Goal: Information Seeking & Learning: Learn about a topic

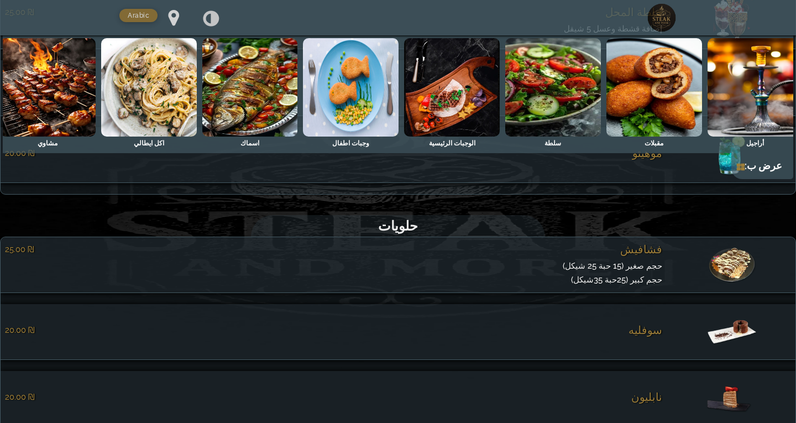
scroll to position [0, -733]
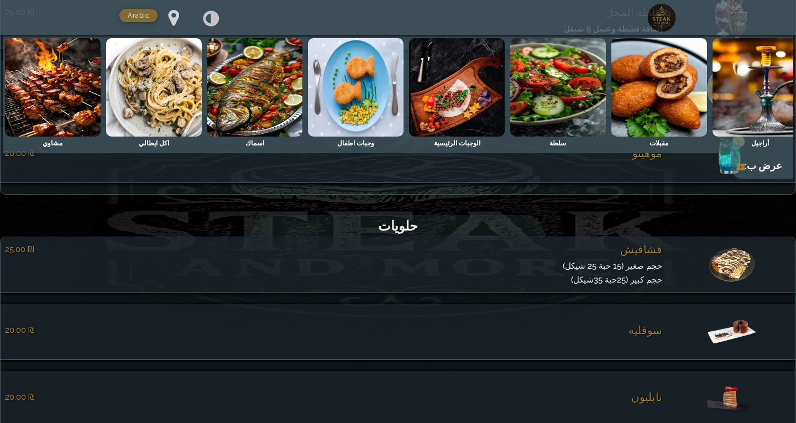
click at [38, 90] on img at bounding box center [53, 87] width 96 height 98
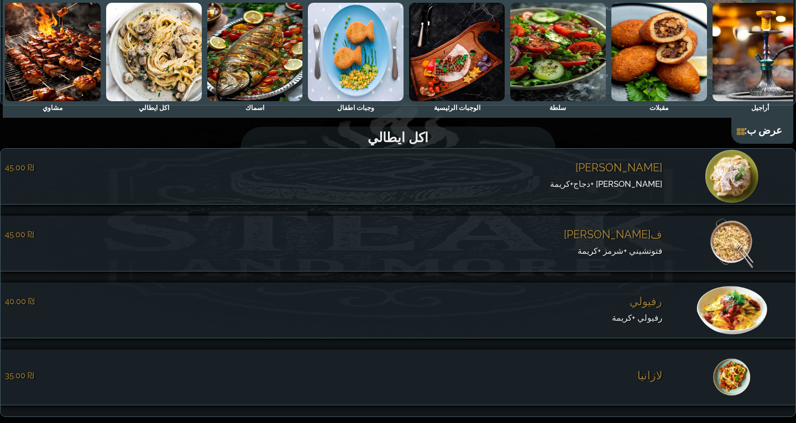
scroll to position [5610, 0]
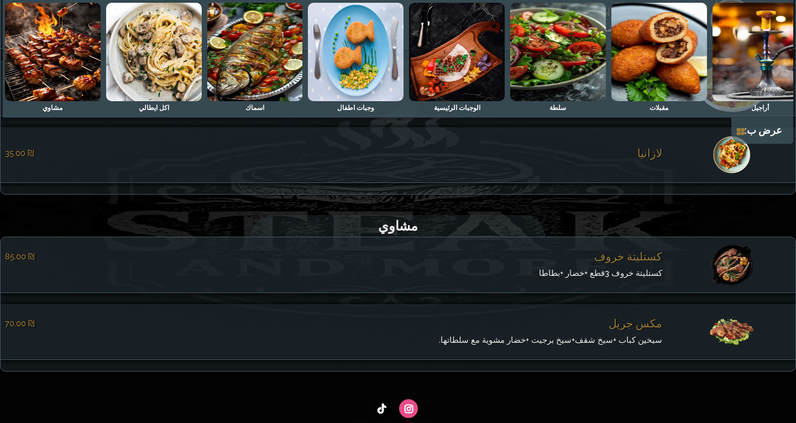
click at [655, 278] on span "كستليتة خروف 3قطع +خضار +بطاطا" at bounding box center [600, 273] width 123 height 10
click at [0, 0] on div "كستليتة خروف ‏85.00 ₪ كستليتة خروف 3قطع +خضار +بطاطا close" at bounding box center [0, 0] width 0 height 0
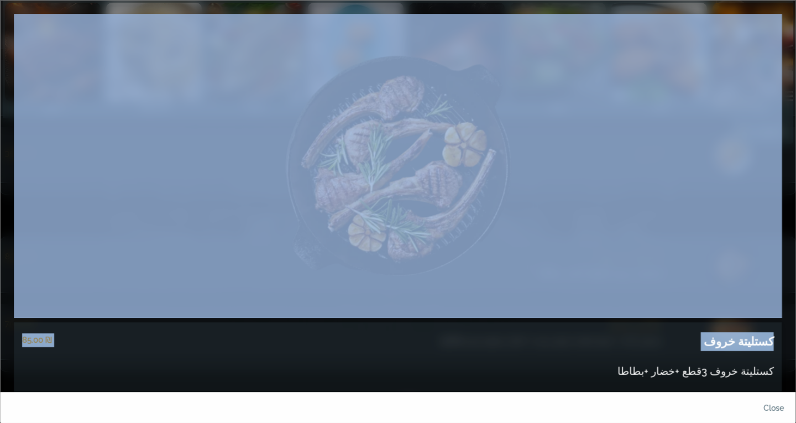
click at [655, 280] on div "كستليتة خروف ‏85.00 ₪ كستليتة خروف 3قطع +خضار +بطاطا" at bounding box center [398, 217] width 781 height 406
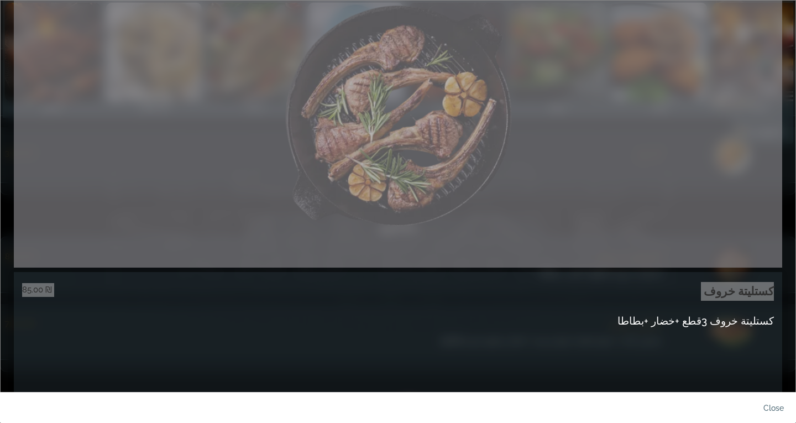
scroll to position [148, 0]
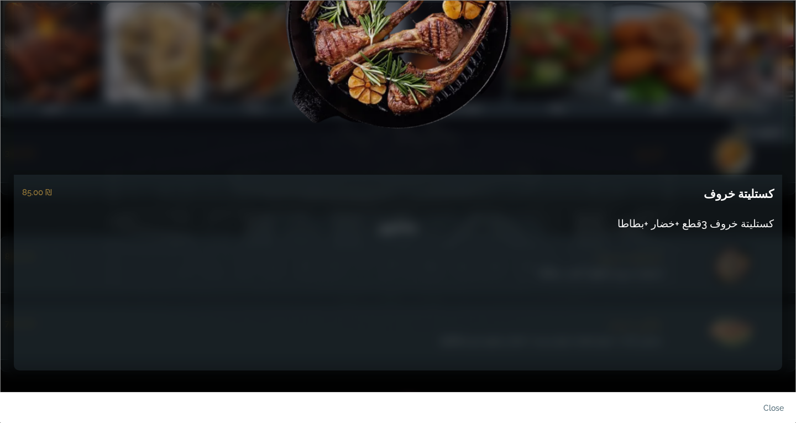
click at [182, 191] on div "كستليتة خروف ‏85.00 ₪" at bounding box center [398, 191] width 752 height 33
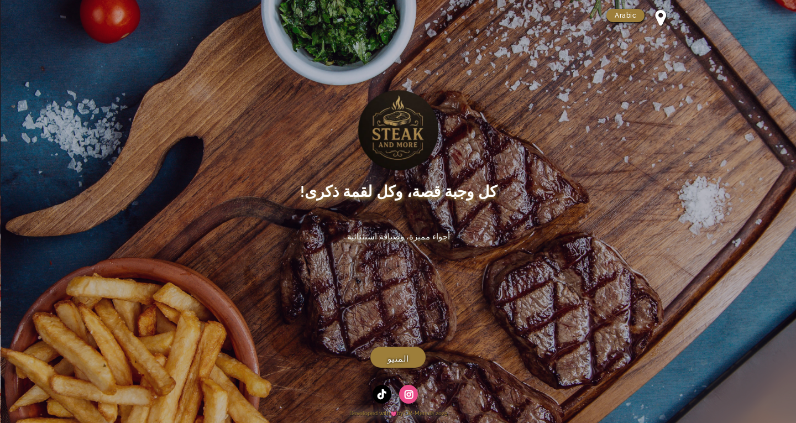
click at [404, 347] on link "المنيو" at bounding box center [397, 357] width 55 height 21
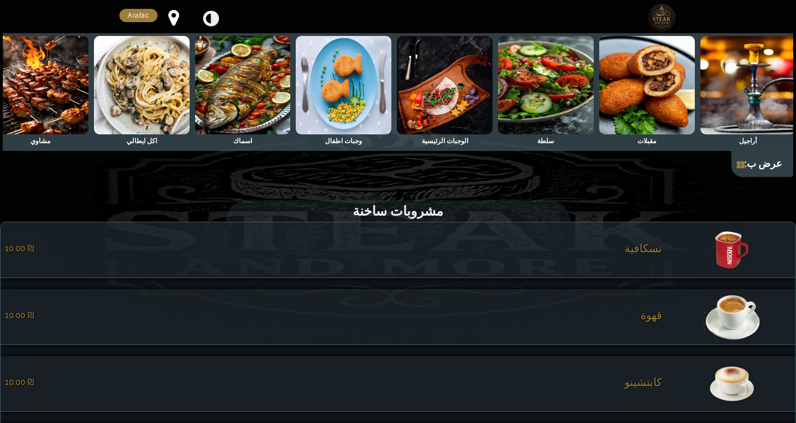
scroll to position [0, -733]
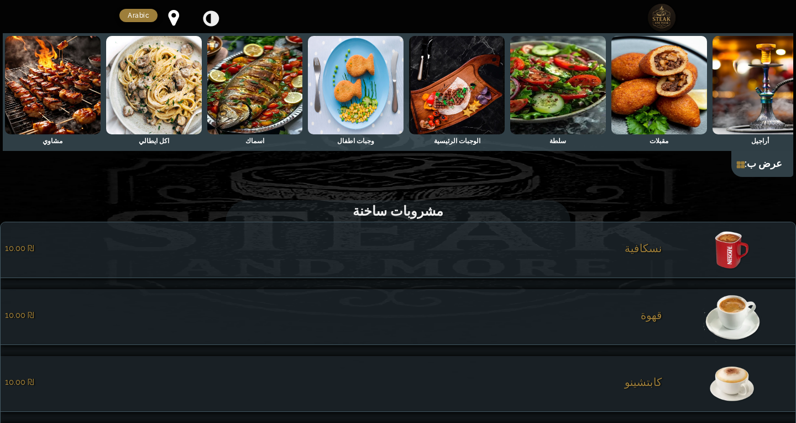
click at [56, 97] on img at bounding box center [53, 85] width 96 height 98
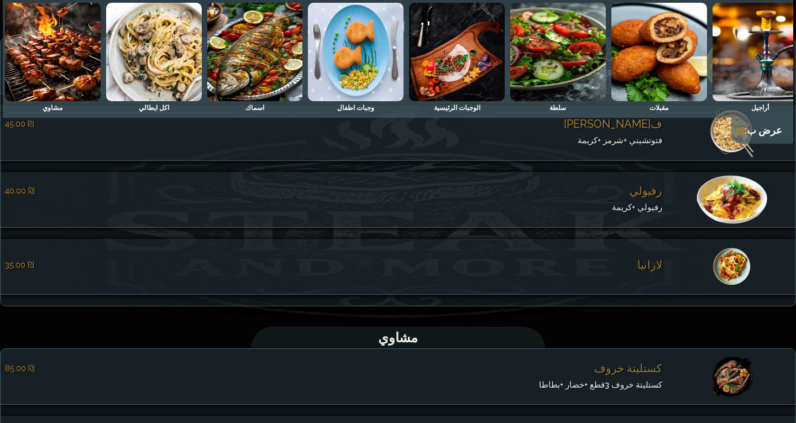
scroll to position [5610, 0]
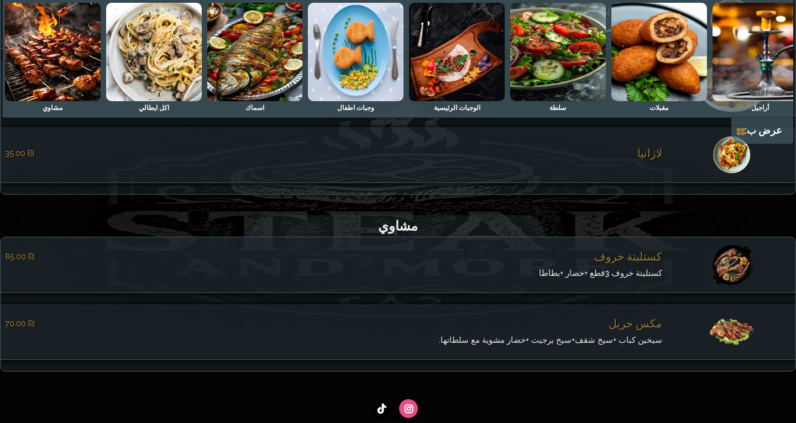
click at [658, 330] on span "مكس جريل" at bounding box center [636, 323] width 54 height 13
click at [0, 0] on div "مكس جريل ‏70.00 ₪ سيخين كباب +سيخ شقف+سيخ برجيت +خضار مشوية مع سلطاتها. close" at bounding box center [0, 0] width 0 height 0
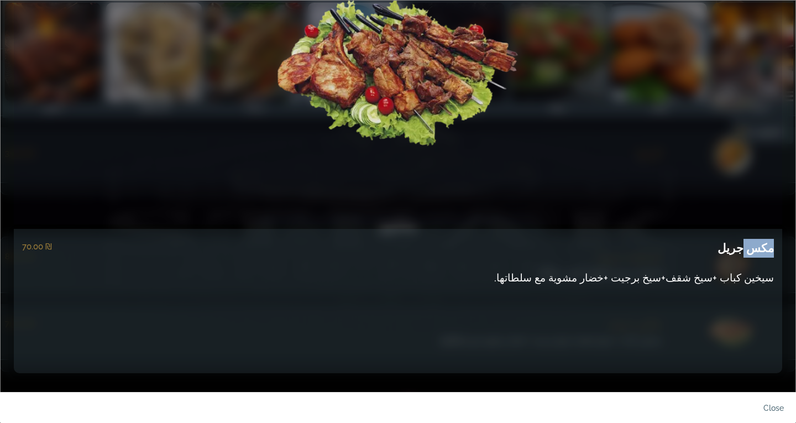
scroll to position [96, 0]
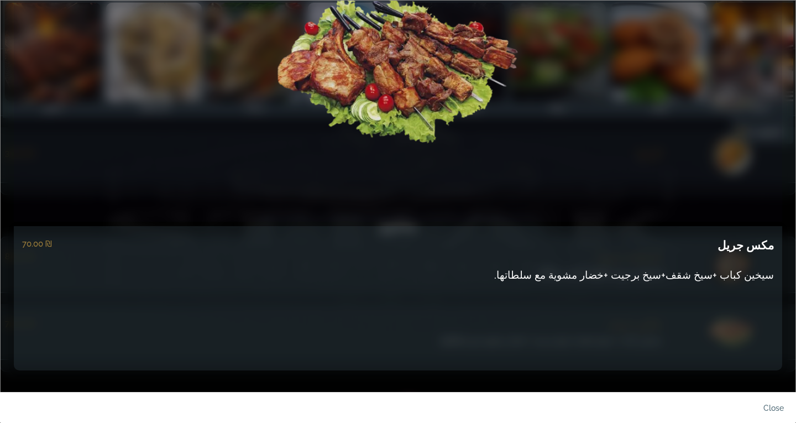
click at [745, 247] on h5 "مكس جريل" at bounding box center [746, 245] width 56 height 19
copy div "مكس جريل"
click at [651, 273] on span "سيخين كباب +سيخ شقف+سيخ برجيت +خضار مشوية مع سلطاتها." at bounding box center [634, 275] width 280 height 12
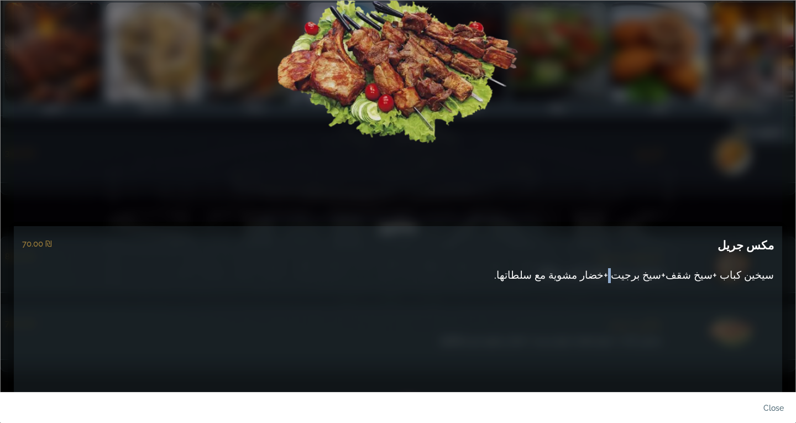
click at [651, 273] on span "سيخين كباب +سيخ شقف+سيخ برجيت +خضار مشوية مع سلطاتها." at bounding box center [634, 275] width 280 height 12
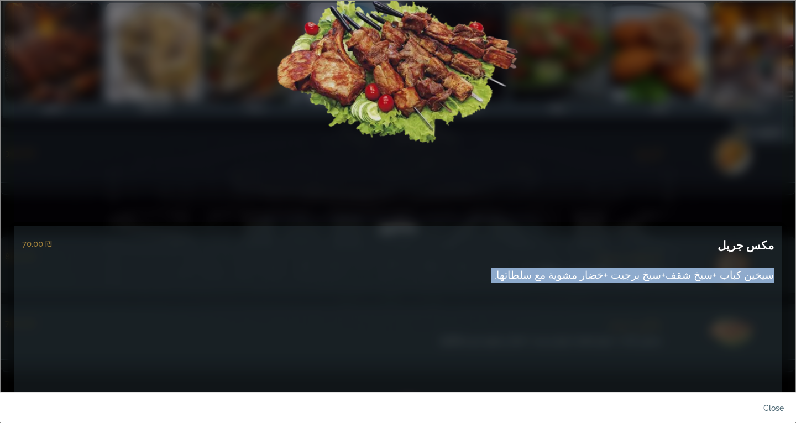
click at [651, 273] on span "سيخين كباب +سيخ شقف+سيخ برجيت +خضار مشوية مع سلطاتها." at bounding box center [634, 275] width 280 height 12
copy div "سيخين كباب +سيخ شقف+سيخ برجيت +خضار مشوية مع سلطاتها. close"
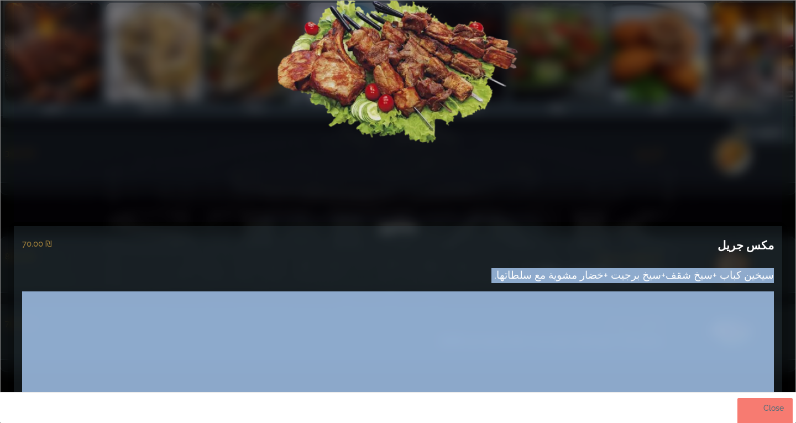
click at [770, 409] on link "close" at bounding box center [764, 411] width 55 height 26
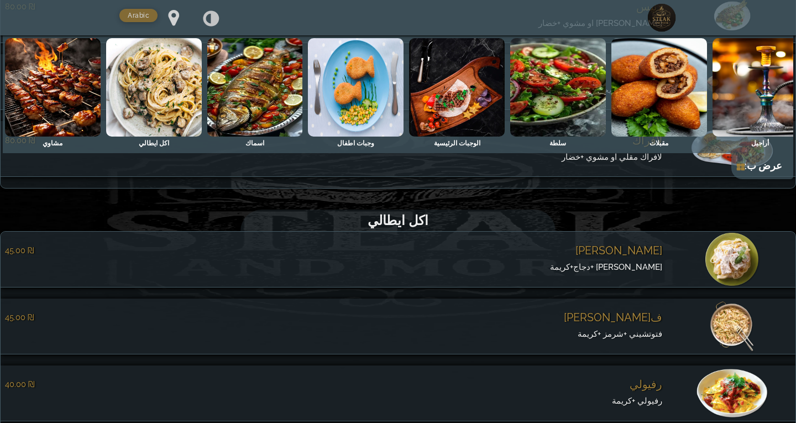
scroll to position [5301, 0]
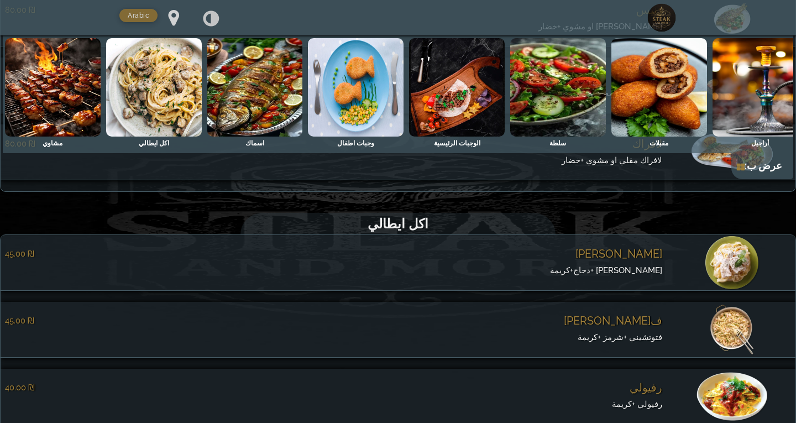
click at [145, 103] on img at bounding box center [154, 87] width 96 height 98
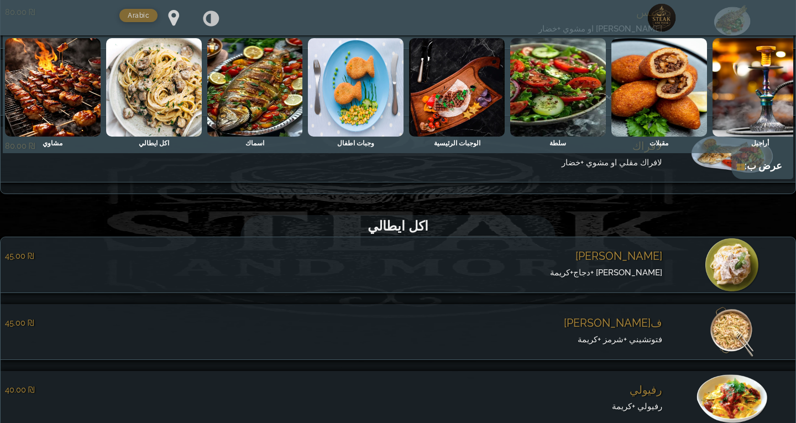
scroll to position [5298, 0]
click at [653, 263] on span "فتوتشيني" at bounding box center [618, 256] width 87 height 13
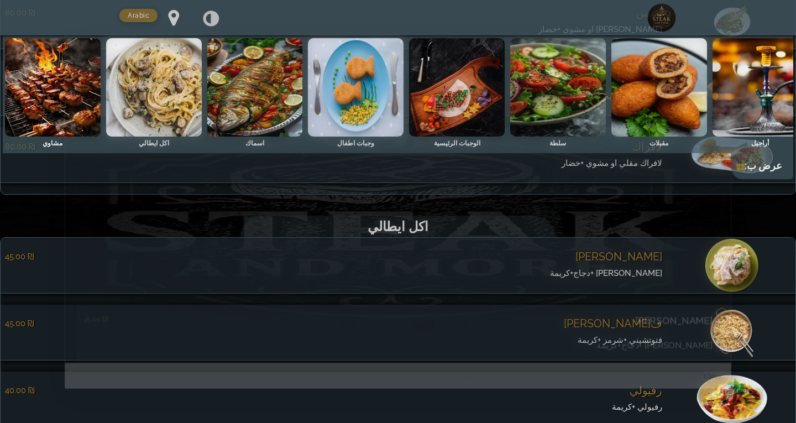
click at [653, 304] on div "فتوتشيني ‏45.00 ₪ فتوتشيني +دجاج+كريمة" at bounding box center [397, 345] width 643 height 82
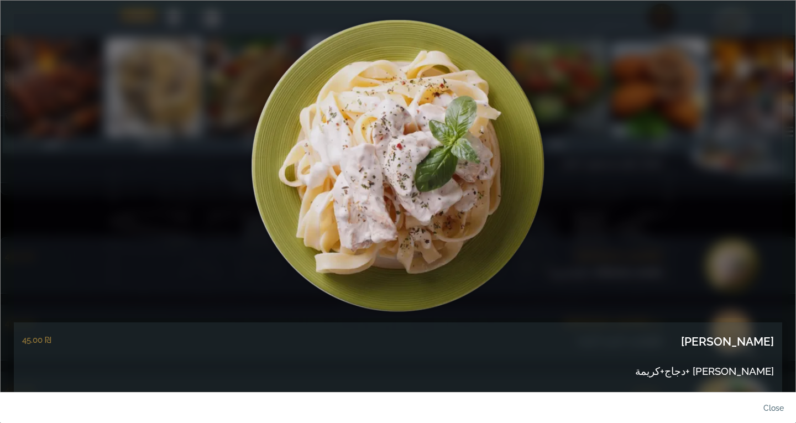
click at [653, 266] on link at bounding box center [398, 166] width 768 height 304
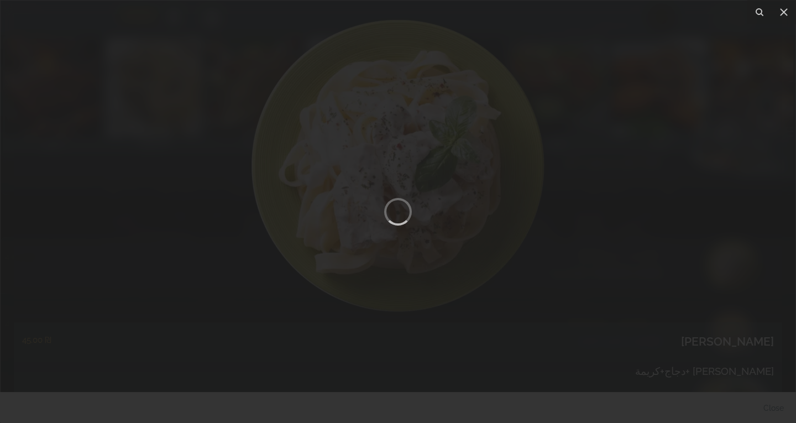
click at [693, 284] on div at bounding box center [398, 211] width 796 height 423
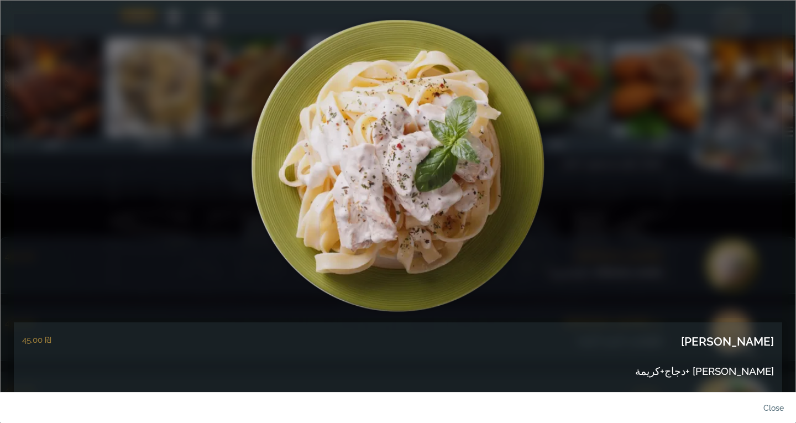
click at [762, 341] on h5 "فتوتشيني" at bounding box center [727, 341] width 93 height 19
copy div "فتوتشيني"
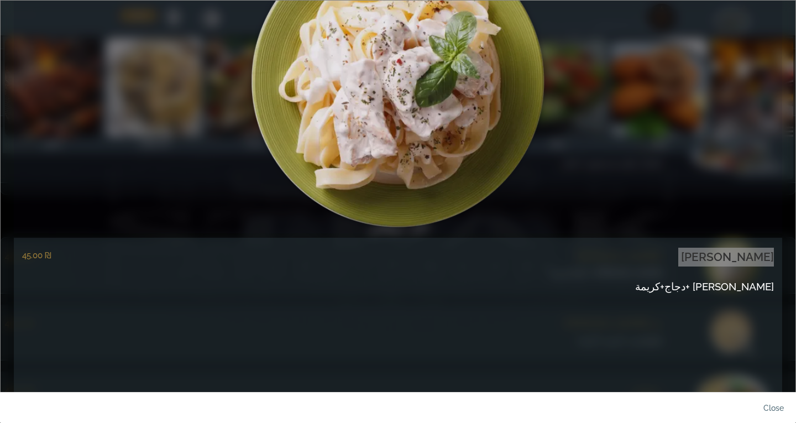
scroll to position [111, 0]
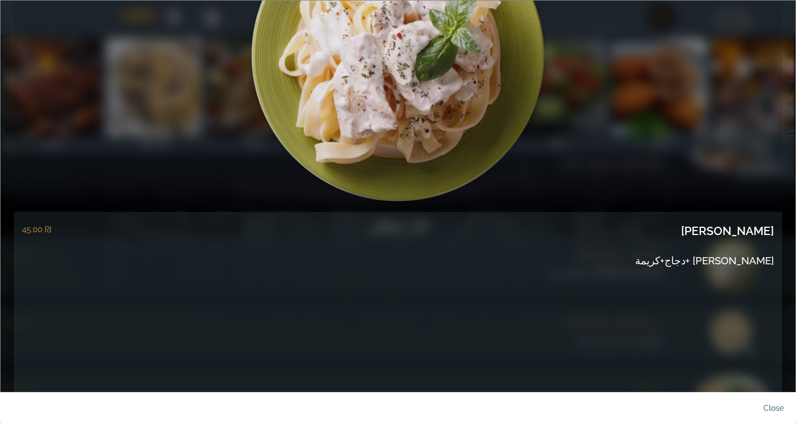
click at [751, 263] on span "فتوتشيني +دجاج+كريمة" at bounding box center [704, 260] width 139 height 12
copy span "فتوتشيني +دجاج+كريمة"
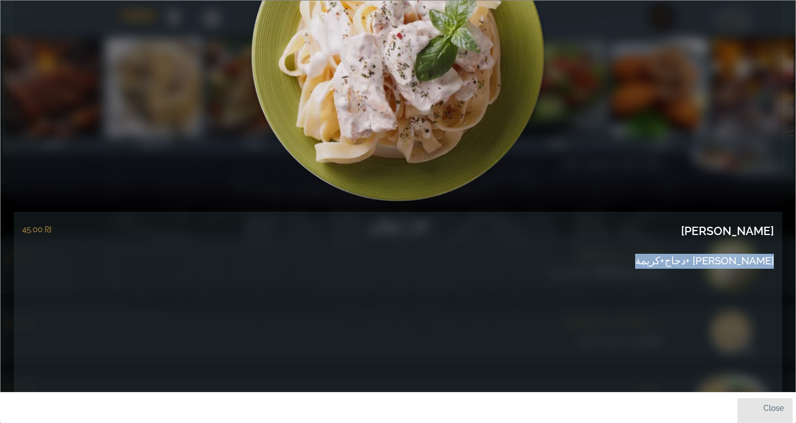
click at [769, 408] on link "close" at bounding box center [764, 411] width 55 height 26
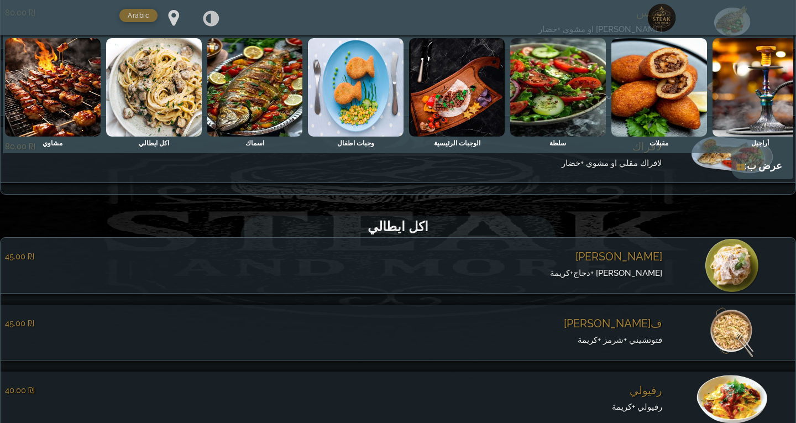
click at [634, 330] on span "فتوتشيني جمبري" at bounding box center [613, 323] width 98 height 13
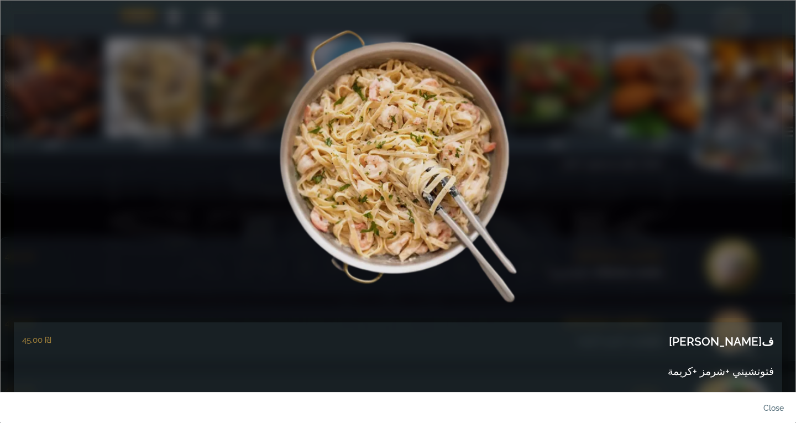
click at [737, 341] on h5 "فتوتشيني جمبري" at bounding box center [721, 341] width 105 height 19
copy div "فتوتشيني جمبري"
click at [734, 370] on span "فتوتشيني +شرمز +كريمة" at bounding box center [721, 371] width 106 height 12
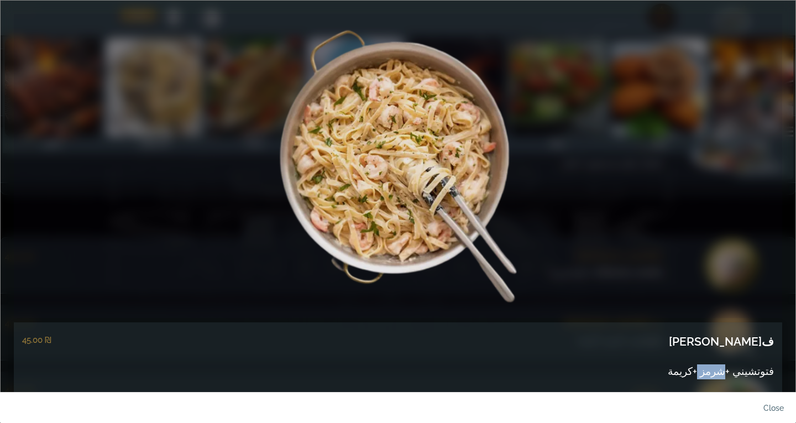
click at [734, 370] on span "فتوتشيني +شرمز +كريمة" at bounding box center [721, 371] width 106 height 12
copy div "فتوتشيني +شرمز +كريمة close"
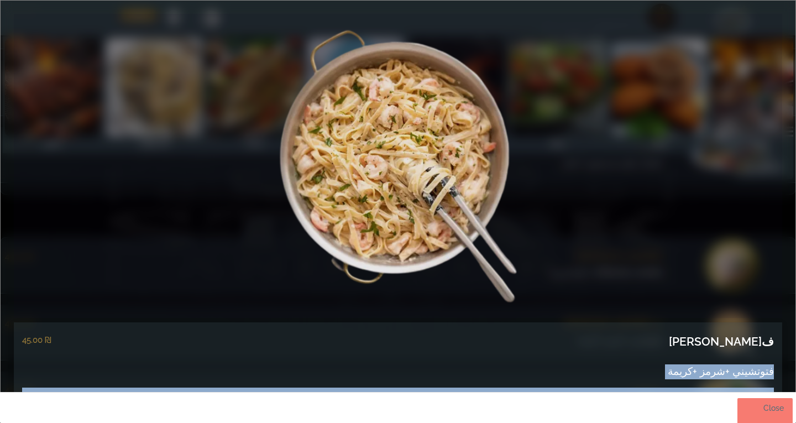
click at [773, 410] on link "close" at bounding box center [764, 411] width 55 height 26
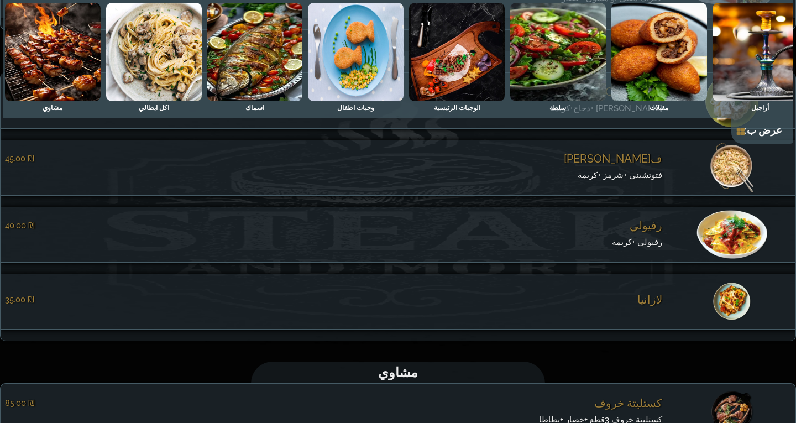
scroll to position [5464, 0]
click at [655, 231] on span "رفيولي" at bounding box center [646, 224] width 33 height 13
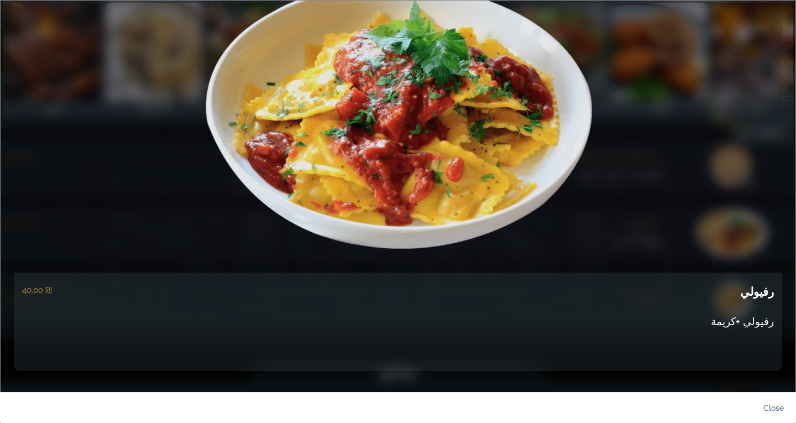
scroll to position [50, 0]
click at [762, 296] on h5 "رفيولي" at bounding box center [757, 291] width 34 height 19
copy div "رفيولي"
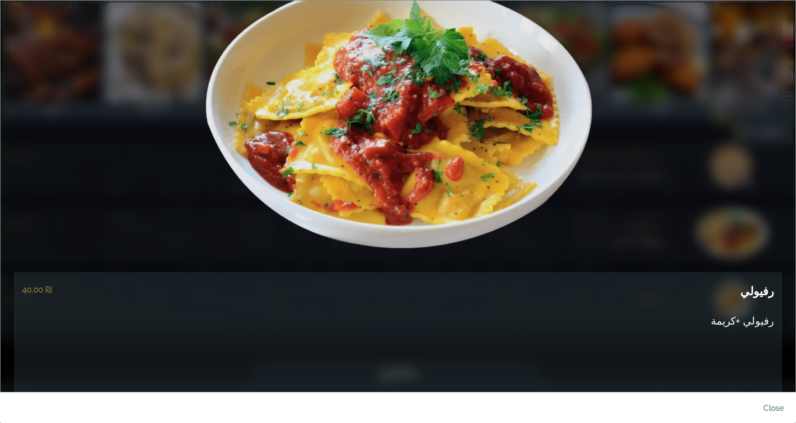
click at [747, 321] on span "رفيولي +كريمة" at bounding box center [742, 321] width 63 height 12
copy span "رفيولي +كريمة"
click at [772, 407] on link "close" at bounding box center [764, 411] width 55 height 26
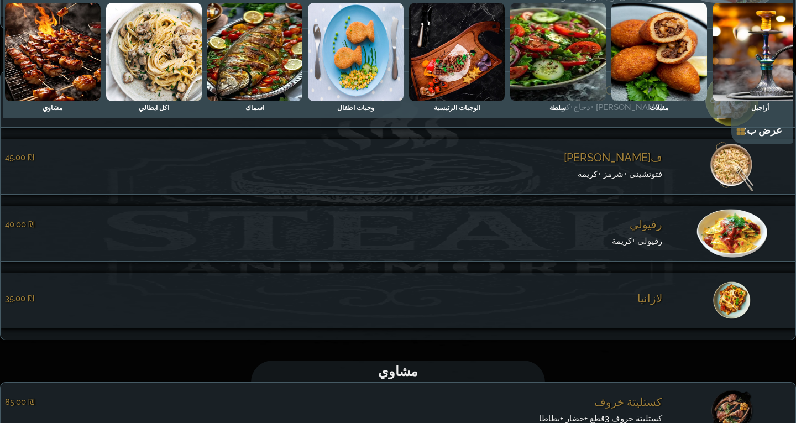
click at [660, 300] on span "لازانيا" at bounding box center [649, 298] width 25 height 13
click at [0, 0] on div "لازانيا ‏35.00 ₪ close" at bounding box center [0, 0] width 0 height 0
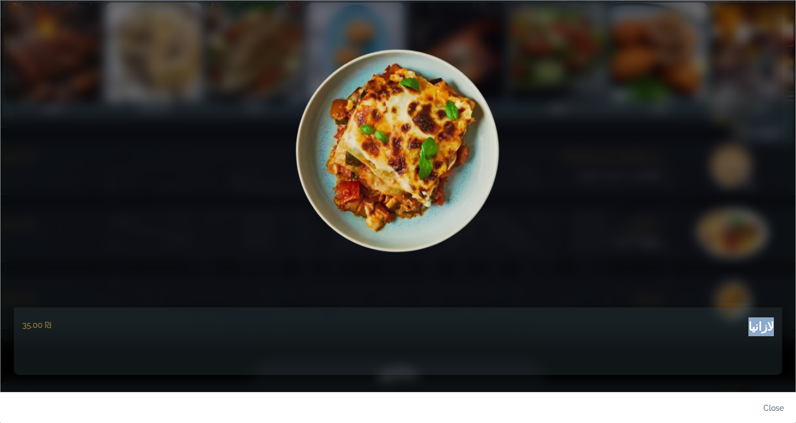
scroll to position [19, 0]
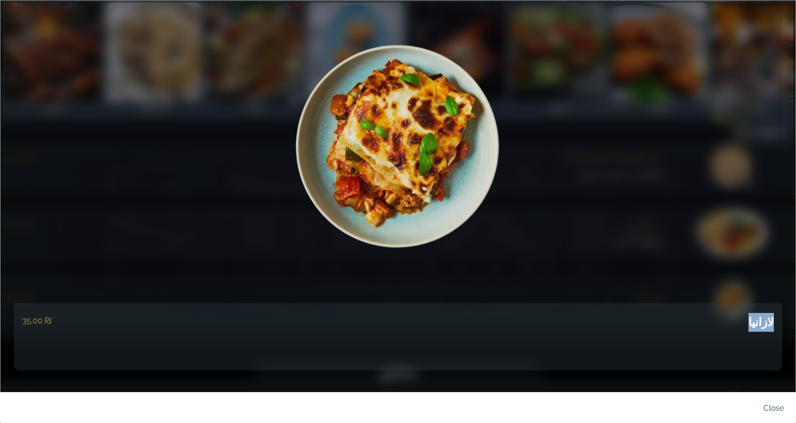
click at [759, 322] on h5 "لازانيا" at bounding box center [761, 322] width 25 height 19
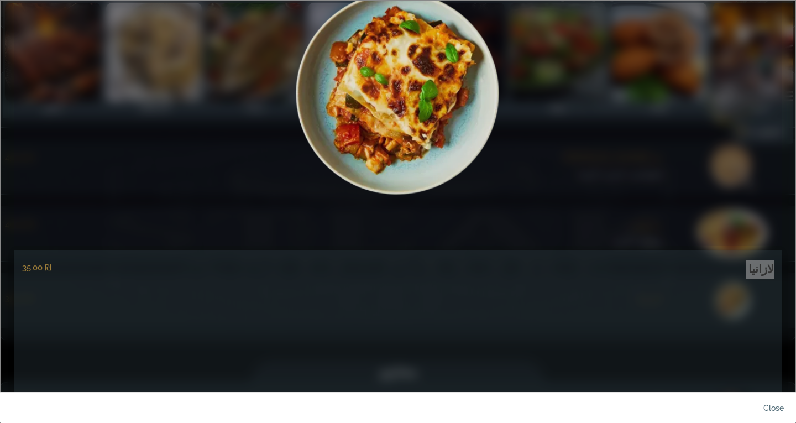
scroll to position [117, 0]
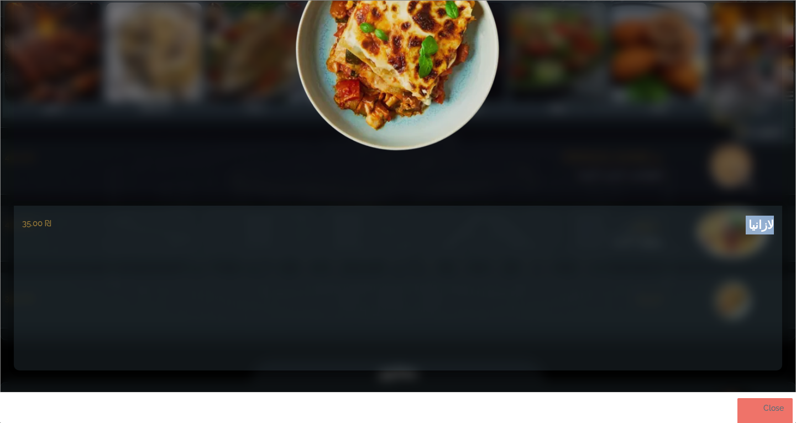
click at [784, 405] on link "close" at bounding box center [764, 411] width 55 height 26
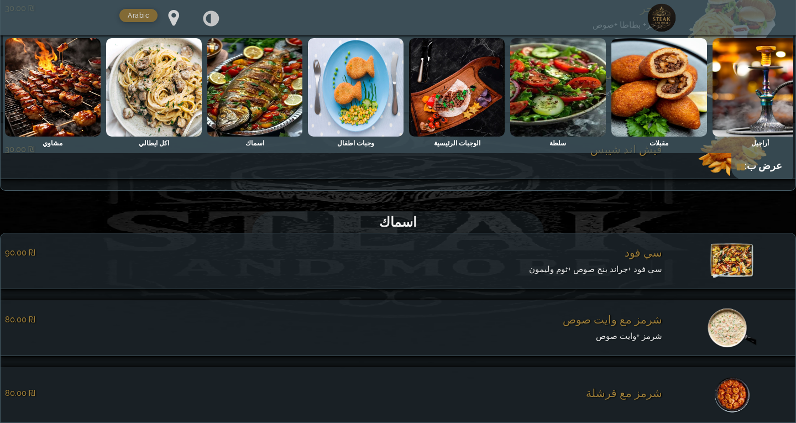
scroll to position [4856, 0]
click at [646, 261] on span "سي فود" at bounding box center [644, 254] width 38 height 13
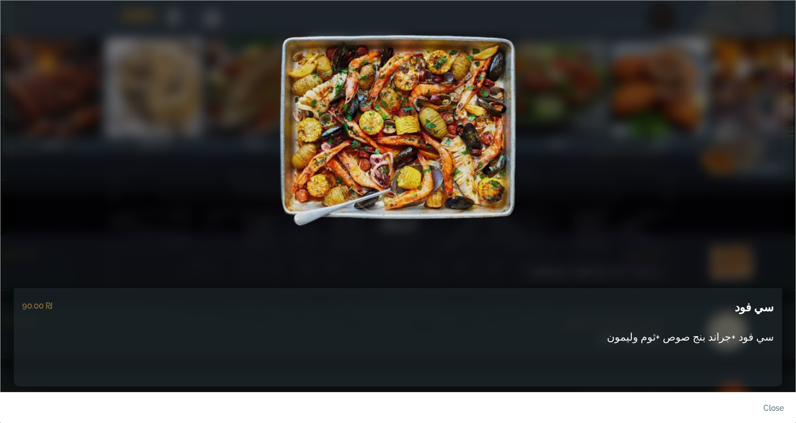
scroll to position [50, 0]
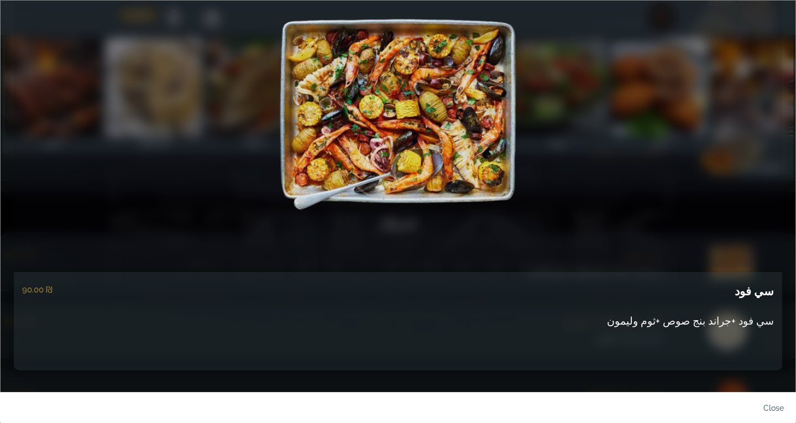
click at [761, 285] on h5 "سي فود" at bounding box center [754, 291] width 39 height 19
copy div "سي فود"
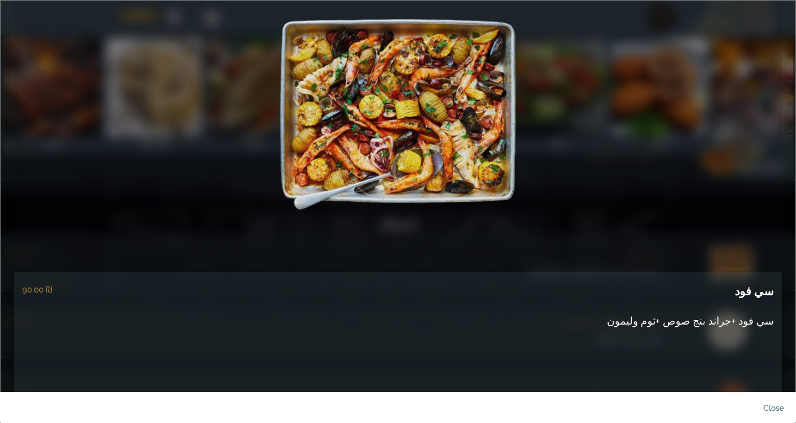
click at [701, 316] on span "سي فود +جراند بنج صوص +ثوم وليمون" at bounding box center [690, 321] width 167 height 12
copy span "سي فود +جراند بنج صوص +ثوم وليمون"
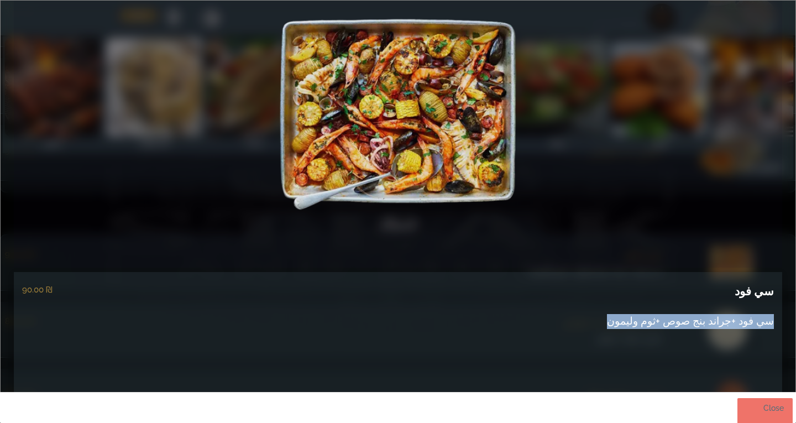
click at [769, 403] on link "close" at bounding box center [764, 411] width 55 height 26
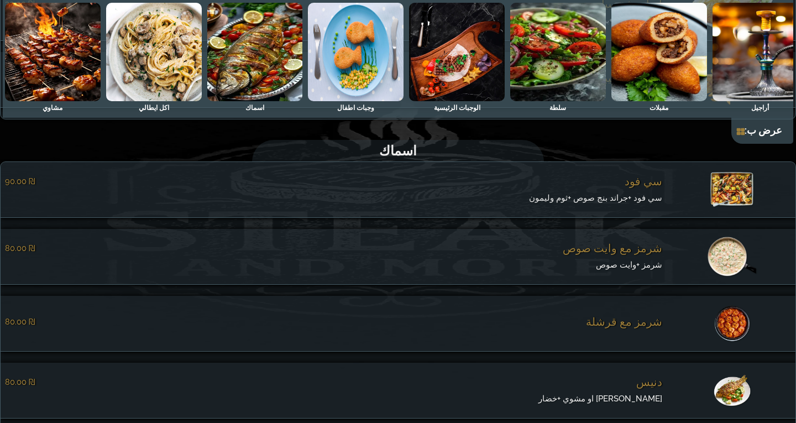
scroll to position [4967, 0]
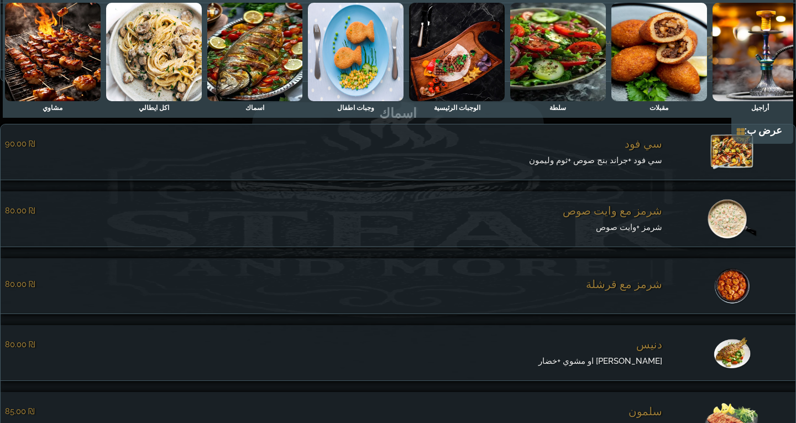
click at [645, 217] on span "شرمز مع وايت صوص" at bounding box center [613, 210] width 100 height 13
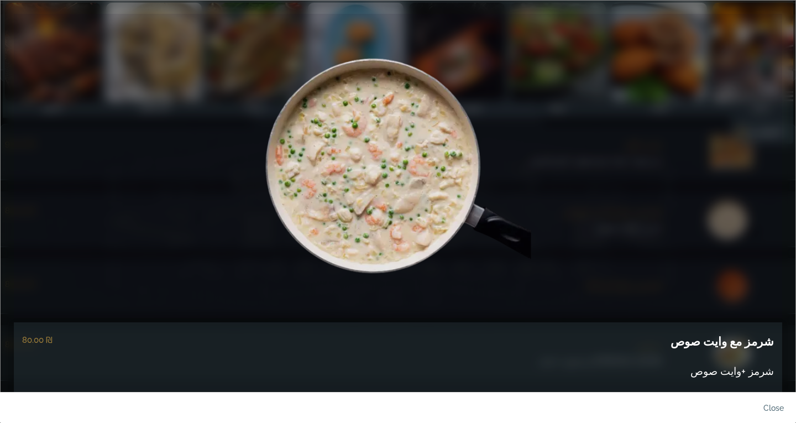
click at [732, 343] on h5 "شرمز مع وايت صوص" at bounding box center [722, 341] width 103 height 19
click at [728, 374] on span "شرمز +وايت صوص" at bounding box center [731, 371] width 83 height 12
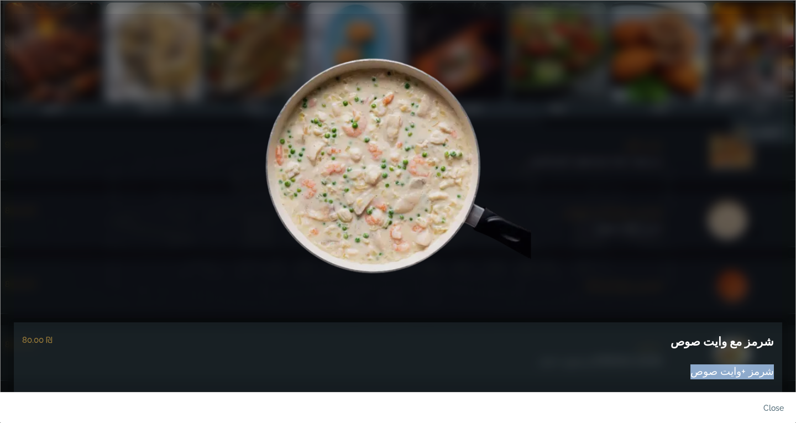
click at [728, 374] on span "شرمز +وايت صوص" at bounding box center [731, 371] width 83 height 12
click at [771, 410] on link "close" at bounding box center [764, 411] width 55 height 26
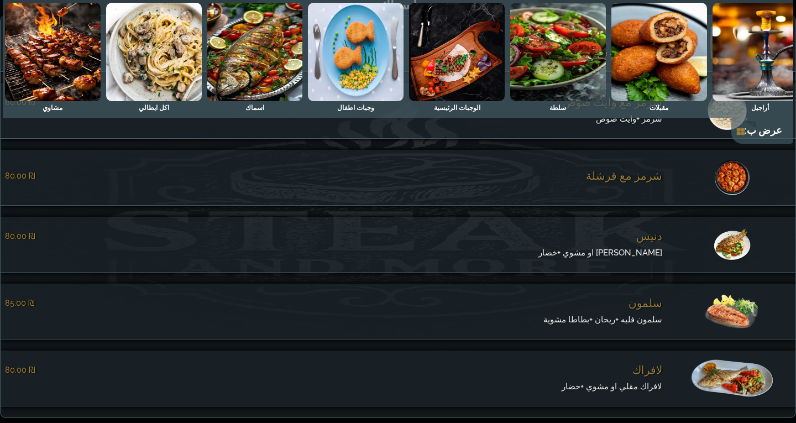
scroll to position [5077, 0]
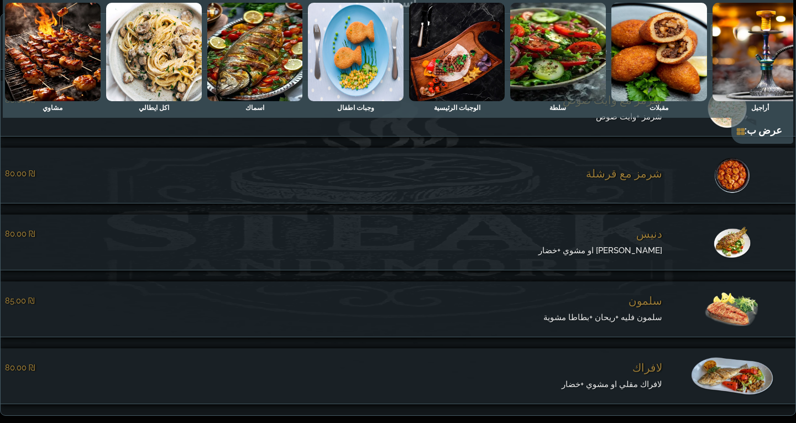
click at [645, 180] on span "شرمز مع قرشلة" at bounding box center [624, 173] width 76 height 13
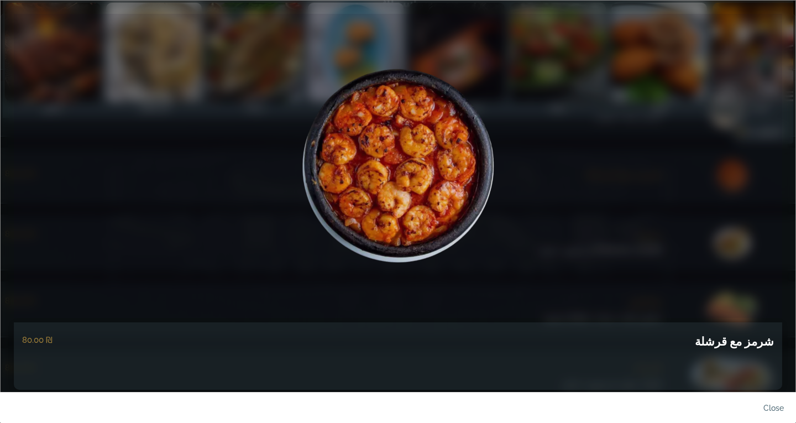
click at [747, 340] on h5 "شرمز مع قرشلة" at bounding box center [734, 341] width 79 height 19
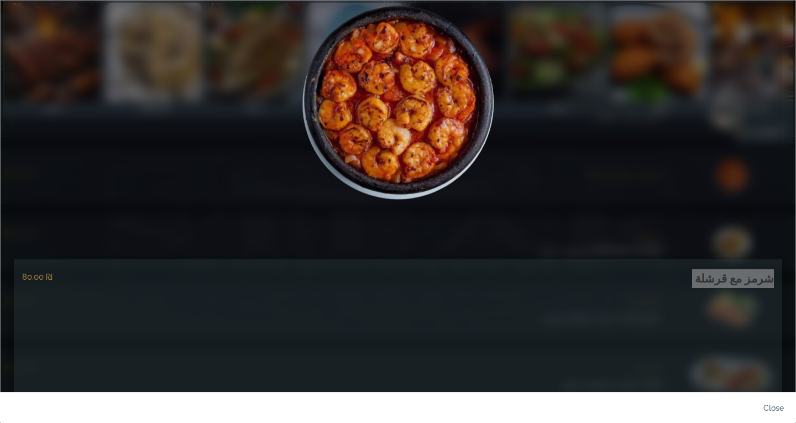
scroll to position [117, 0]
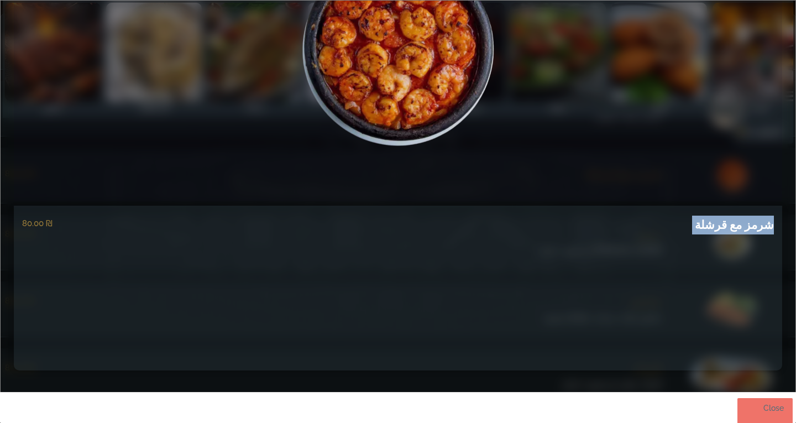
click at [776, 403] on link "close" at bounding box center [764, 411] width 55 height 26
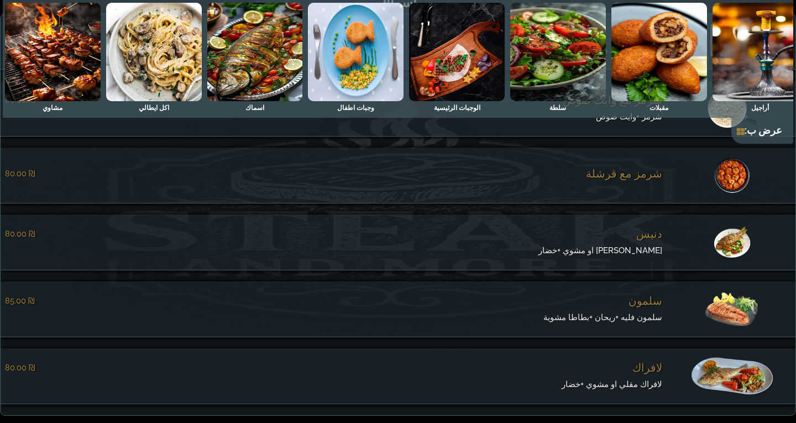
scroll to position [5132, 0]
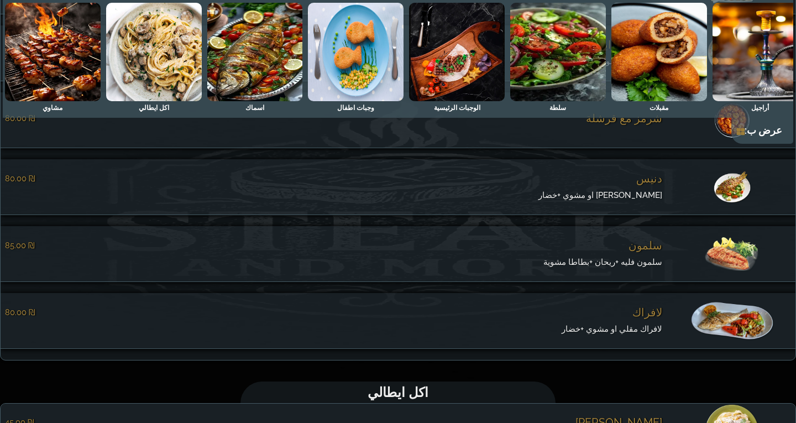
click at [648, 185] on span "دنيس" at bounding box center [649, 178] width 26 height 13
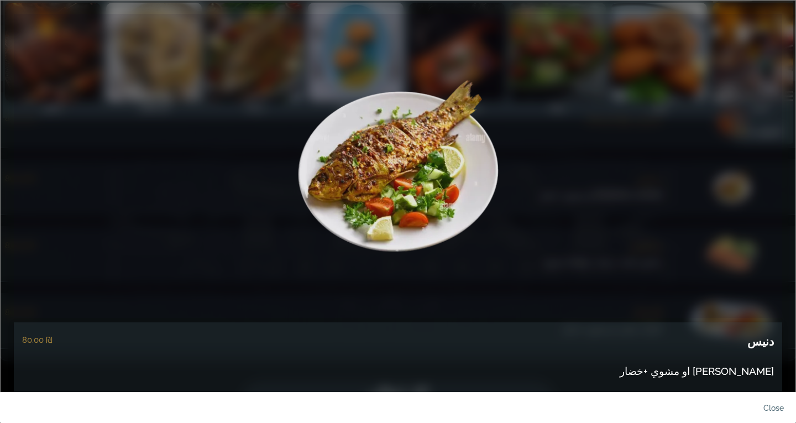
click at [775, 338] on div "دنيس ‏80.00 ₪ دنيس مقلي او مشوي +خضار" at bounding box center [398, 371] width 768 height 98
click at [766, 338] on h5 "دنيس" at bounding box center [760, 341] width 27 height 19
click at [745, 373] on span "دنيس مقلي او مشوي +خضار" at bounding box center [697, 371] width 154 height 12
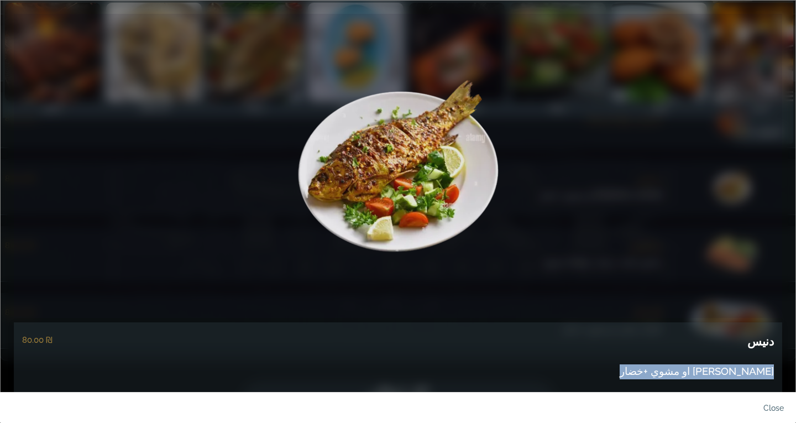
click at [745, 373] on span "دنيس مقلي او مشوي +خضار" at bounding box center [697, 371] width 154 height 12
click at [778, 405] on link "close" at bounding box center [764, 411] width 55 height 26
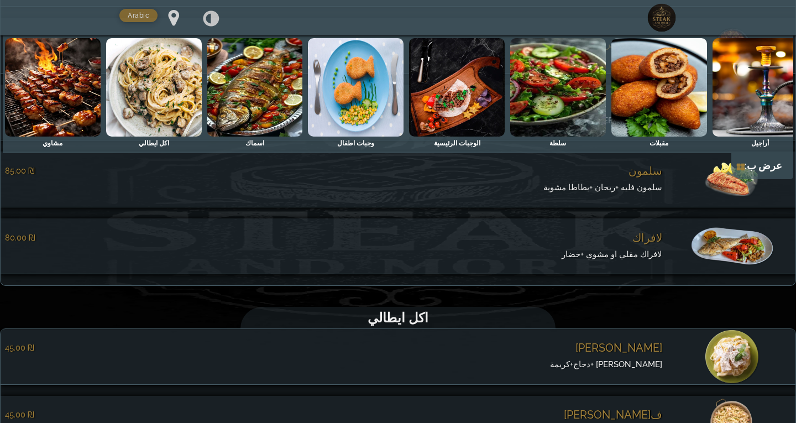
scroll to position [5188, 0]
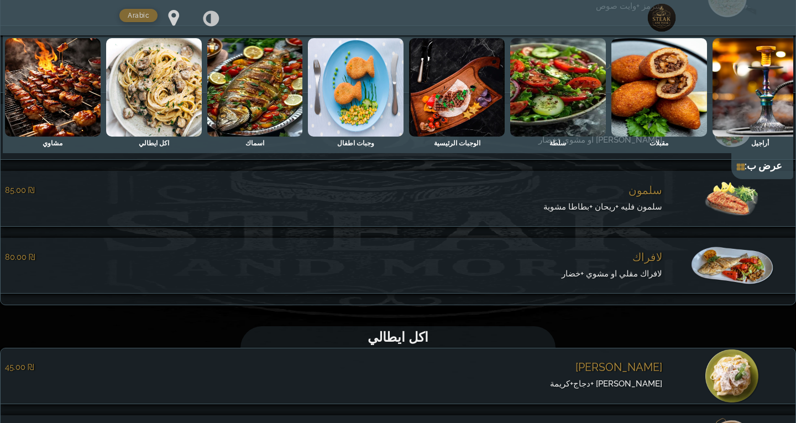
click at [653, 197] on span "سلمون" at bounding box center [646, 190] width 34 height 13
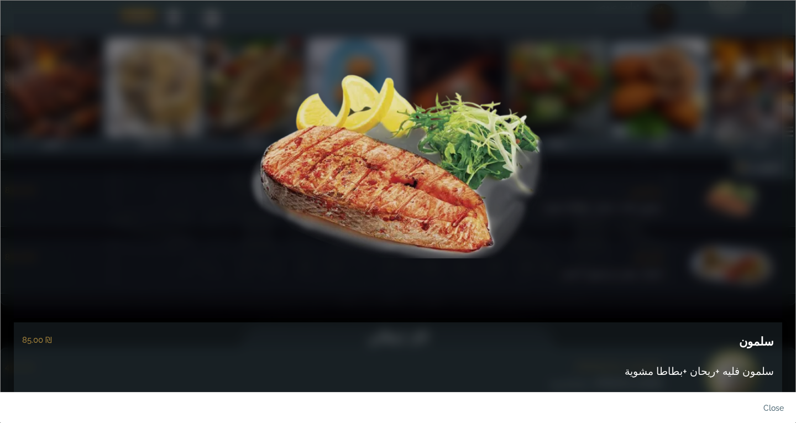
click at [766, 339] on h5 "سلمون" at bounding box center [756, 341] width 35 height 19
click at [684, 367] on span "سلمون فليه +ريحان +بطاطا مشوية" at bounding box center [699, 371] width 149 height 12
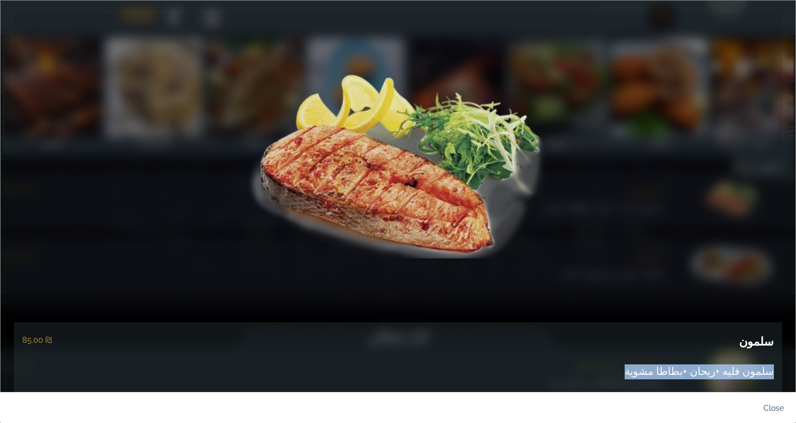
click at [684, 367] on span "سلمون فليه +ريحان +بطاطا مشوية" at bounding box center [699, 371] width 149 height 12
click at [767, 407] on link "close" at bounding box center [764, 411] width 55 height 26
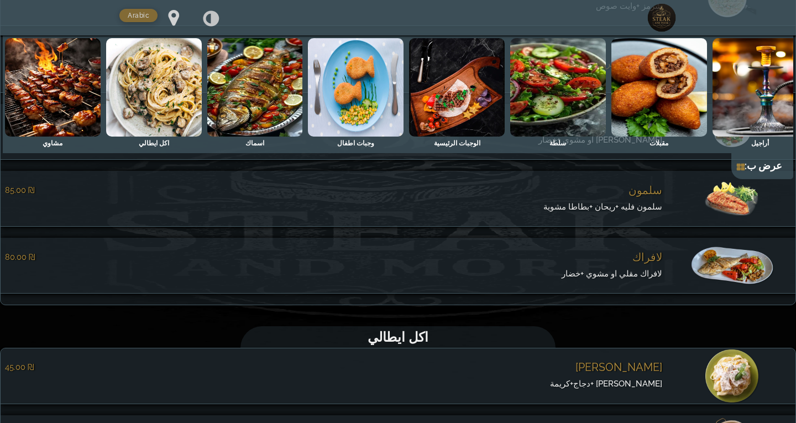
click at [658, 263] on span "لافراك" at bounding box center [647, 256] width 30 height 13
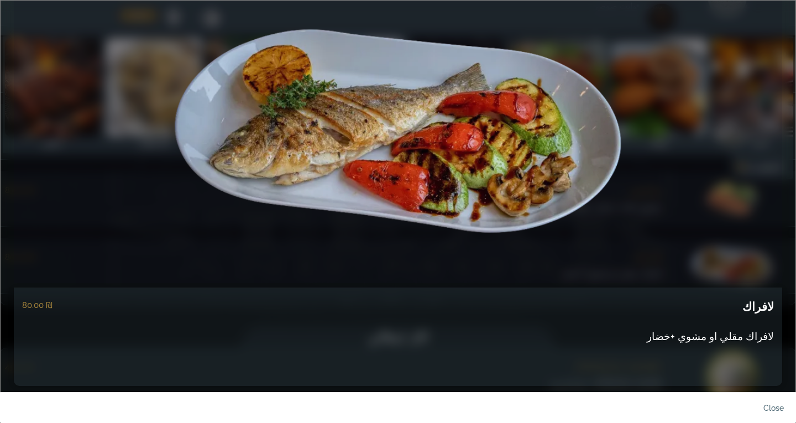
scroll to position [50, 0]
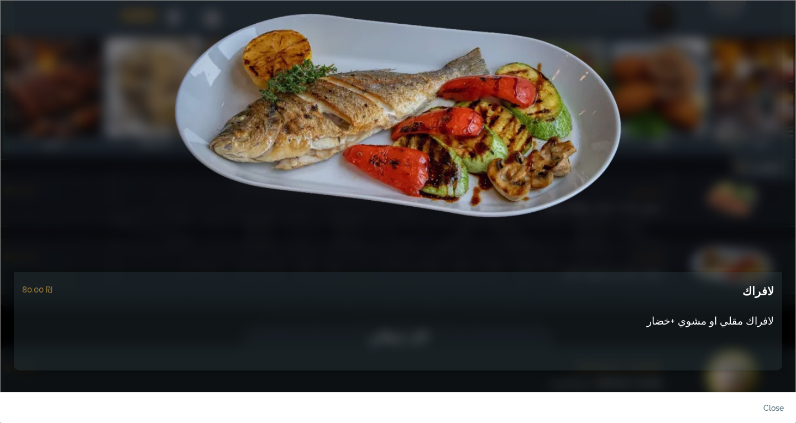
click at [758, 291] on h5 "لافراك" at bounding box center [758, 291] width 32 height 19
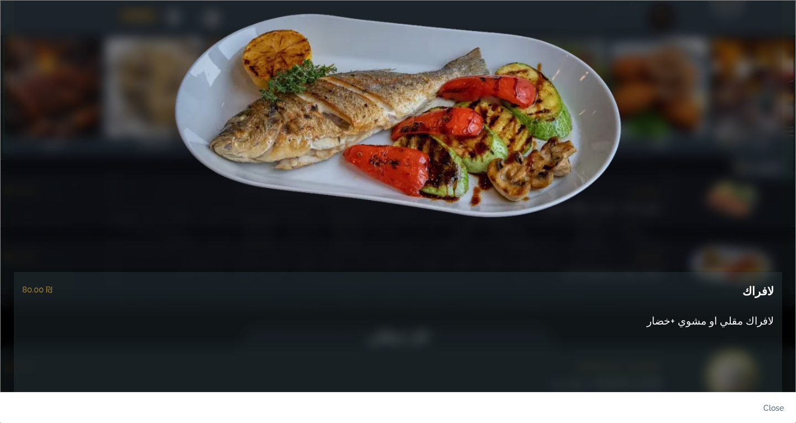
click at [701, 319] on span "لافراك مقلي او مشوي +خضار" at bounding box center [710, 321] width 127 height 12
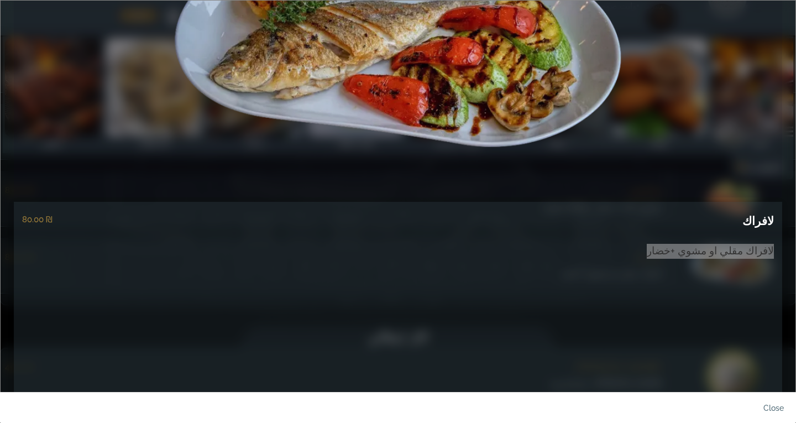
scroll to position [148, 0]
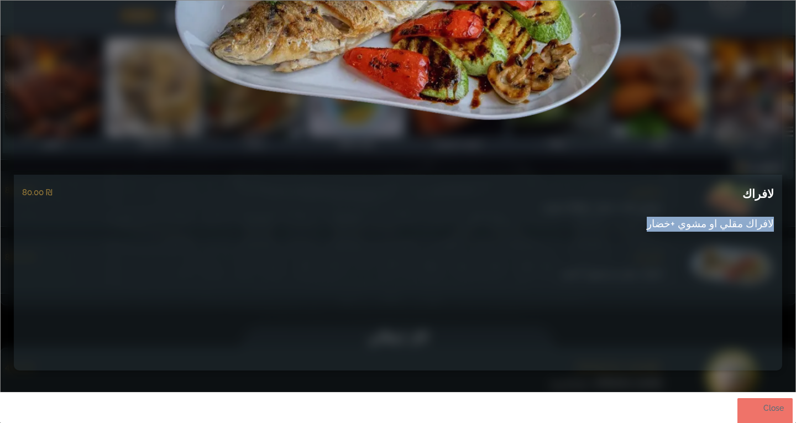
click at [760, 399] on link "close" at bounding box center [764, 411] width 55 height 26
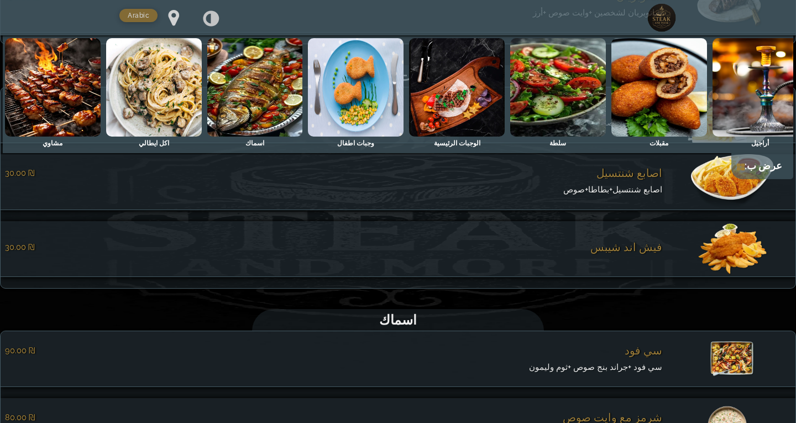
scroll to position [4690, 0]
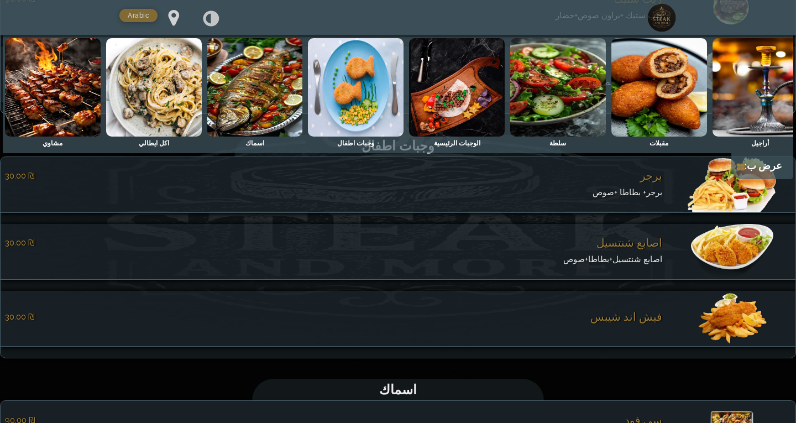
click at [338, 100] on img at bounding box center [356, 87] width 96 height 98
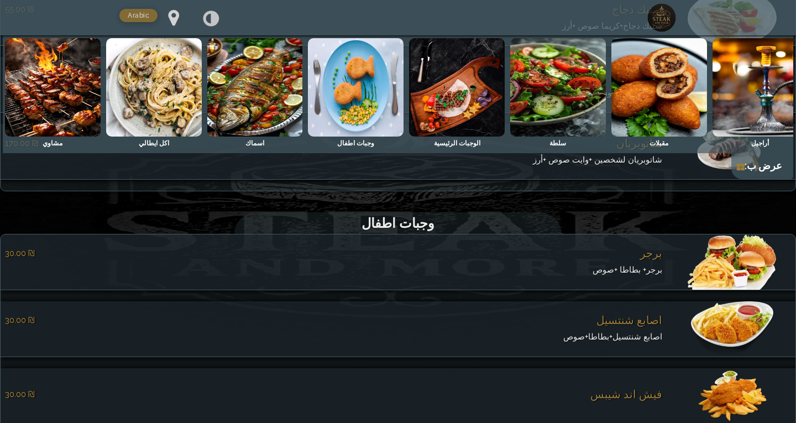
scroll to position [4609, 0]
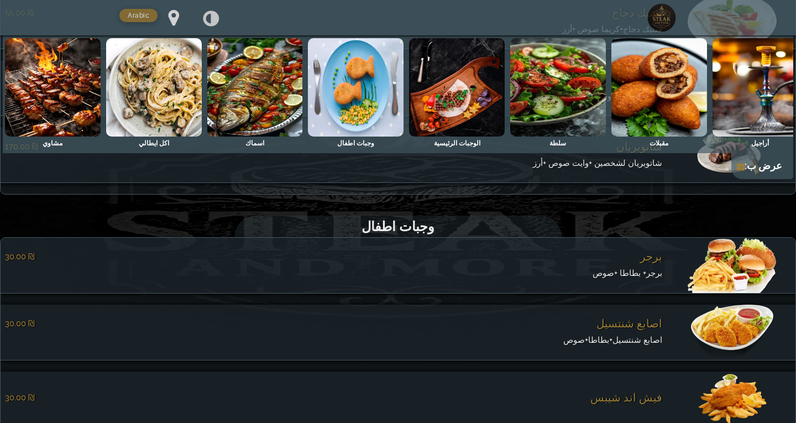
click at [661, 263] on span "برجر" at bounding box center [651, 256] width 22 height 13
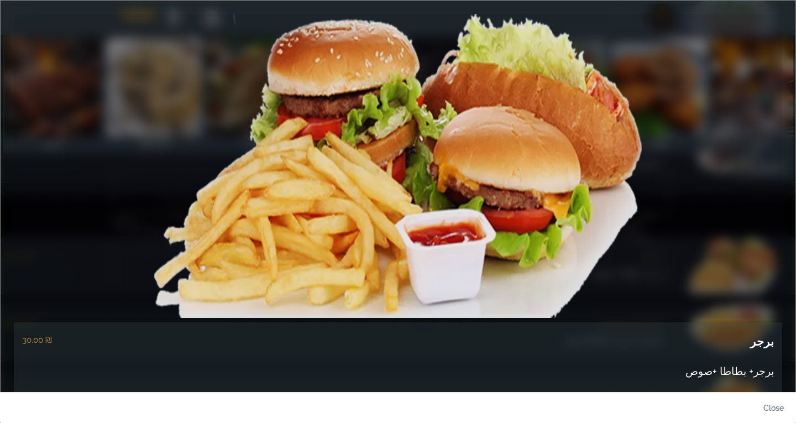
click at [770, 341] on h5 "برجر" at bounding box center [762, 341] width 24 height 19
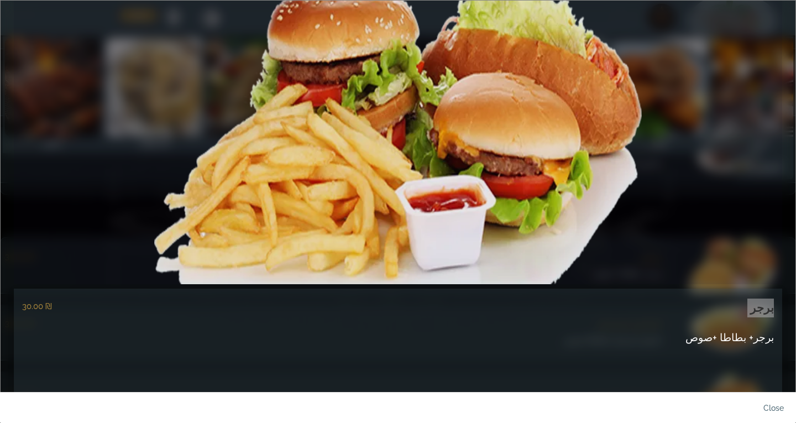
scroll to position [111, 0]
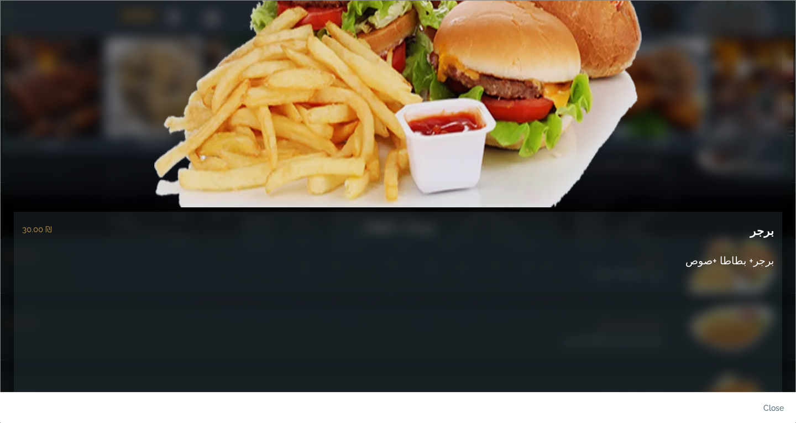
click at [744, 258] on span "برجر+ بطاطا +صوص" at bounding box center [730, 260] width 88 height 12
click at [768, 404] on link "close" at bounding box center [764, 411] width 55 height 26
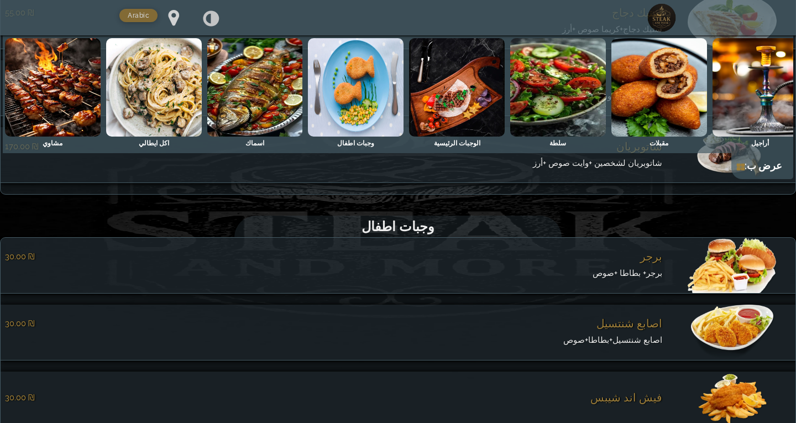
click at [635, 330] on span "اصابع شنتسيل" at bounding box center [629, 323] width 66 height 13
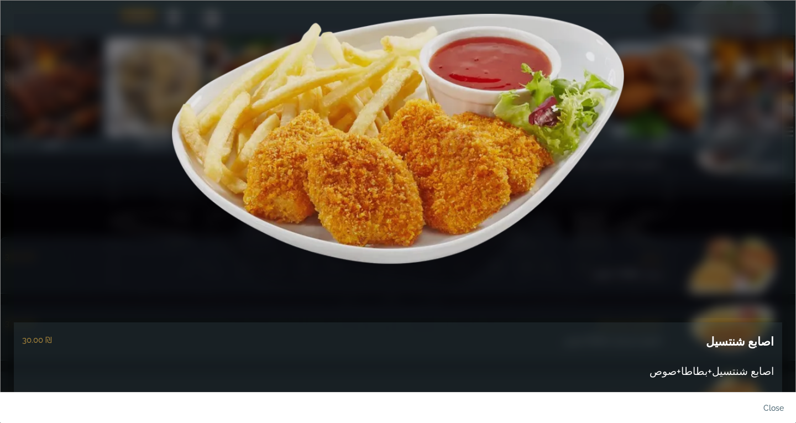
click at [739, 342] on h5 "اصابع شنتسيل" at bounding box center [740, 341] width 68 height 19
click at [750, 369] on span "اصابع شنتسيل+بطاطا+صوص" at bounding box center [712, 371] width 124 height 12
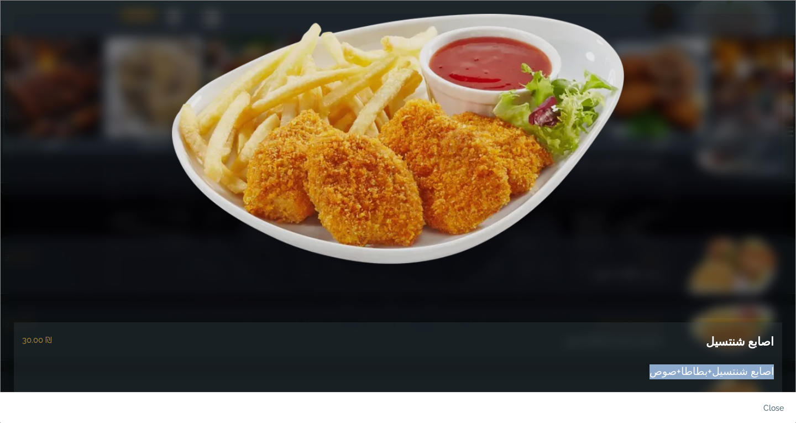
click at [750, 369] on span "اصابع شنتسيل+بطاطا+صوص" at bounding box center [712, 371] width 124 height 12
click at [779, 414] on link "close" at bounding box center [764, 411] width 55 height 26
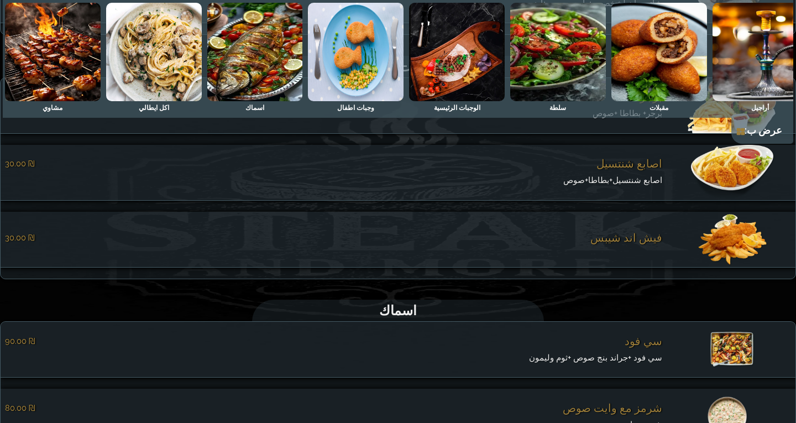
scroll to position [4775, 0]
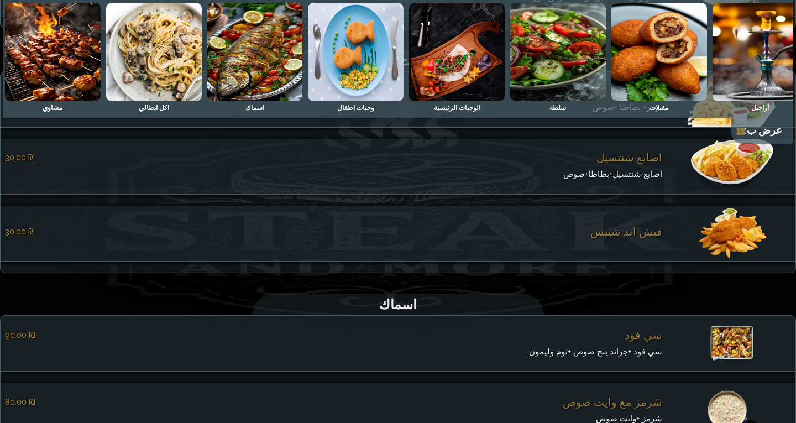
click at [643, 238] on span "فيش اند شيبس" at bounding box center [626, 231] width 72 height 13
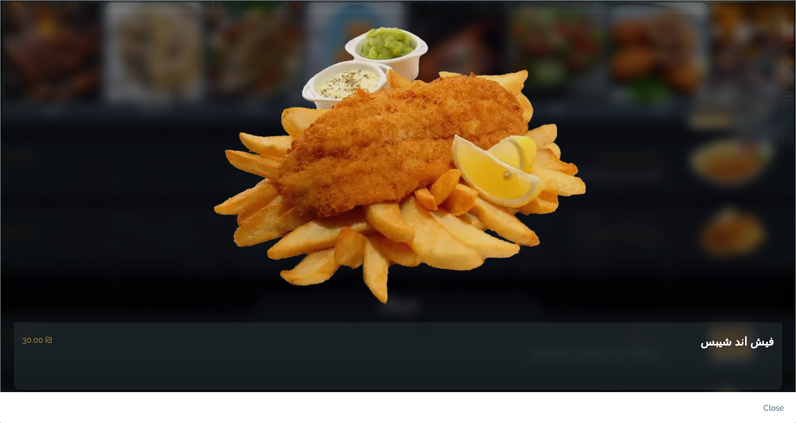
click at [747, 342] on h5 "فيش اند شيبس" at bounding box center [737, 341] width 74 height 19
click at [653, 266] on link at bounding box center [398, 166] width 768 height 304
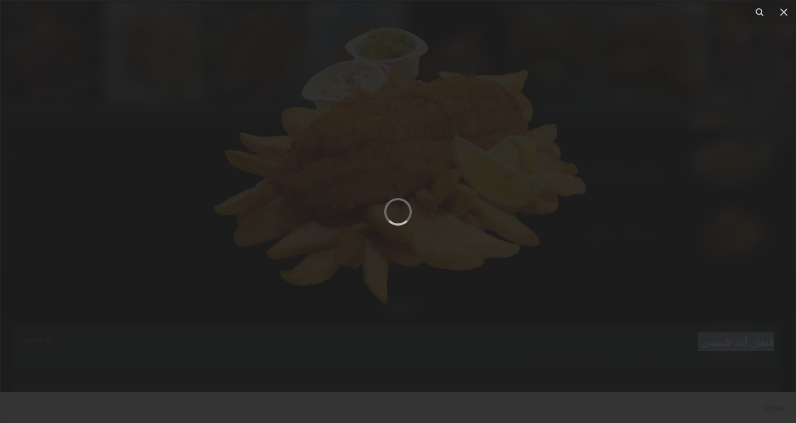
click at [696, 282] on div at bounding box center [398, 211] width 796 height 423
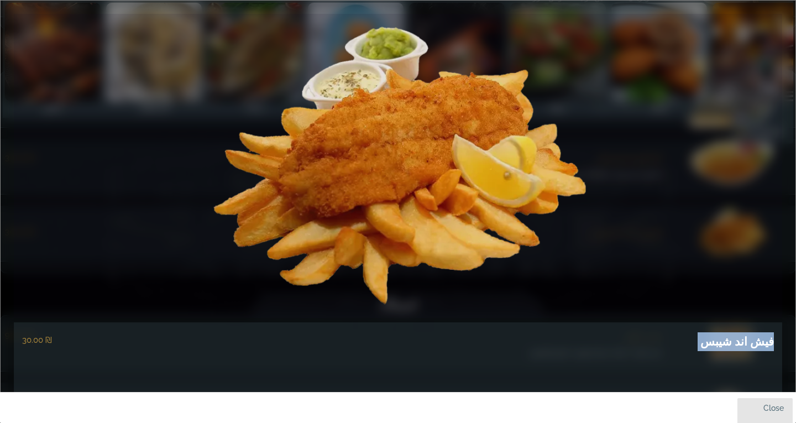
click at [767, 408] on link "close" at bounding box center [764, 411] width 55 height 26
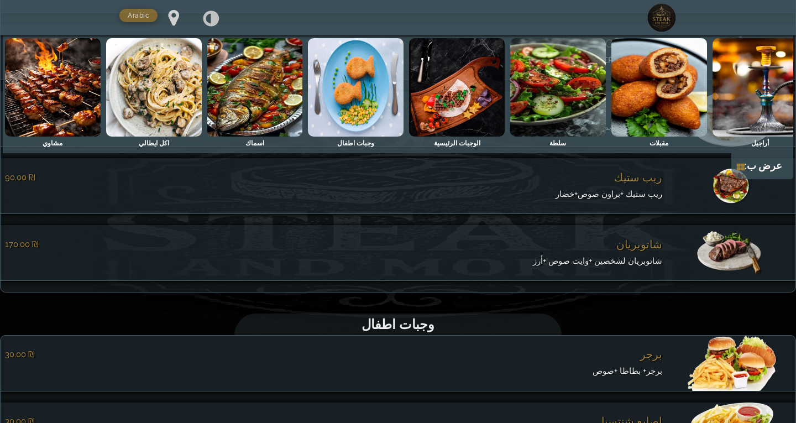
scroll to position [4499, 0]
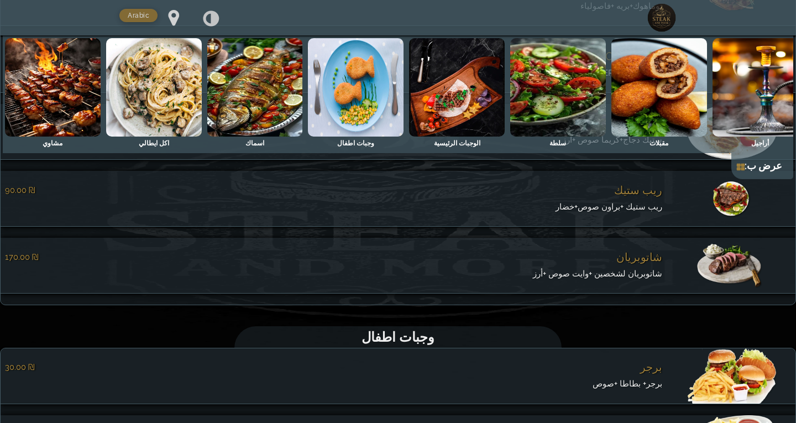
click at [453, 107] on img at bounding box center [457, 87] width 96 height 98
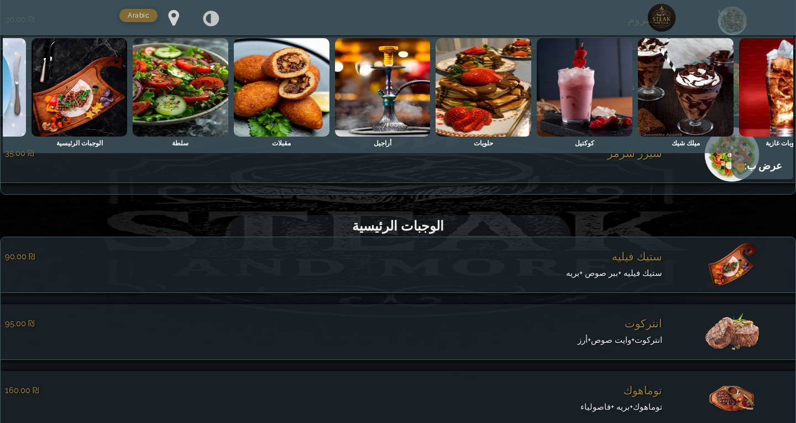
scroll to position [0, -329]
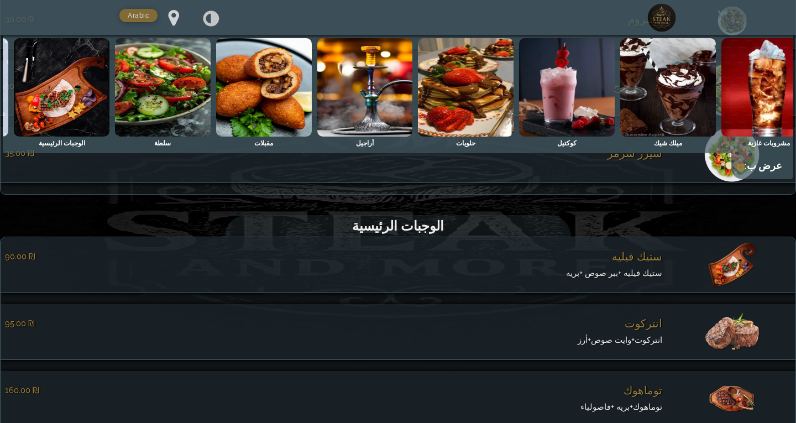
click at [654, 263] on span "ستيك فيليه" at bounding box center [637, 256] width 50 height 13
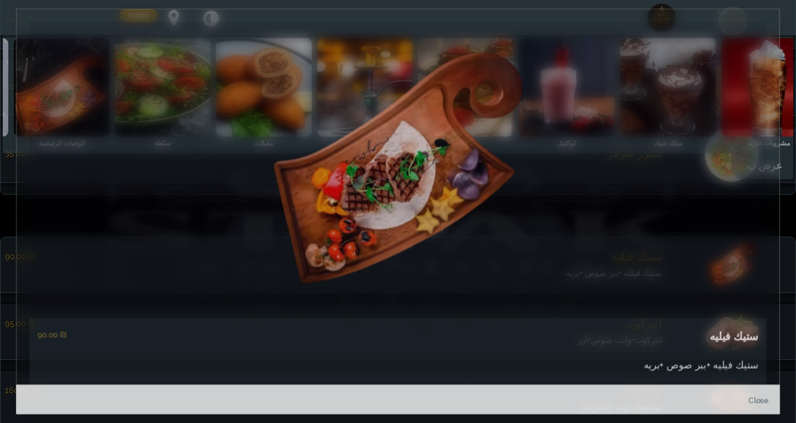
click at [654, 318] on div "ستيك فيليه ‏90.00 ₪ ستيك فيليه +ببر صوص +بريه" at bounding box center [397, 365] width 737 height 94
click at [654, 266] on link at bounding box center [397, 168] width 737 height 292
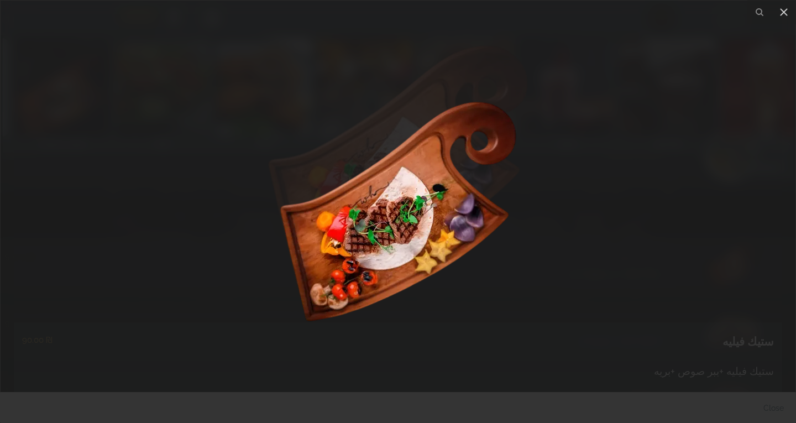
click at [707, 295] on div at bounding box center [398, 211] width 796 height 423
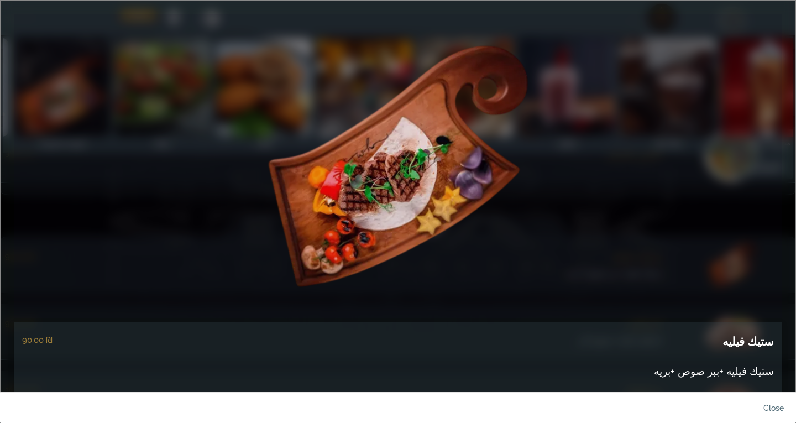
click at [746, 343] on h5 "ستيك فيليه" at bounding box center [748, 341] width 51 height 19
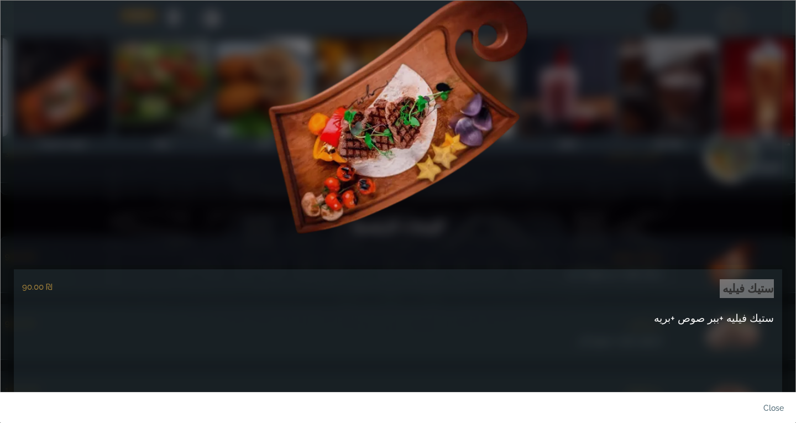
scroll to position [111, 0]
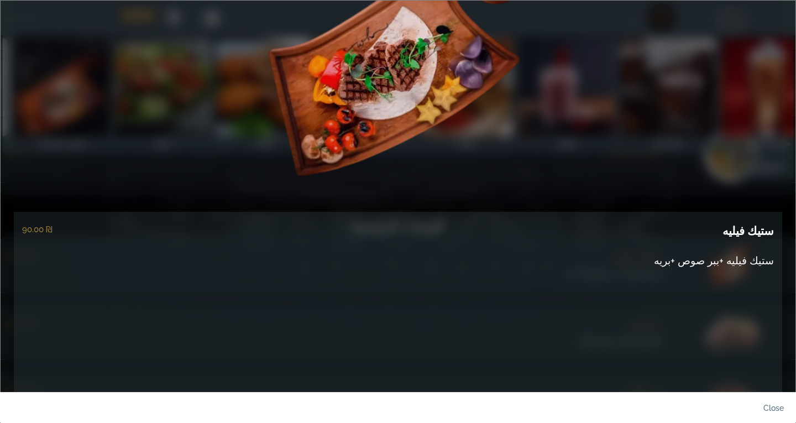
click at [725, 254] on p "ستيك فيليه +ببر صوص +بريه" at bounding box center [398, 261] width 752 height 15
click at [725, 260] on span "ستيك فيليه +ببر صوص +بريه" at bounding box center [714, 260] width 120 height 12
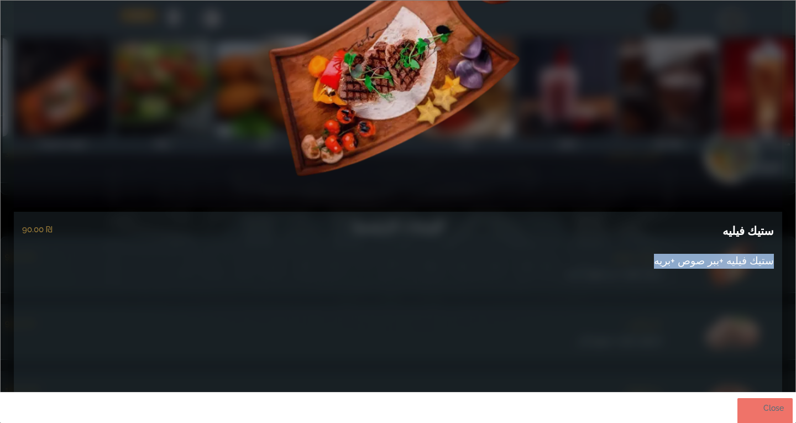
click at [777, 407] on link "close" at bounding box center [764, 411] width 55 height 26
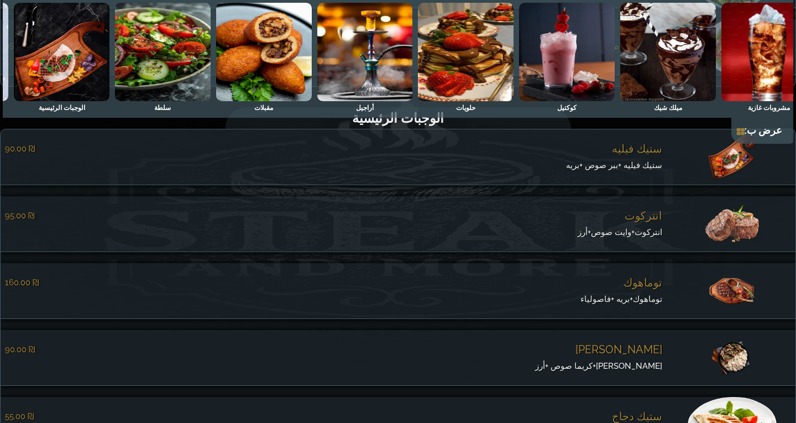
scroll to position [4209, 0]
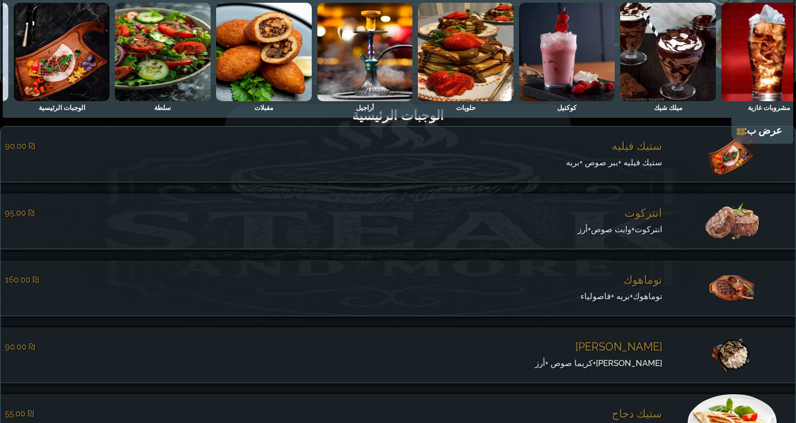
click at [646, 219] on span "انتركوت" at bounding box center [644, 212] width 38 height 13
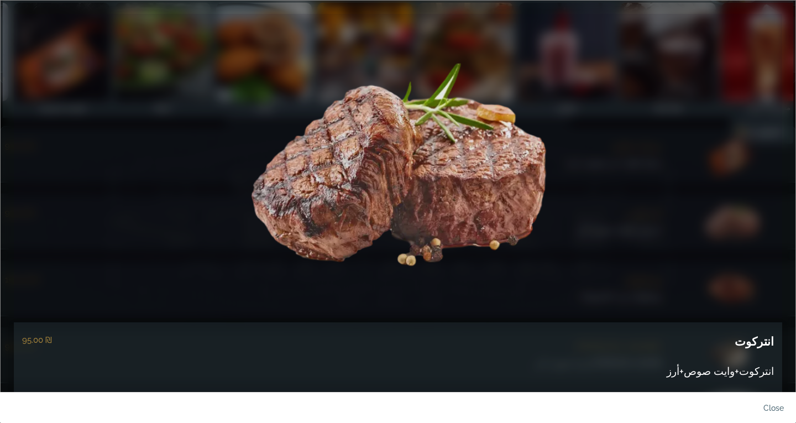
click at [763, 339] on h5 "انتركوت" at bounding box center [754, 341] width 39 height 19
click at [732, 368] on span "انتركوت+وايت صوص+أرز" at bounding box center [720, 371] width 107 height 12
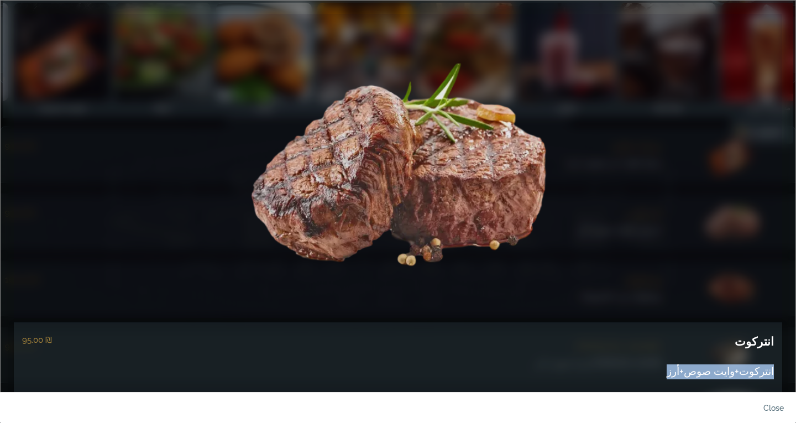
click at [732, 368] on span "انتركوت+وايت صوص+أرز" at bounding box center [720, 371] width 107 height 12
click at [779, 408] on link "close" at bounding box center [764, 411] width 55 height 26
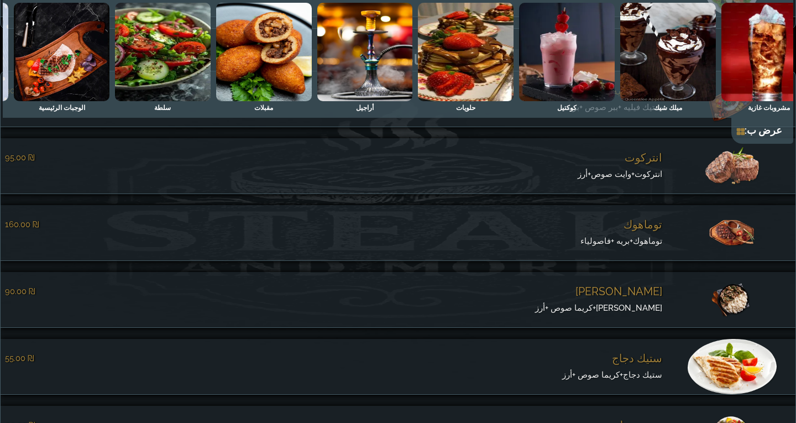
scroll to position [4319, 0]
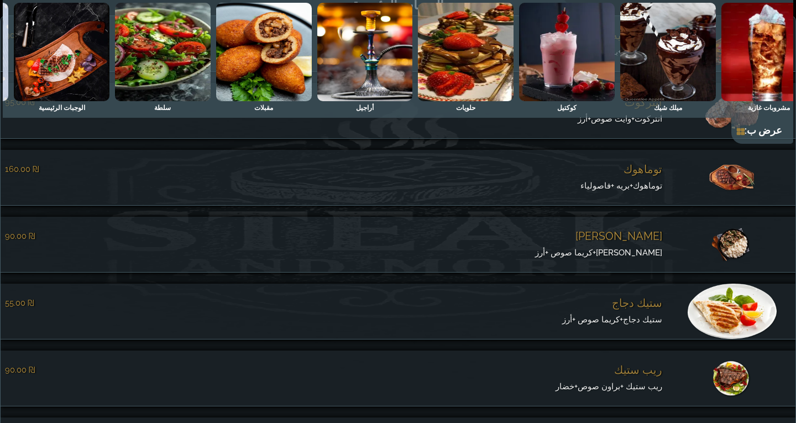
click at [643, 176] on span "توماهوك" at bounding box center [643, 169] width 39 height 13
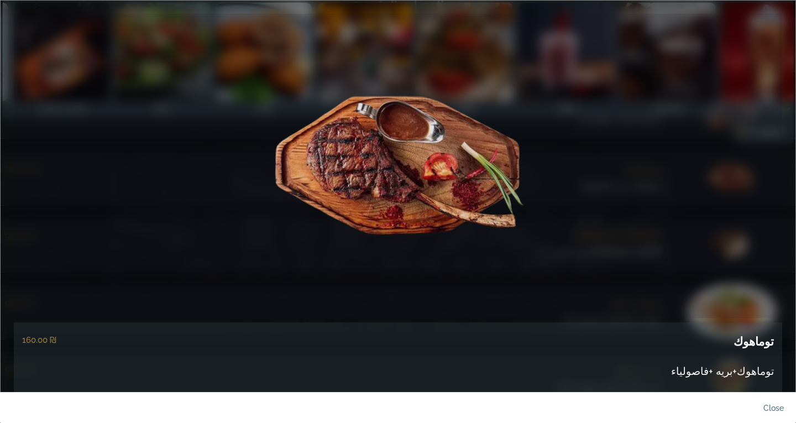
click at [763, 341] on h5 "توماهوك" at bounding box center [754, 341] width 40 height 19
click at [744, 376] on span "توماهوك+بريه +فاصولياء" at bounding box center [722, 371] width 103 height 12
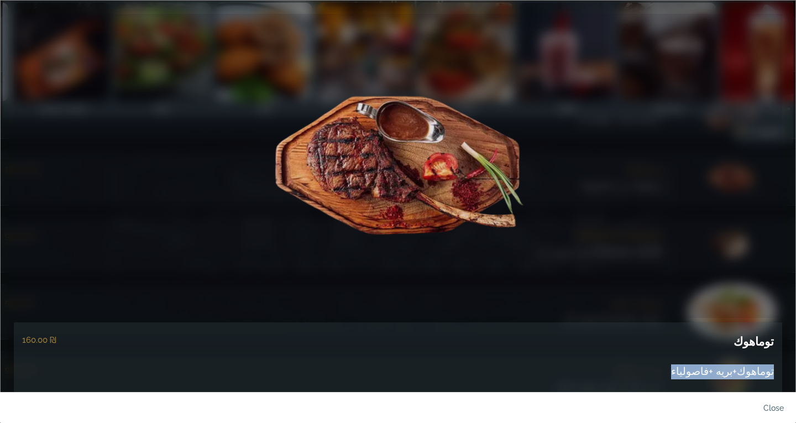
click at [744, 376] on span "توماهوك+بريه +فاصولياء" at bounding box center [722, 371] width 103 height 12
click at [770, 410] on link "close" at bounding box center [764, 411] width 55 height 26
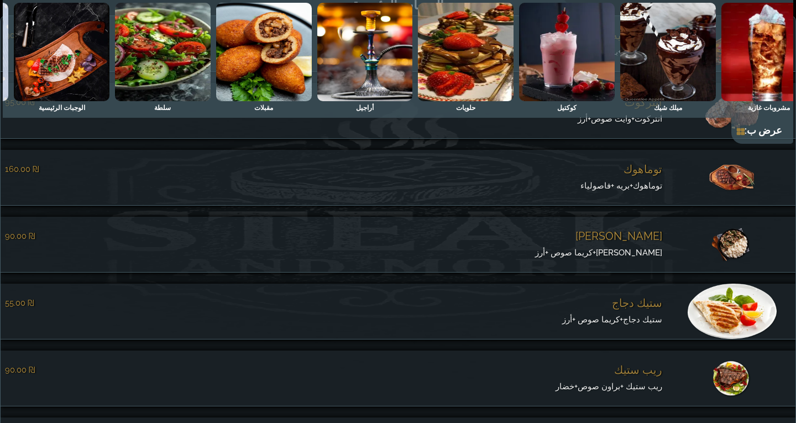
scroll to position [4375, 0]
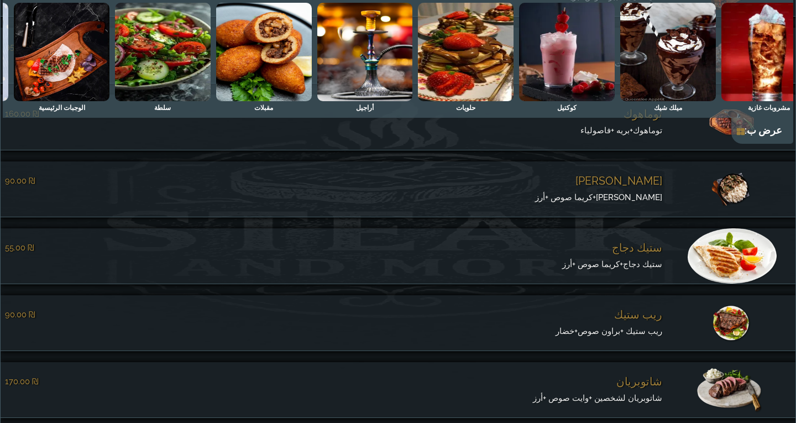
click at [631, 187] on span "بيف ستروغونوف" at bounding box center [618, 180] width 87 height 13
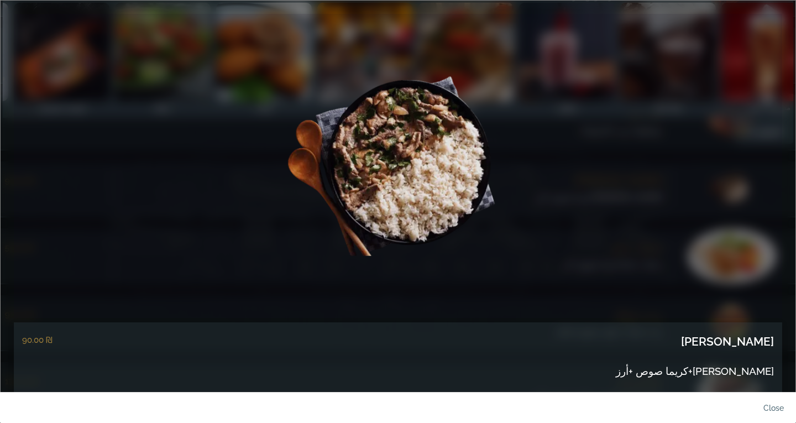
click at [735, 341] on h5 "بيف ستروغونوف" at bounding box center [727, 341] width 93 height 19
click at [686, 370] on span "بيف ستروغونوف+كريما صوص +أرز" at bounding box center [695, 371] width 158 height 12
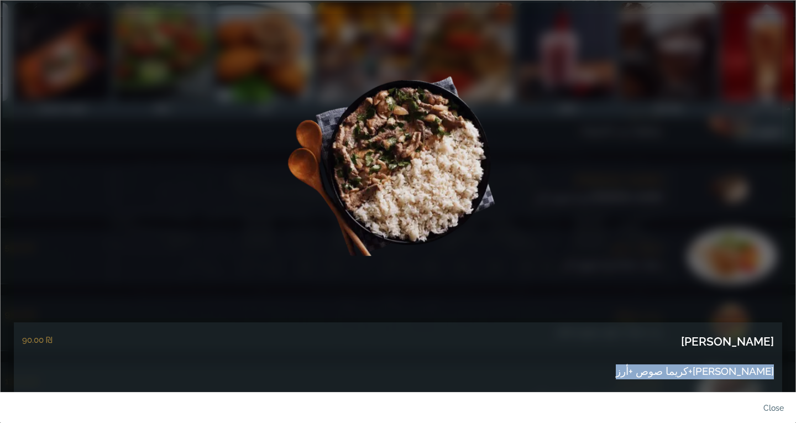
click at [686, 370] on span "بيف ستروغونوف+كريما صوص +أرز" at bounding box center [695, 371] width 158 height 12
click at [768, 408] on link "close" at bounding box center [764, 411] width 55 height 26
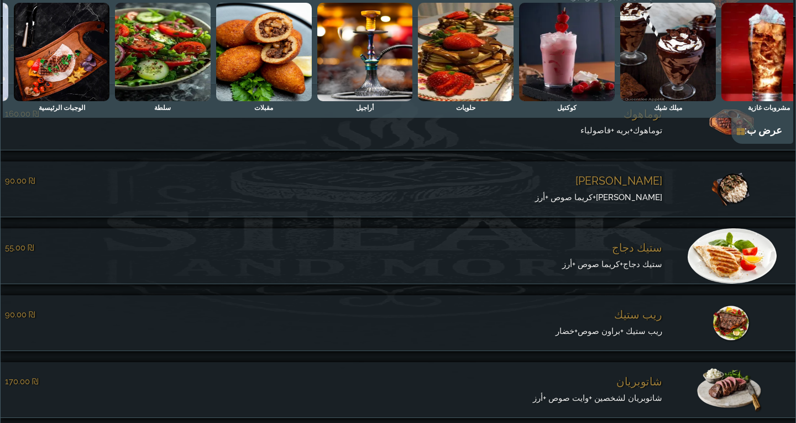
scroll to position [4430, 0]
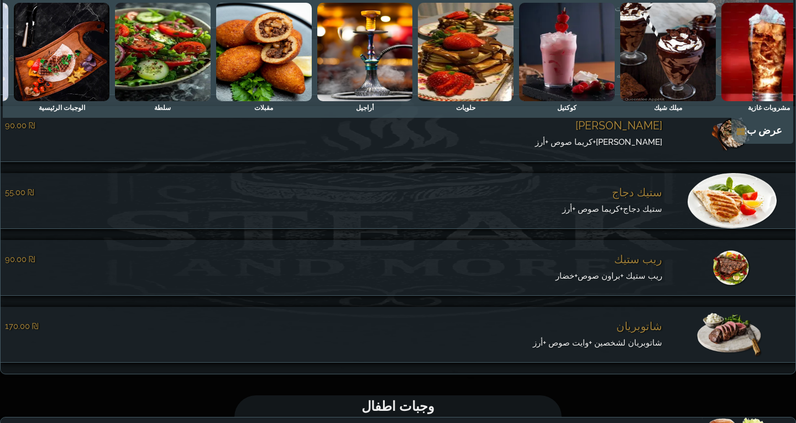
click at [649, 199] on span "ستيك دجاج" at bounding box center [637, 192] width 50 height 13
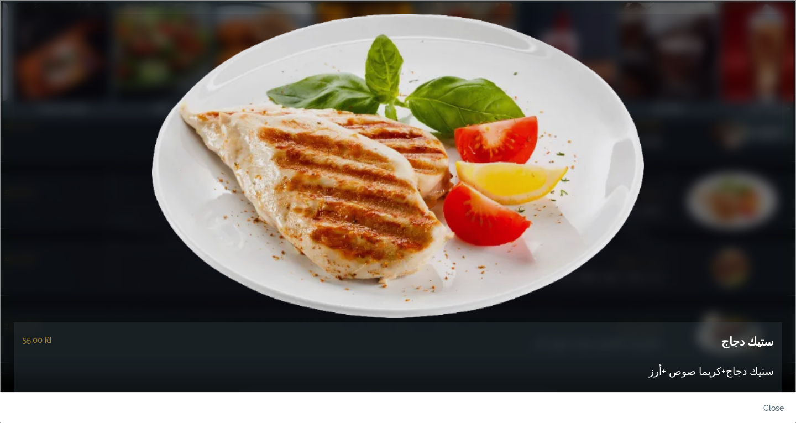
click at [749, 339] on h5 "ستيك دجاج" at bounding box center [747, 341] width 53 height 19
click at [660, 259] on link at bounding box center [398, 166] width 768 height 304
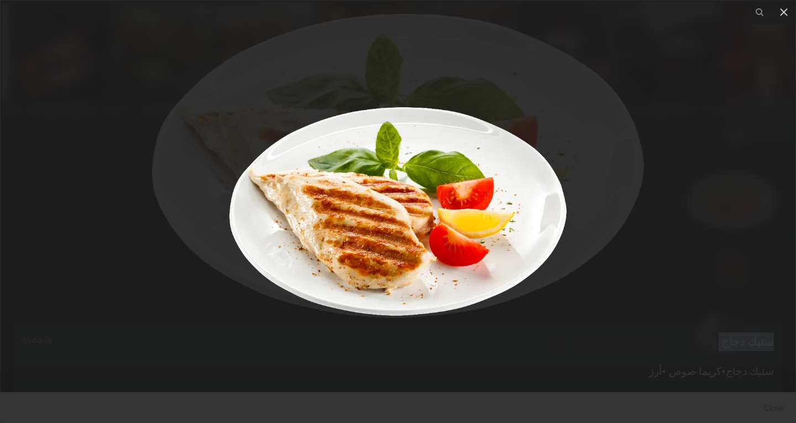
click at [765, 373] on div at bounding box center [398, 211] width 796 height 423
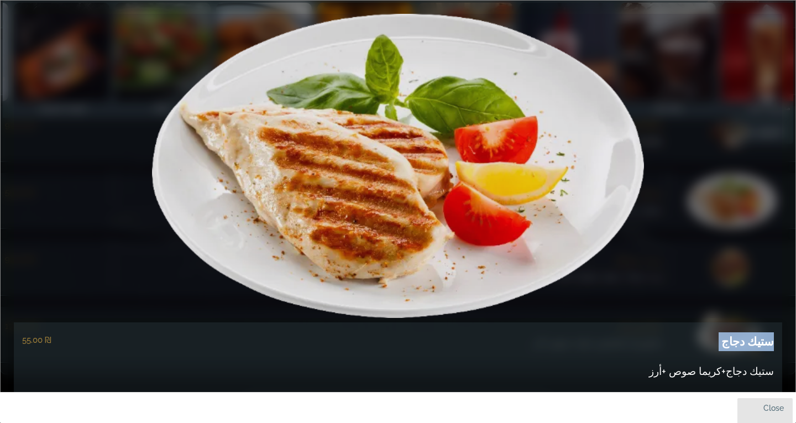
click at [766, 403] on link "close" at bounding box center [764, 411] width 55 height 26
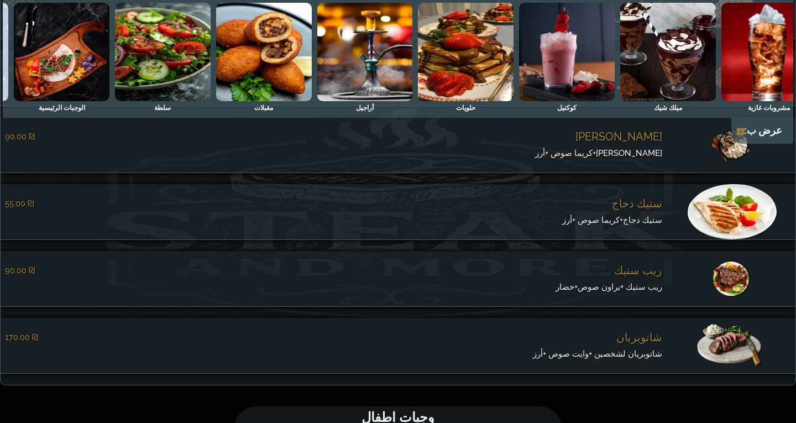
scroll to position [4430, 0]
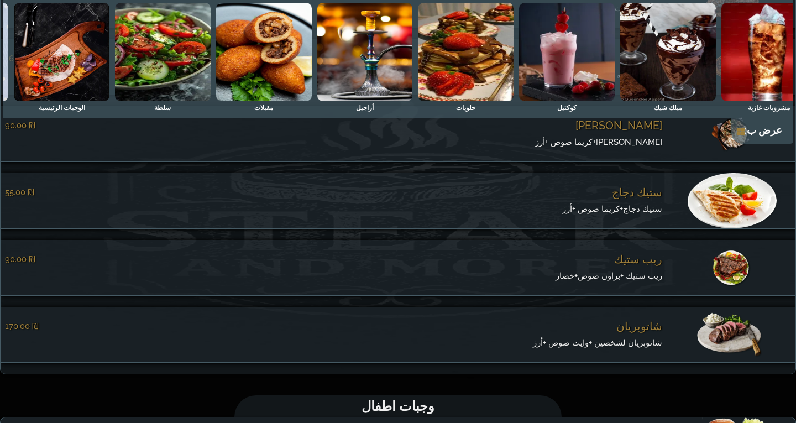
click at [635, 214] on span "ستيك دجاج+كريما صوص +أرز" at bounding box center [612, 209] width 100 height 10
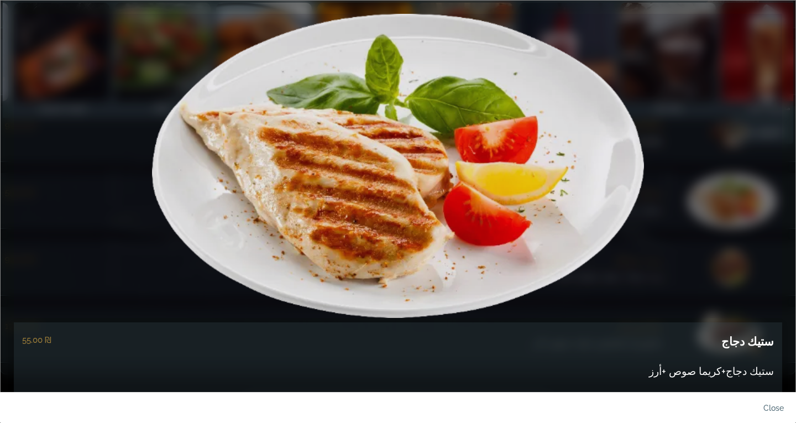
click at [708, 376] on span "ستيك دجاج+كريما صوص +أرز" at bounding box center [711, 371] width 125 height 12
click at [772, 409] on link "close" at bounding box center [764, 411] width 55 height 26
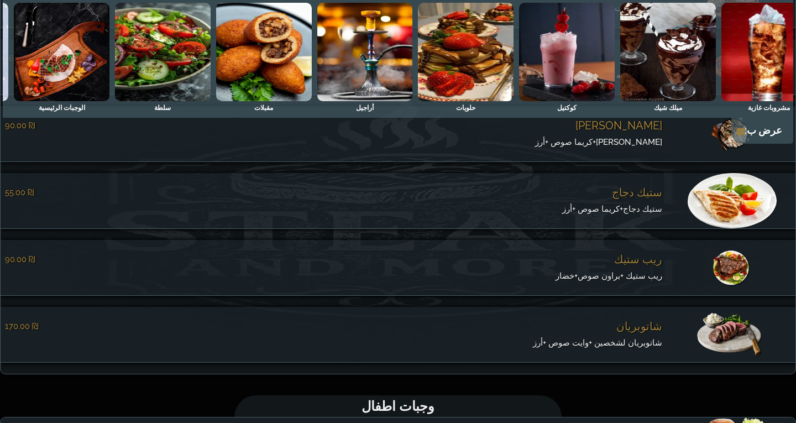
scroll to position [4485, 0]
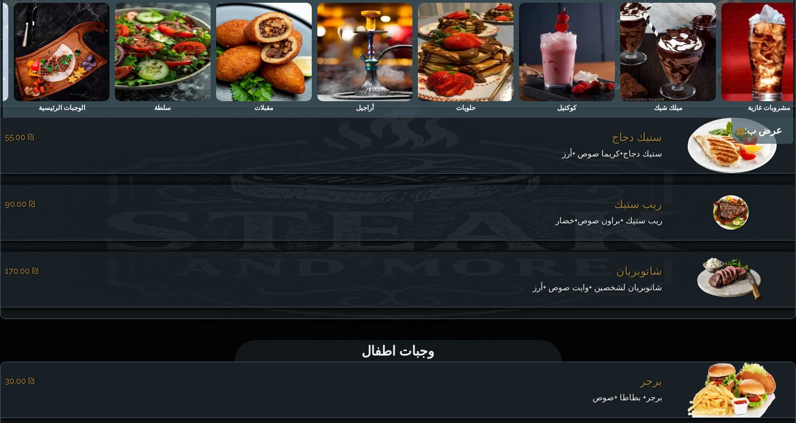
click at [653, 211] on span "ريب ستيك" at bounding box center [638, 203] width 48 height 13
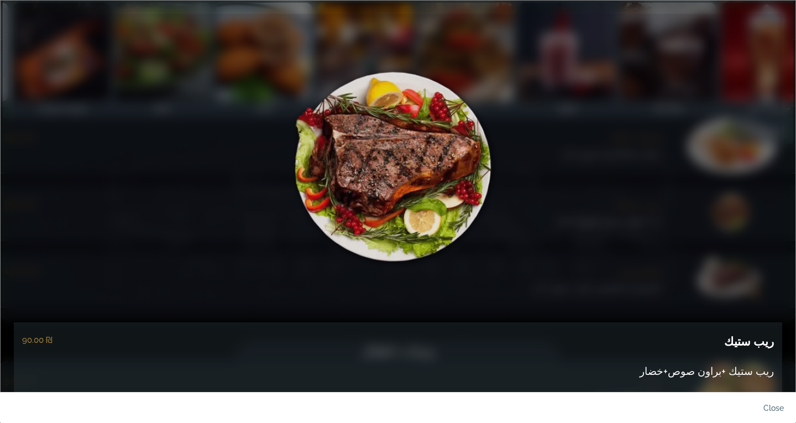
click at [755, 347] on h5 "ريب ستيك" at bounding box center [749, 341] width 50 height 19
click at [686, 368] on span "ريب ستيك +براون صوص+خضار" at bounding box center [707, 371] width 134 height 12
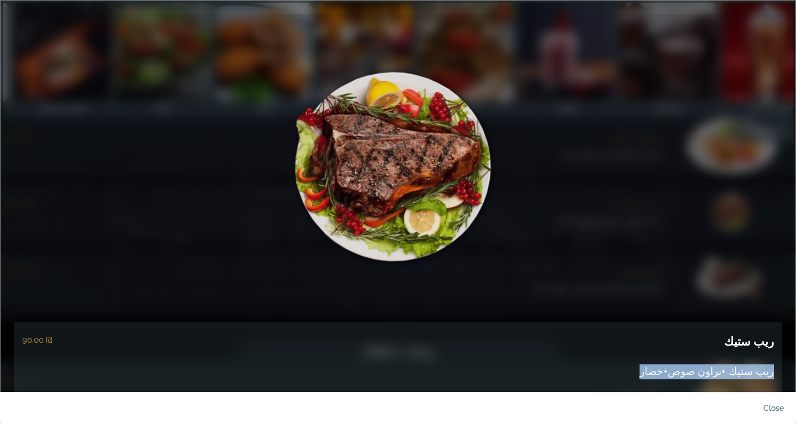
click at [686, 368] on span "ريب ستيك +براون صوص+خضار" at bounding box center [707, 371] width 134 height 12
click at [780, 400] on link "close" at bounding box center [764, 411] width 55 height 26
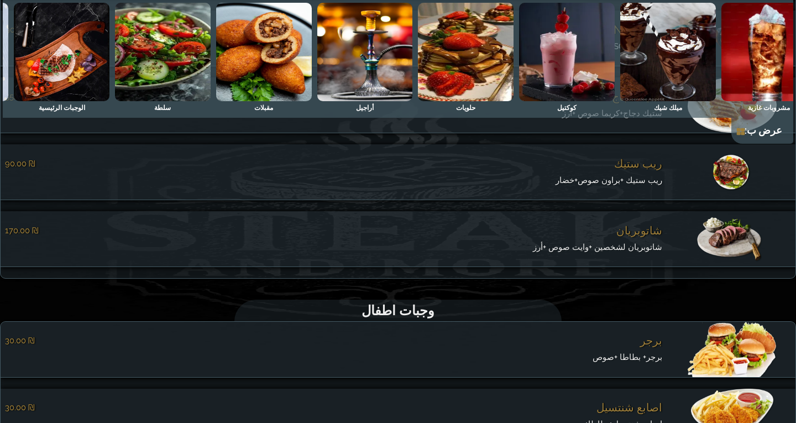
scroll to position [4540, 0]
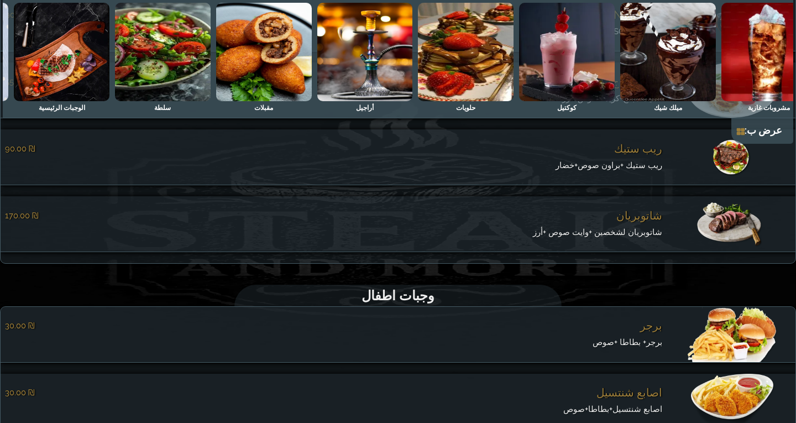
click at [660, 222] on span "شاتوبريان" at bounding box center [639, 215] width 46 height 13
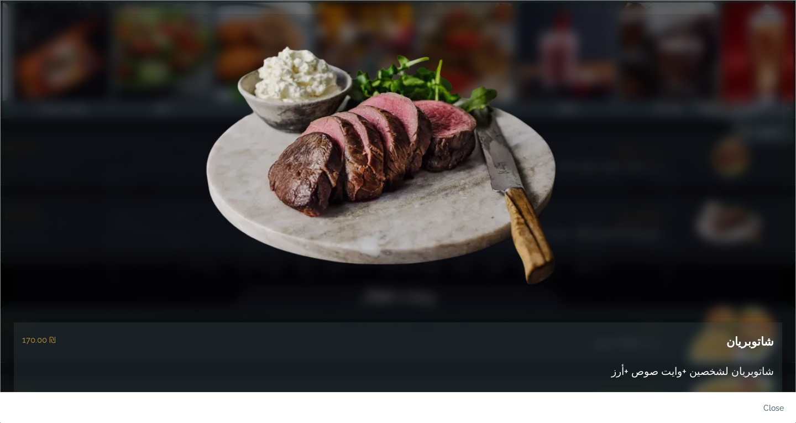
click at [762, 345] on h5 "شاتوبريان" at bounding box center [750, 341] width 48 height 19
click at [665, 362] on div "شاتوبريان ‏170.00 ₪ شاتوبريان لشخصين +وايت صوص +أرز" at bounding box center [398, 420] width 768 height 196
click at [666, 368] on span "شاتوبريان لشخصين +وايت صوص +أرز" at bounding box center [692, 371] width 163 height 12
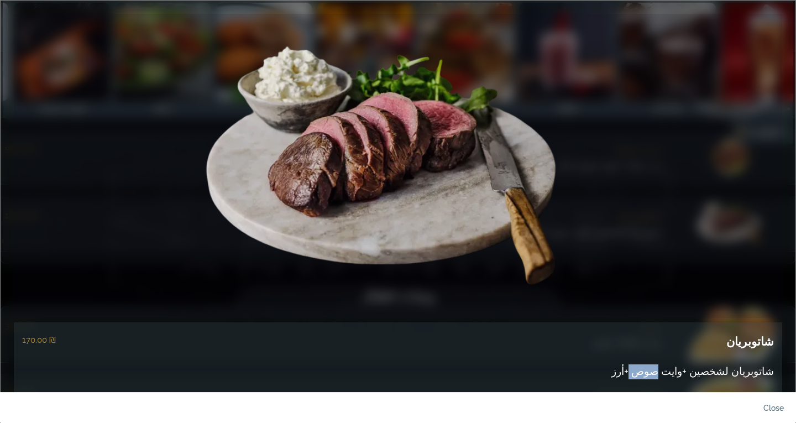
click at [666, 368] on span "شاتوبريان لشخصين +وايت صوص +أرز" at bounding box center [692, 371] width 163 height 12
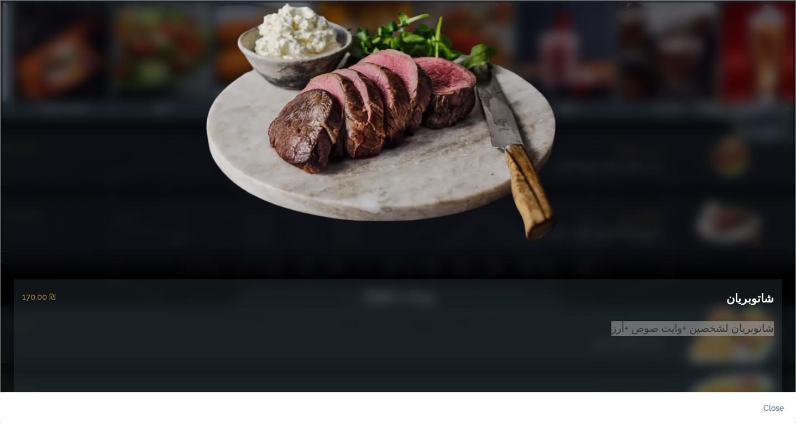
scroll to position [111, 0]
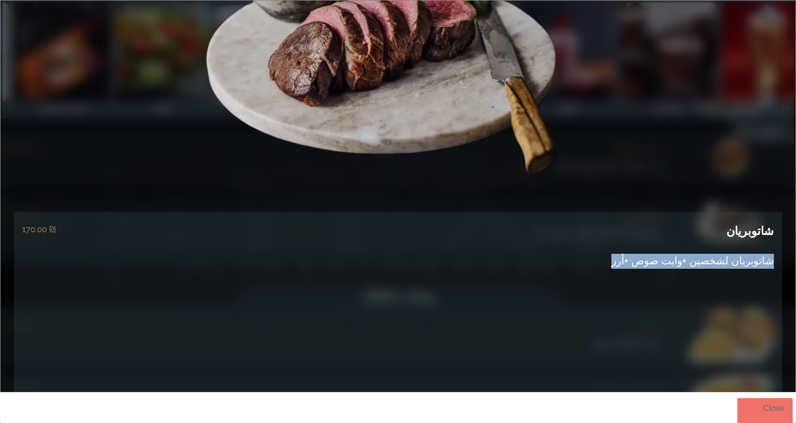
click at [761, 407] on link "close" at bounding box center [764, 411] width 55 height 26
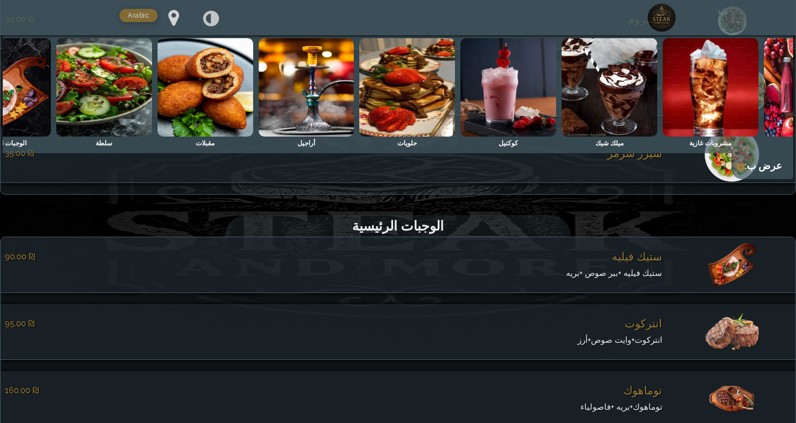
scroll to position [0, -242]
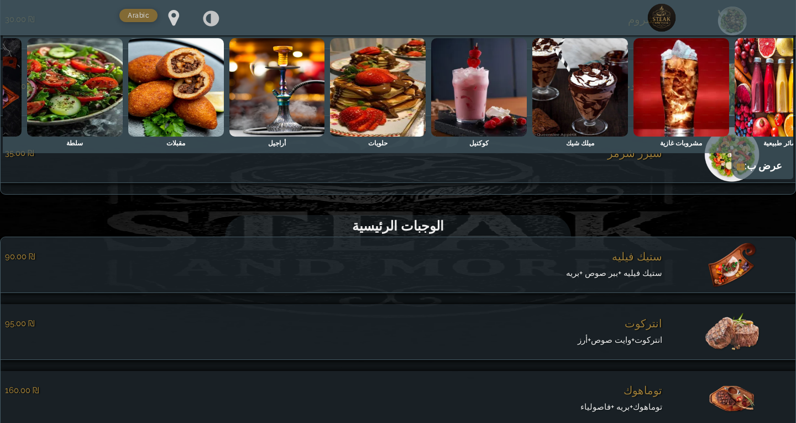
click at [92, 90] on img at bounding box center [75, 87] width 96 height 98
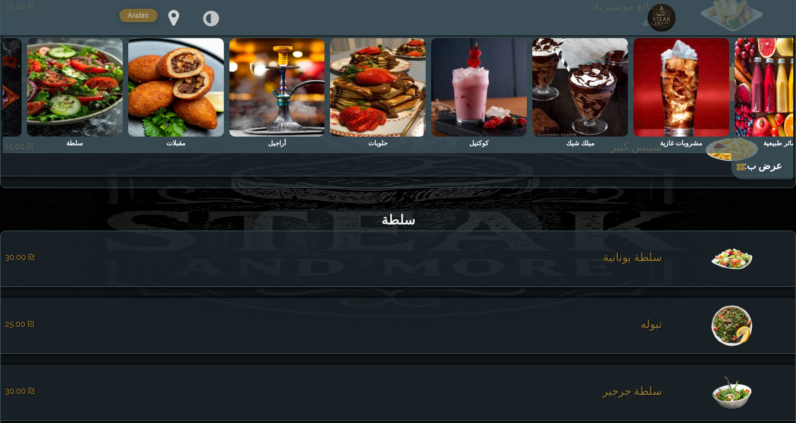
scroll to position [3653, 0]
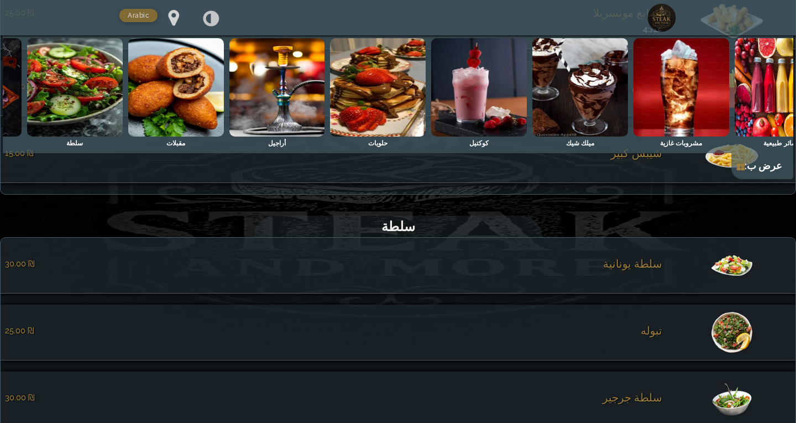
click at [651, 270] on span "سلطة يونانية" at bounding box center [632, 263] width 59 height 13
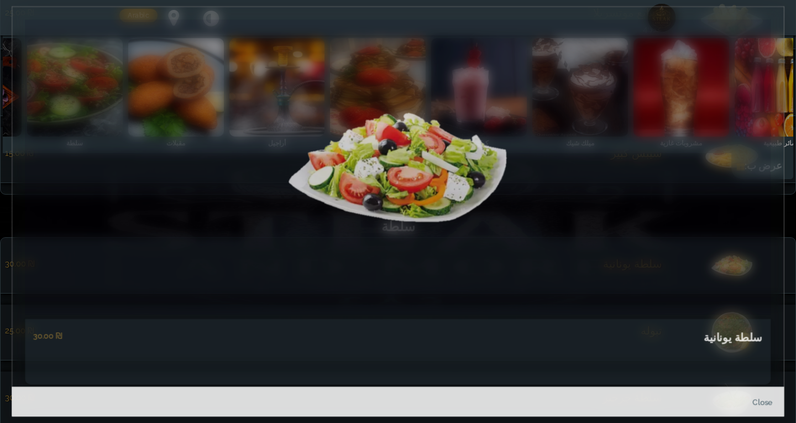
click at [651, 274] on div "سلطة يونانية ‏30.00 ₪" at bounding box center [398, 221] width 758 height 402
click at [651, 274] on link at bounding box center [398, 167] width 746 height 295
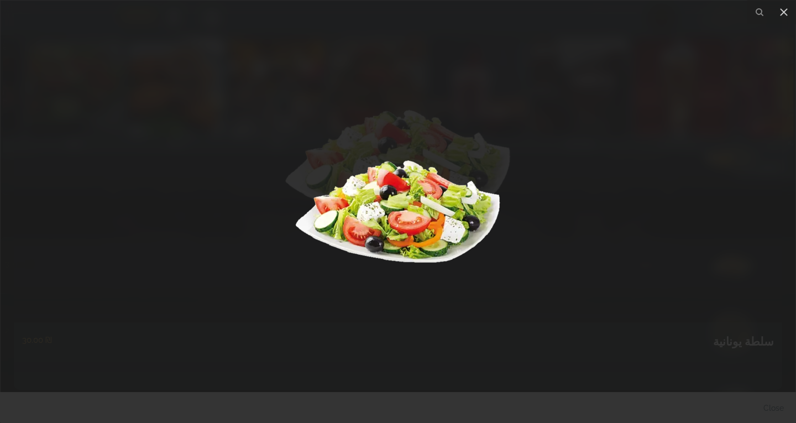
click at [765, 345] on div at bounding box center [398, 211] width 796 height 423
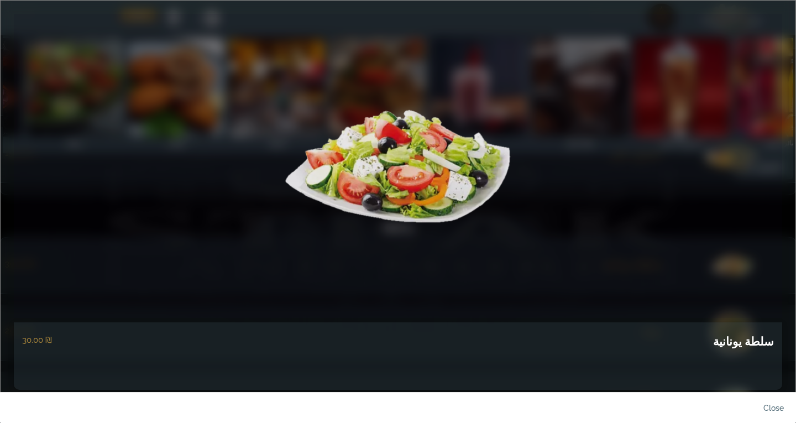
click at [758, 342] on h5 "سلطة يونانية" at bounding box center [743, 341] width 61 height 19
click at [769, 412] on link "close" at bounding box center [764, 411] width 55 height 26
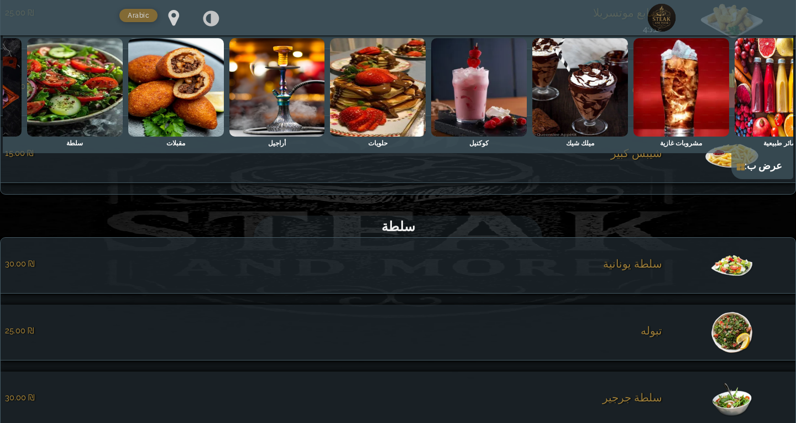
scroll to position [3708, 0]
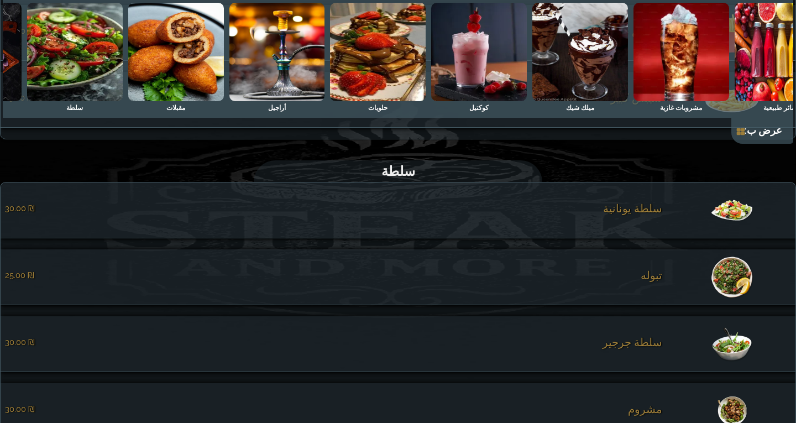
click at [660, 282] on span "تبوله" at bounding box center [652, 275] width 22 height 13
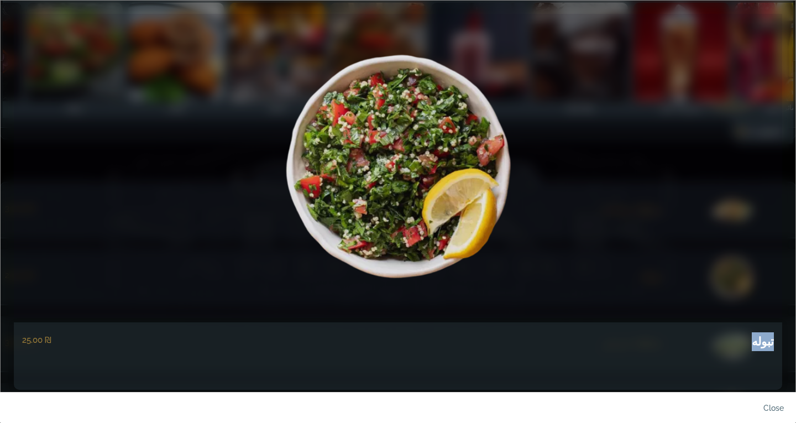
drag, startPoint x: 755, startPoint y: 341, endPoint x: 792, endPoint y: 342, distance: 37.0
click at [792, 342] on div "تبوله ‏25.00 ₪" at bounding box center [398, 211] width 796 height 423
click at [777, 412] on link "close" at bounding box center [764, 411] width 55 height 26
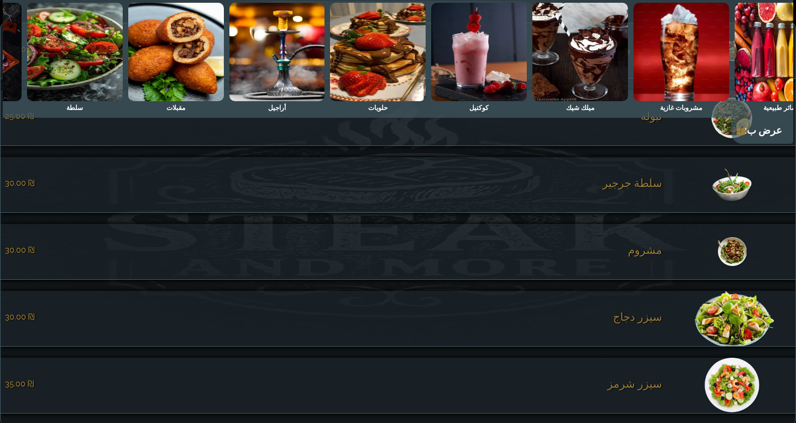
scroll to position [3874, 0]
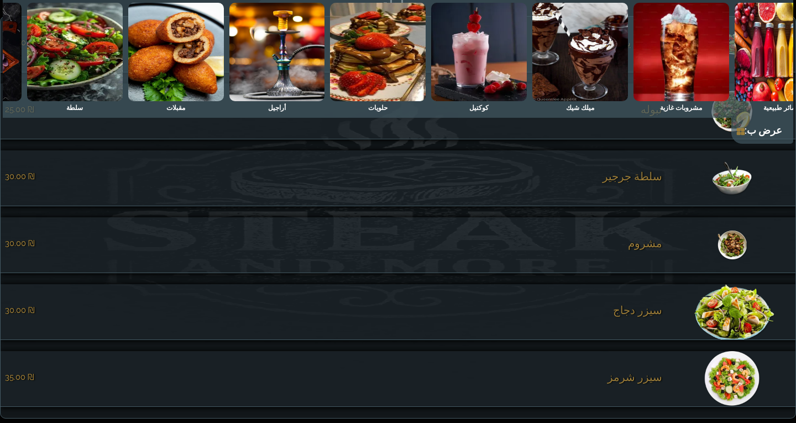
click at [647, 180] on span "سلطة جرجير" at bounding box center [633, 176] width 60 height 13
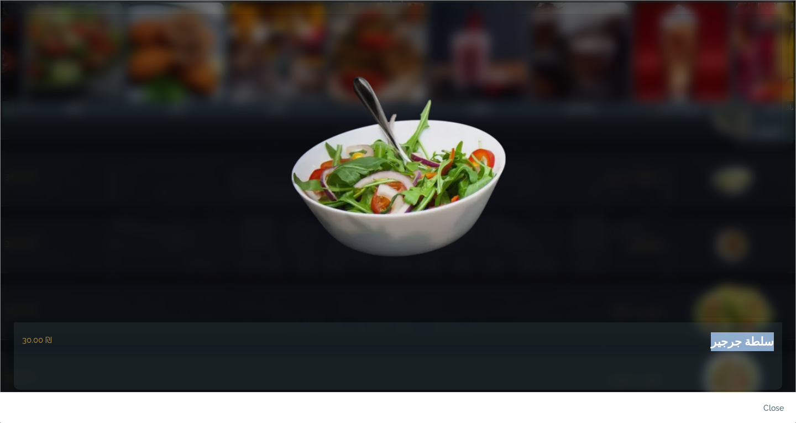
drag, startPoint x: 724, startPoint y: 345, endPoint x: 796, endPoint y: 342, distance: 71.9
click at [796, 342] on div "سلطة جرجير ‏30.00 ₪" at bounding box center [398, 211] width 796 height 423
click at [776, 403] on link "close" at bounding box center [764, 411] width 55 height 26
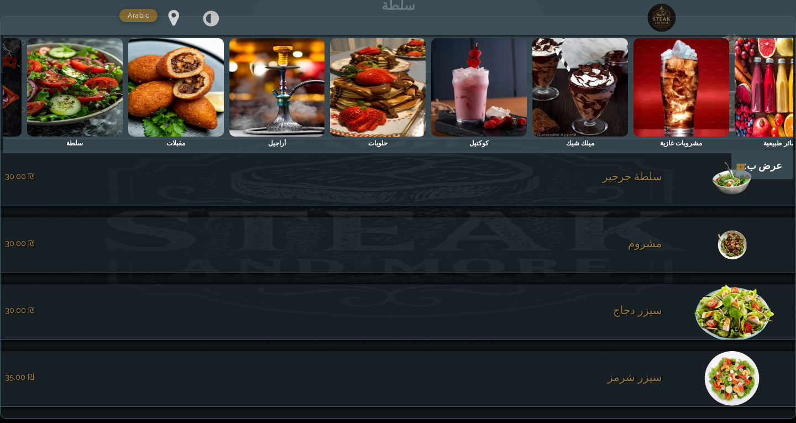
click at [664, 263] on li "مشروم ‏30.00 ₪" at bounding box center [398, 245] width 795 height 56
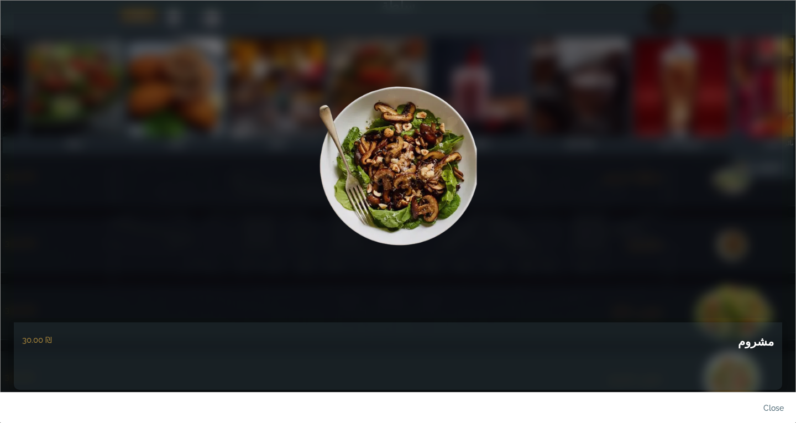
click at [760, 340] on h5 "مشروم" at bounding box center [756, 341] width 36 height 19
click at [779, 409] on link "close" at bounding box center [764, 411] width 55 height 26
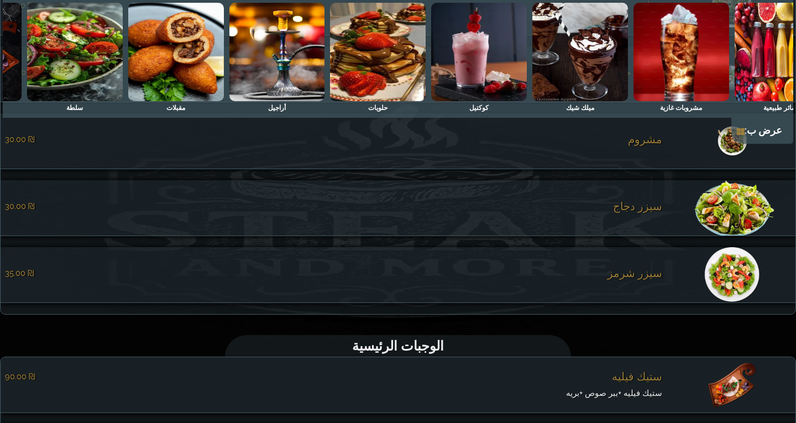
scroll to position [3985, 0]
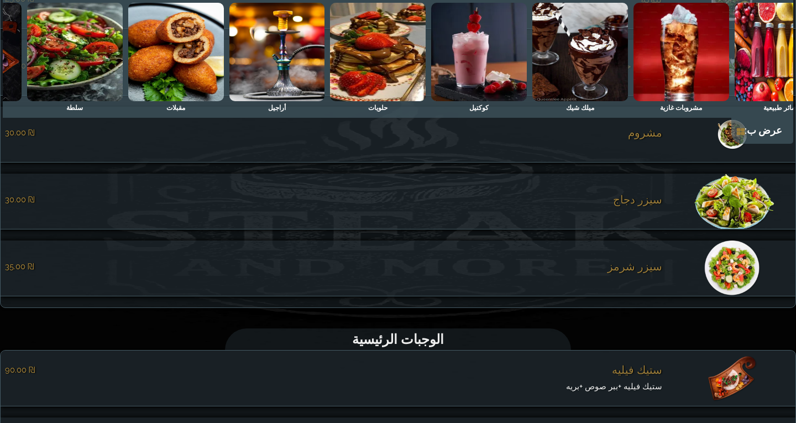
click at [645, 206] on span "سيزر دجاج" at bounding box center [637, 199] width 49 height 13
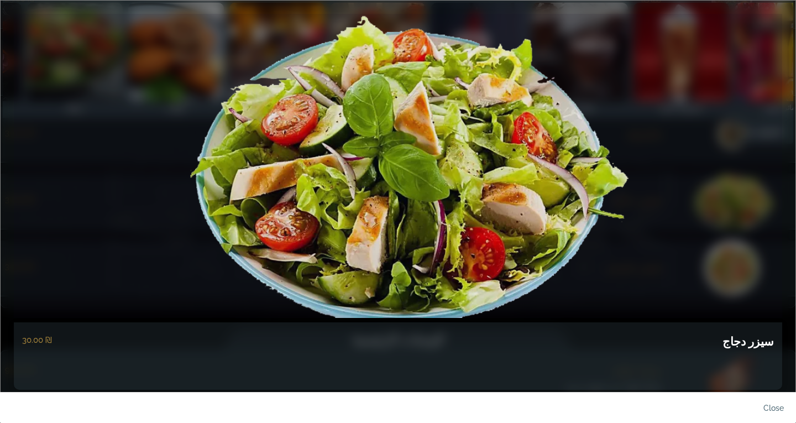
click at [747, 345] on h5 "سيزر دجاج" at bounding box center [748, 341] width 51 height 19
click at [767, 402] on link "close" at bounding box center [764, 411] width 55 height 26
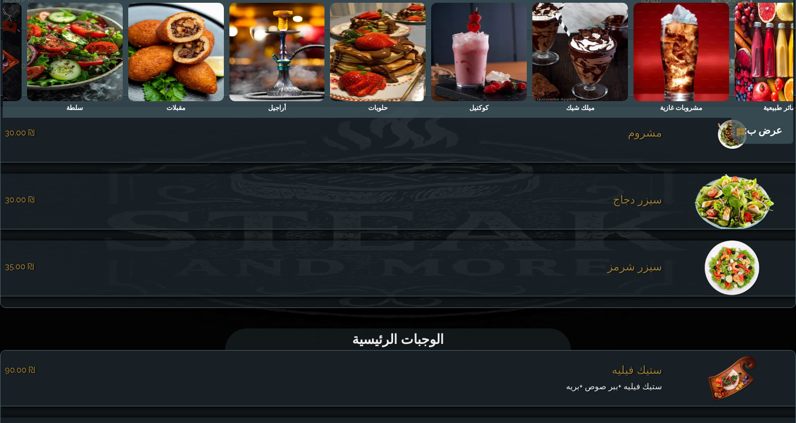
click at [640, 272] on span "سيزر شرمز" at bounding box center [635, 266] width 55 height 13
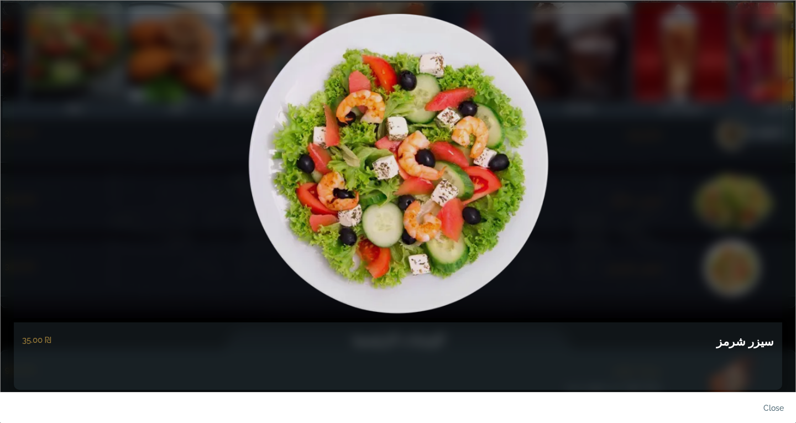
click at [754, 334] on h5 "سيزر شرمز" at bounding box center [744, 341] width 57 height 19
click at [739, 261] on link at bounding box center [398, 166] width 768 height 304
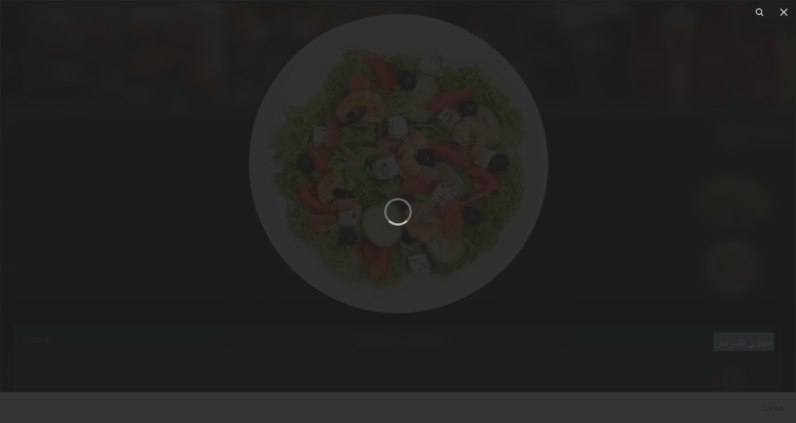
click at [760, 310] on div at bounding box center [398, 211] width 796 height 423
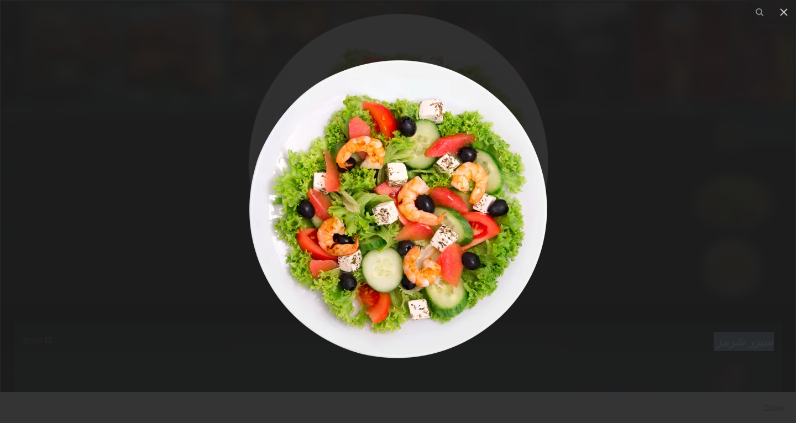
click at [776, 416] on div at bounding box center [398, 211] width 796 height 423
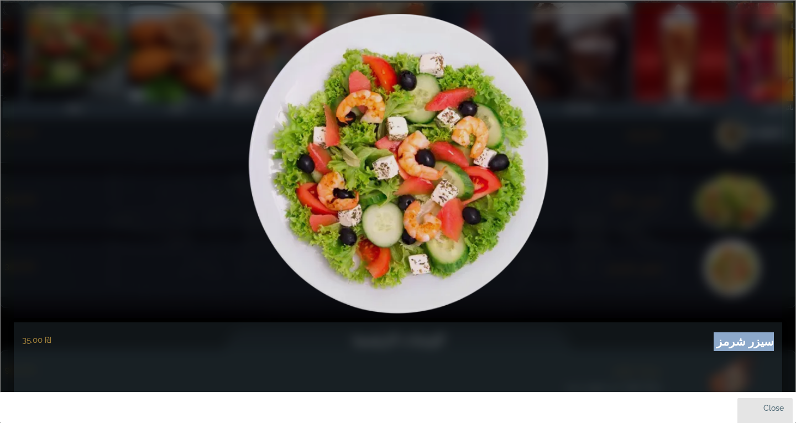
click at [774, 409] on link "close" at bounding box center [764, 411] width 55 height 26
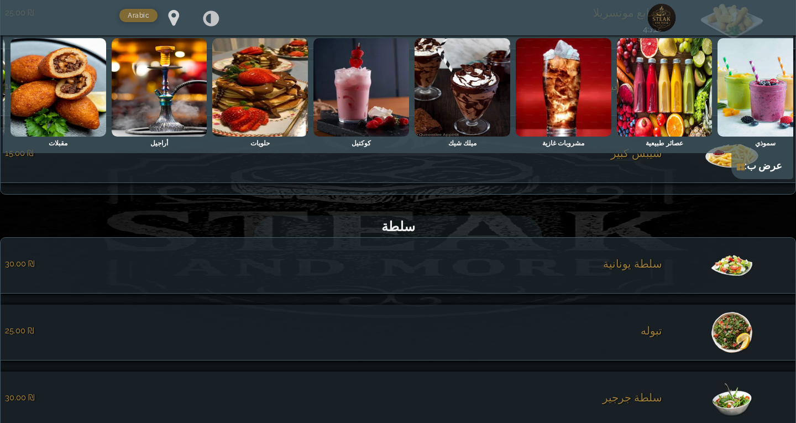
scroll to position [0, -123]
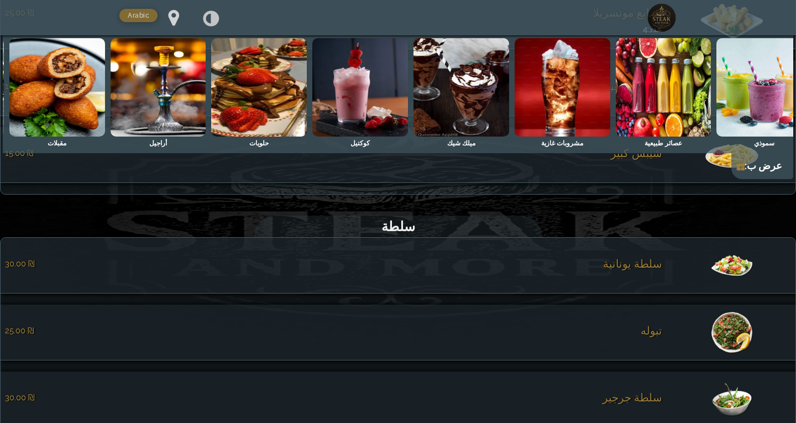
click at [91, 95] on img at bounding box center [57, 87] width 96 height 98
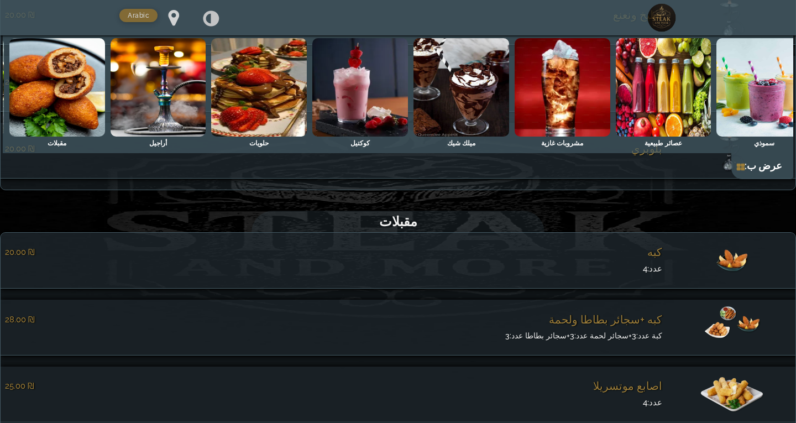
scroll to position [3275, 0]
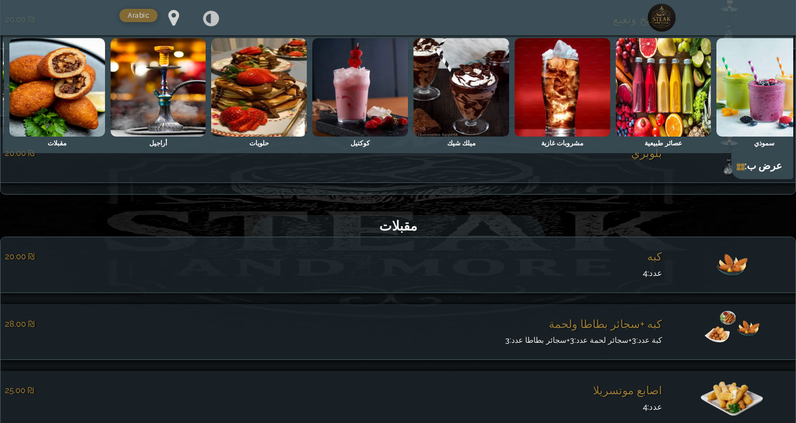
click at [660, 263] on span "كبه" at bounding box center [654, 256] width 15 height 13
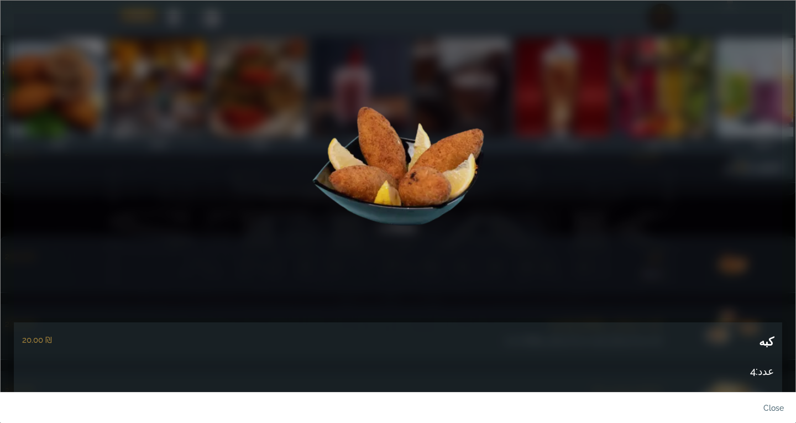
click at [766, 338] on h5 "كبه" at bounding box center [766, 341] width 15 height 19
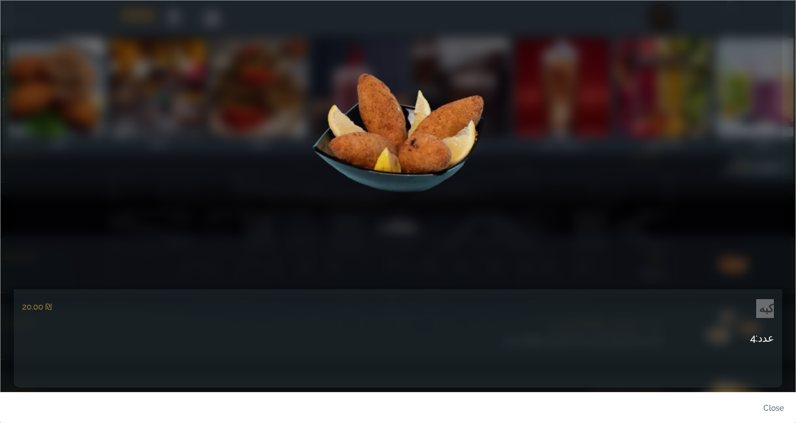
scroll to position [50, 0]
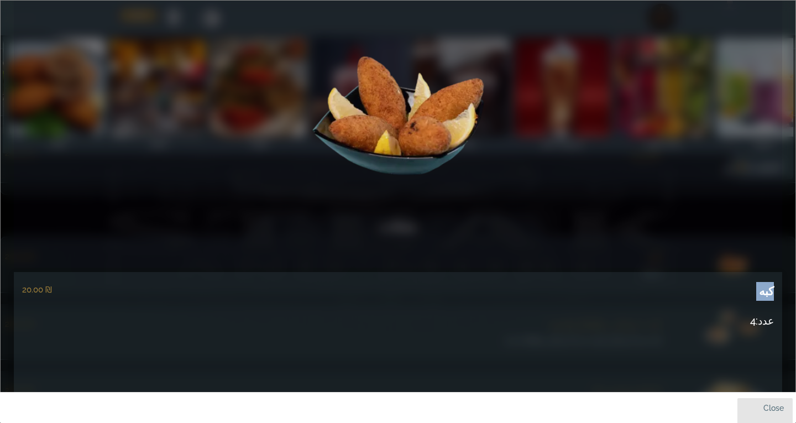
click at [776, 405] on link "close" at bounding box center [764, 411] width 55 height 26
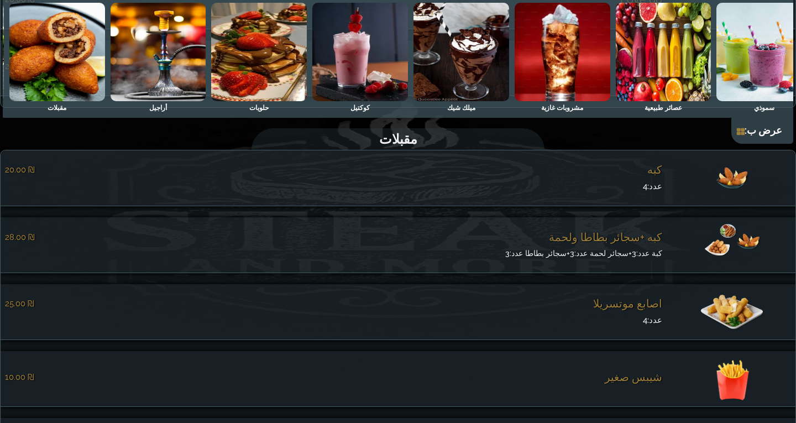
scroll to position [3386, 0]
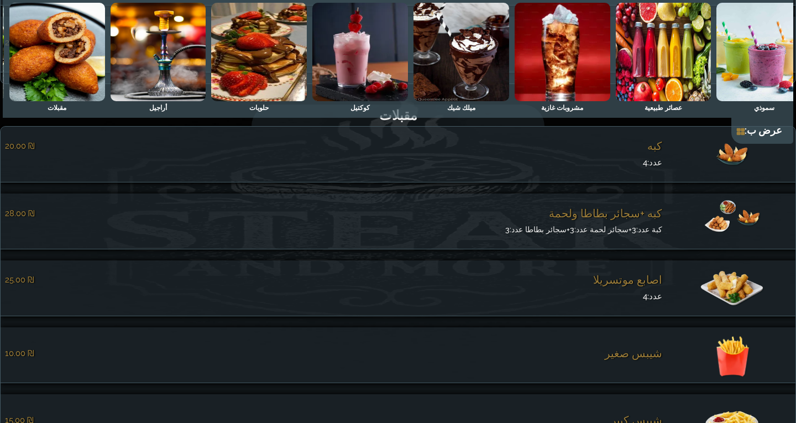
click at [624, 220] on span "كبه +سجائر بطاطا ولحمة" at bounding box center [605, 213] width 113 height 13
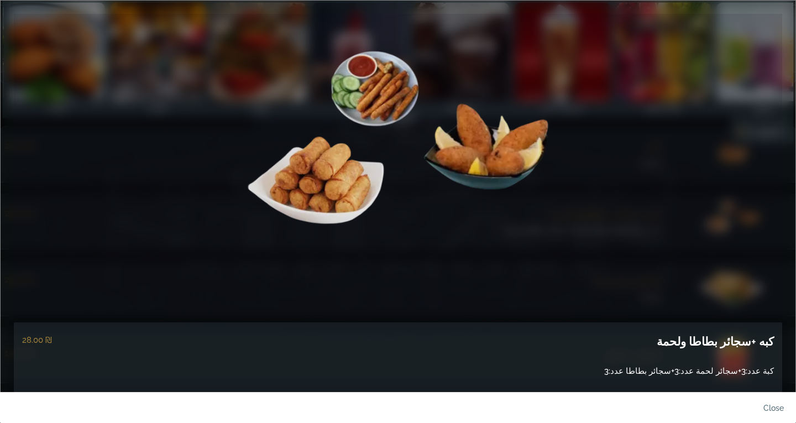
click at [708, 341] on h5 "كبه +سجائر بطاطا ولحمة" at bounding box center [715, 341] width 117 height 19
click at [707, 341] on h5 "كبه +سجائر بطاطا ولحمة" at bounding box center [715, 341] width 117 height 19
drag, startPoint x: 699, startPoint y: 380, endPoint x: 699, endPoint y: 368, distance: 12.2
click at [699, 379] on div "كبه +سجائر بطاطا ولحمة ‏28.00 ₪ كبة عدد:3+سجائر لحمة عدد:3+سجائر بطاطا عدد:3" at bounding box center [398, 370] width 768 height 97
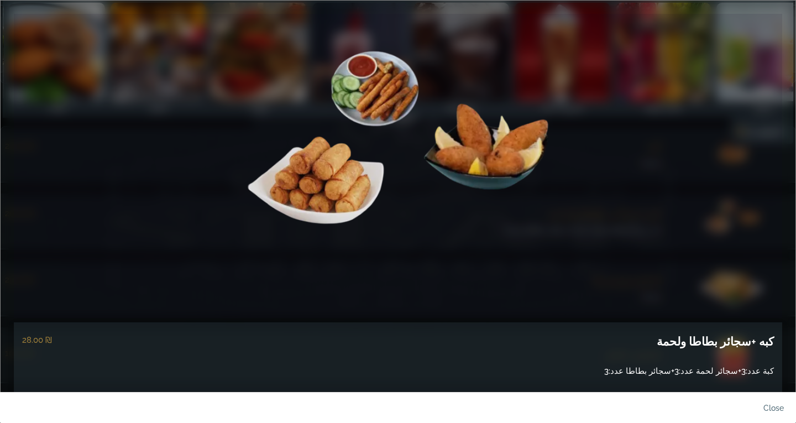
click at [699, 368] on p "كبة عدد:3+سجائر لحمة عدد:3+سجائر بطاطا عدد:3" at bounding box center [398, 371] width 752 height 14
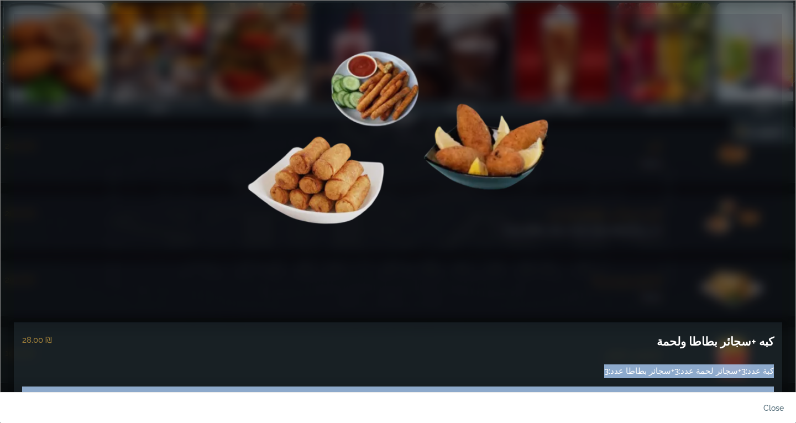
click at [784, 409] on link "close" at bounding box center [764, 411] width 55 height 26
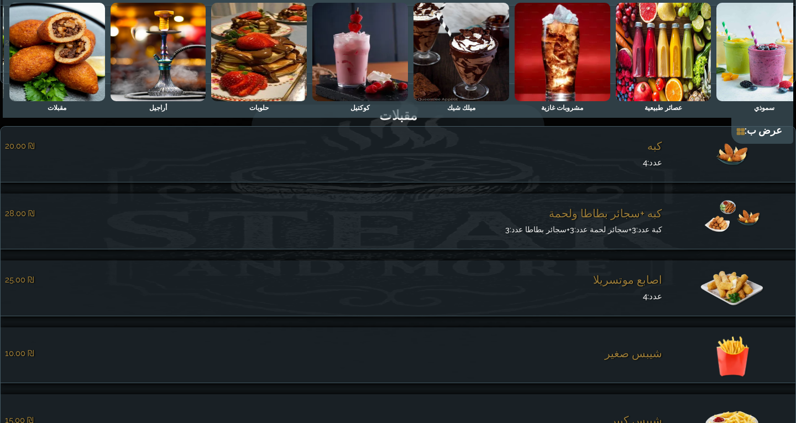
scroll to position [3441, 0]
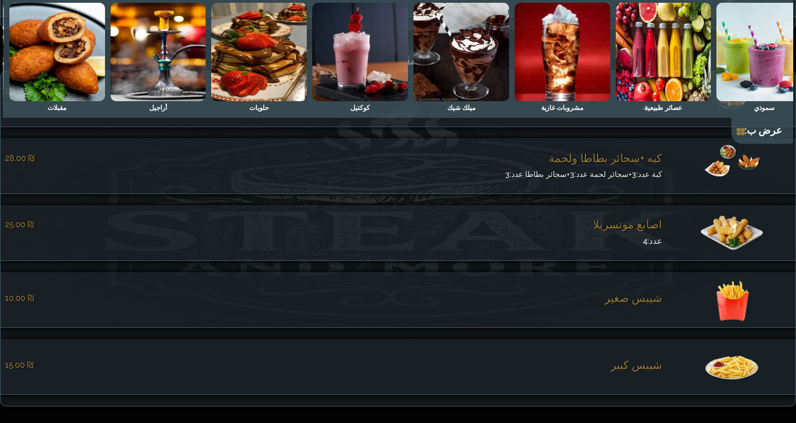
click at [623, 231] on span "اصابع موتسريلا" at bounding box center [627, 224] width 69 height 13
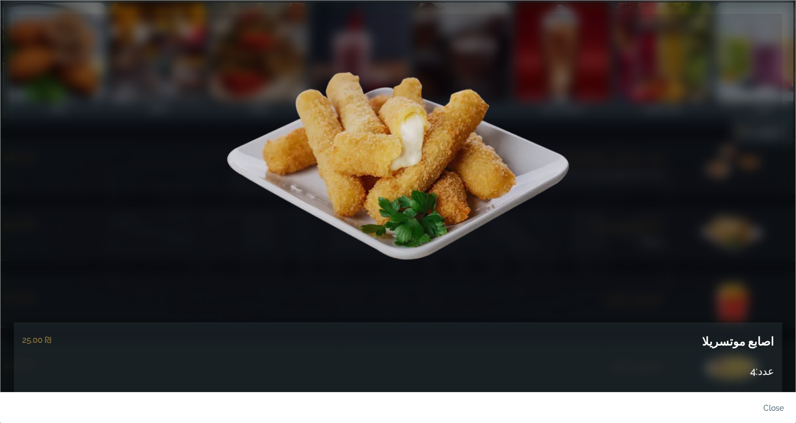
click at [729, 338] on h5 "اصابع موتسريلا" at bounding box center [738, 341] width 72 height 19
click at [775, 412] on link "close" at bounding box center [764, 411] width 55 height 26
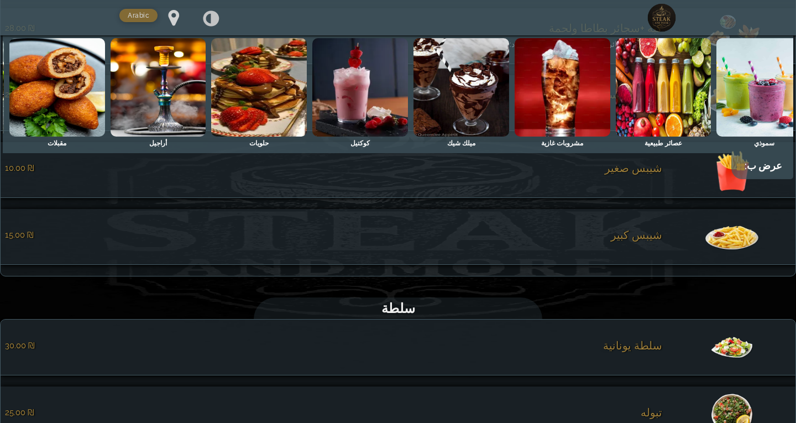
scroll to position [3552, 0]
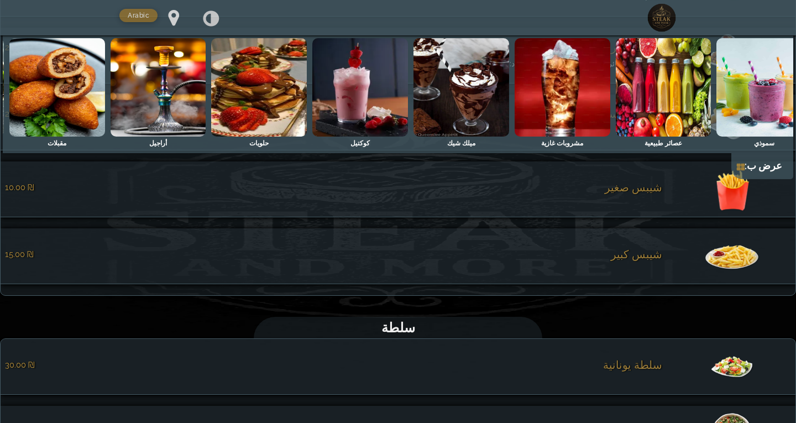
click at [648, 194] on span "شيبس صغير" at bounding box center [633, 187] width 57 height 13
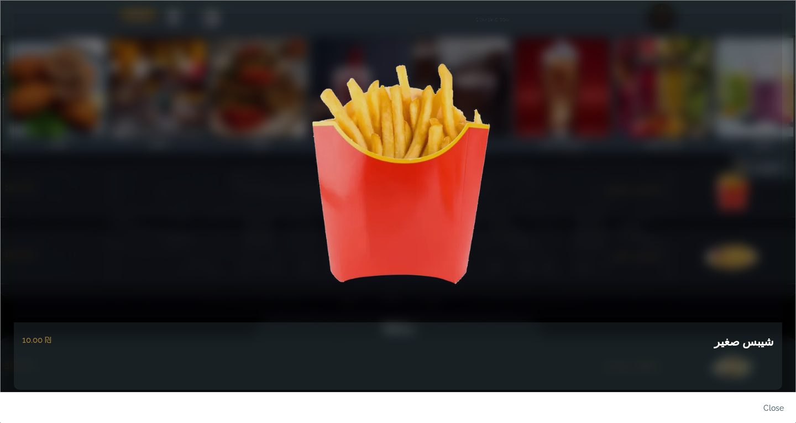
click at [747, 338] on h5 "شيبس صغير" at bounding box center [744, 341] width 60 height 19
click at [772, 404] on link "close" at bounding box center [764, 411] width 55 height 26
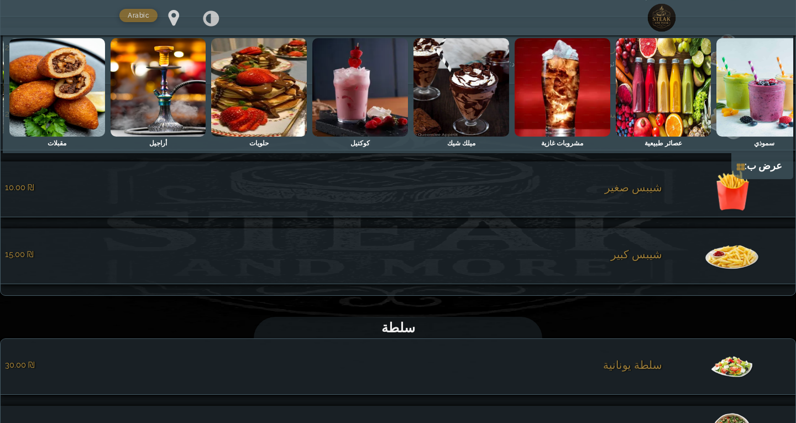
click at [649, 261] on span "شيبس كبير" at bounding box center [636, 254] width 51 height 13
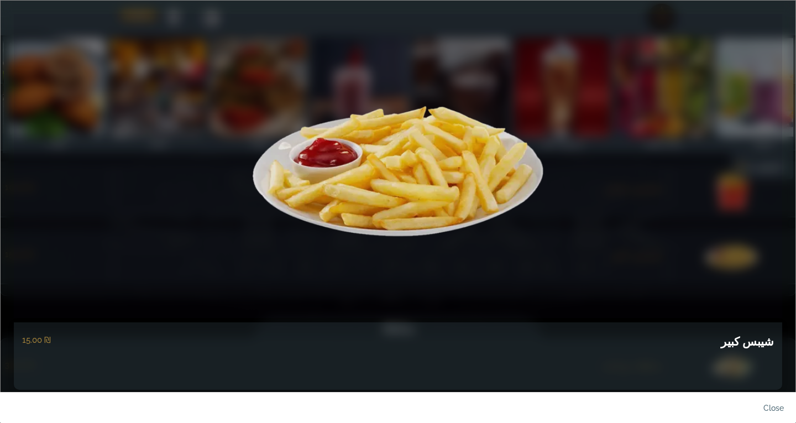
click at [747, 345] on h5 "شيبس كبير" at bounding box center [747, 341] width 53 height 19
click at [772, 400] on link "close" at bounding box center [764, 411] width 55 height 26
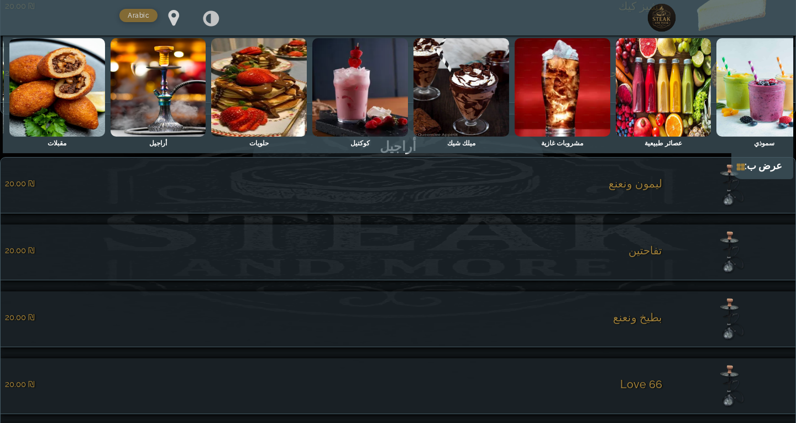
scroll to position [2944, 0]
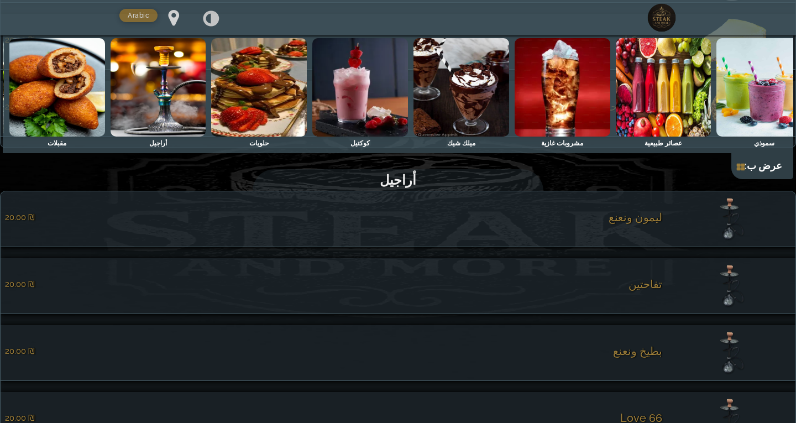
click at [232, 89] on img at bounding box center [259, 87] width 96 height 98
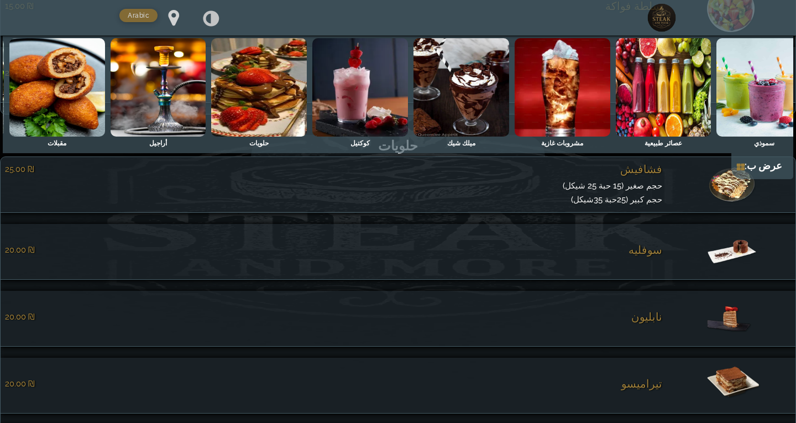
scroll to position [2386, 0]
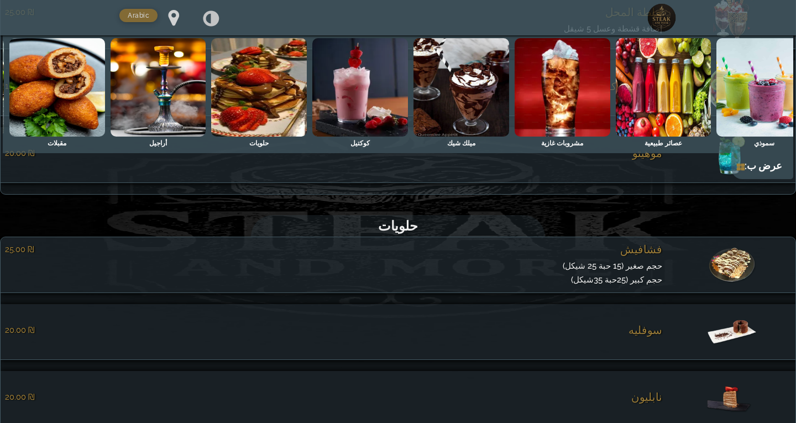
click at [671, 265] on li "فشافیش ‏25.00 ₪ حجم صغير (15 حبة 25 شيكل) حجم كبير (25حبة 35شيكل)" at bounding box center [398, 265] width 795 height 56
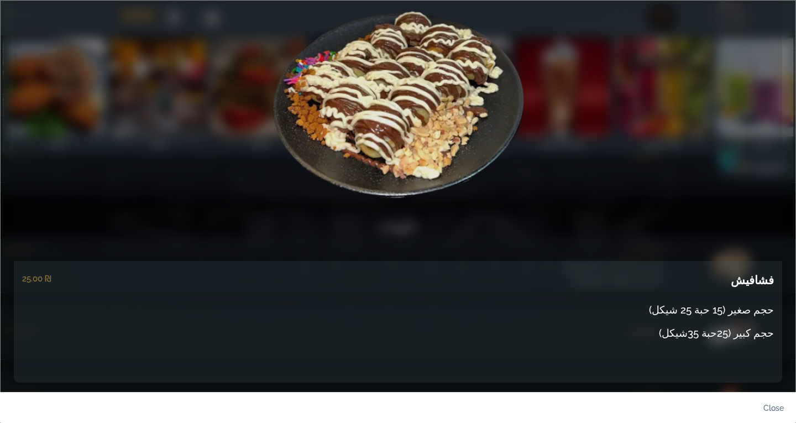
scroll to position [74, 0]
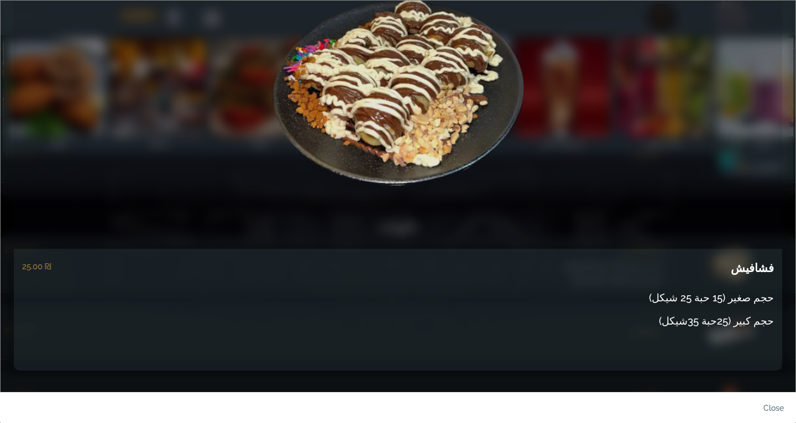
click at [761, 266] on h5 "فشافیش" at bounding box center [752, 268] width 43 height 19
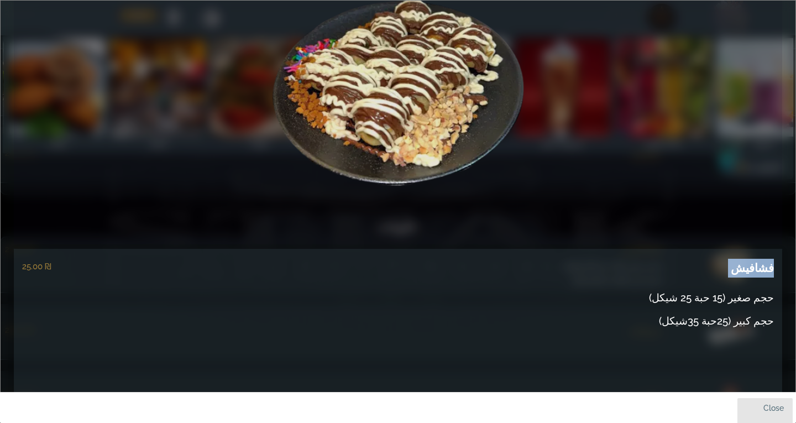
click at [770, 407] on link "close" at bounding box center [764, 411] width 55 height 26
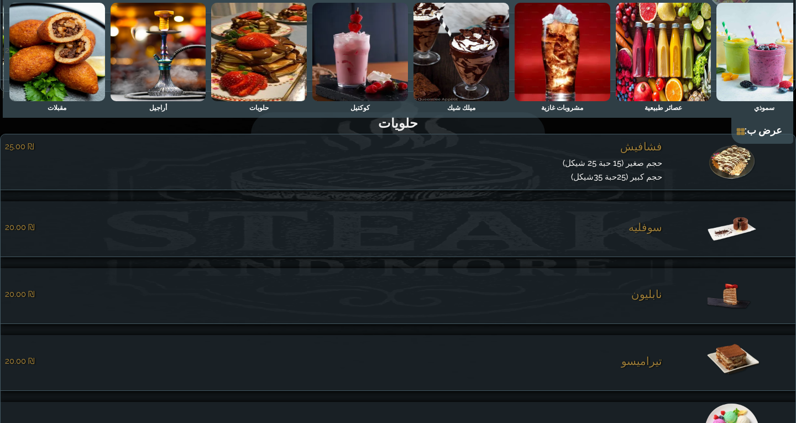
scroll to position [2497, 0]
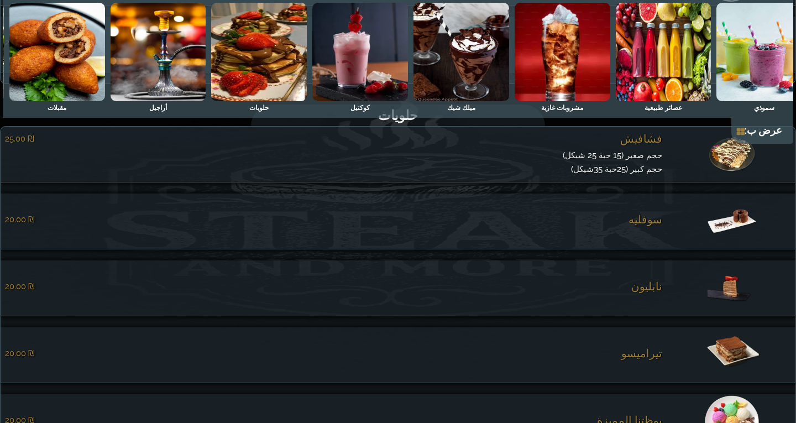
click at [658, 221] on span "سوفليه" at bounding box center [646, 219] width 34 height 13
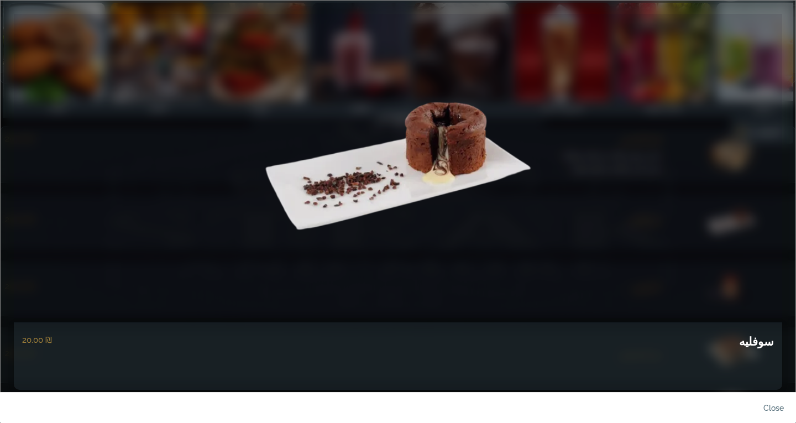
click at [755, 332] on div "سوفليه ‏20.00 ₪" at bounding box center [398, 338] width 752 height 33
click at [758, 341] on h5 "سوفليه" at bounding box center [756, 341] width 35 height 19
click at [772, 410] on link "close" at bounding box center [764, 411] width 55 height 26
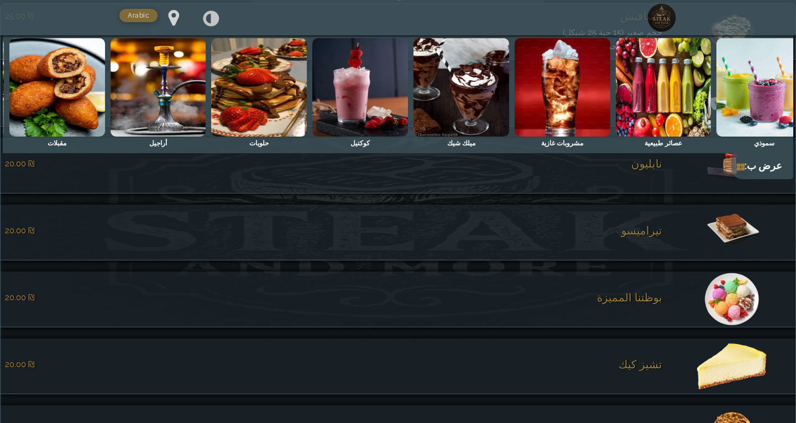
scroll to position [2607, 0]
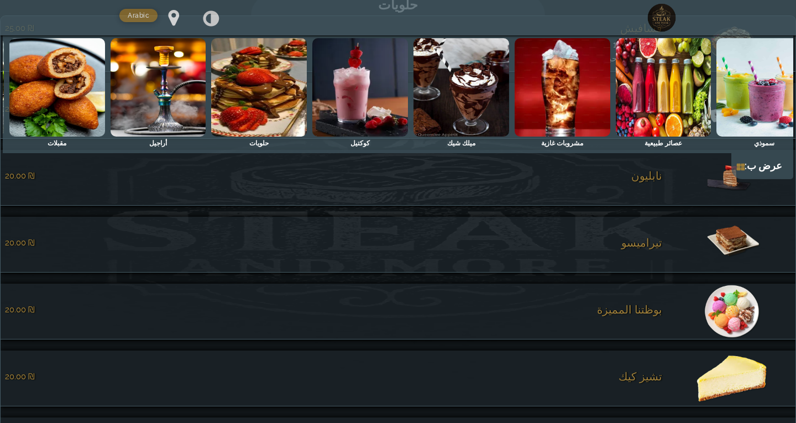
click at [651, 179] on div "مشروبات ساخنة سموذي عصائر طبيعية مشروبات غازية ميلك شيك كوكتيل حلويات أراجيل مق…" at bounding box center [398, 107] width 791 height 144
click at [646, 182] on span "نابليون" at bounding box center [646, 175] width 31 height 13
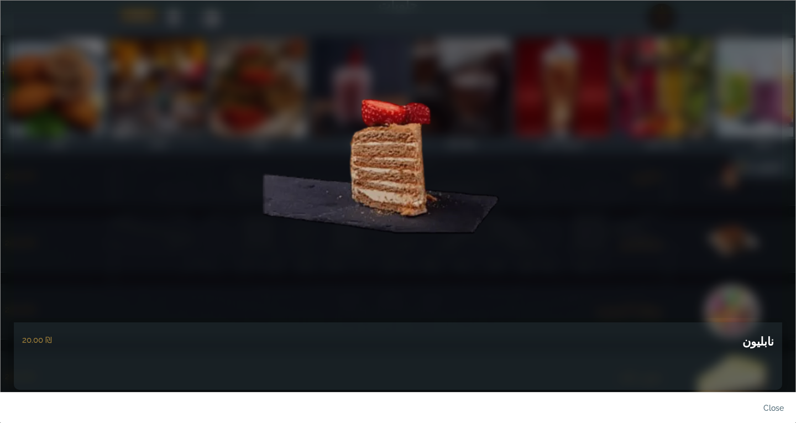
click at [764, 341] on h5 "نابليون" at bounding box center [758, 341] width 32 height 19
click at [765, 404] on link "close" at bounding box center [764, 411] width 55 height 26
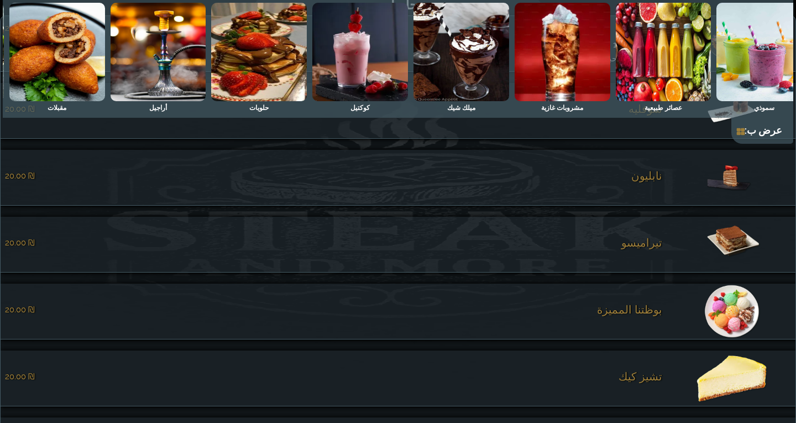
scroll to position [2662, 0]
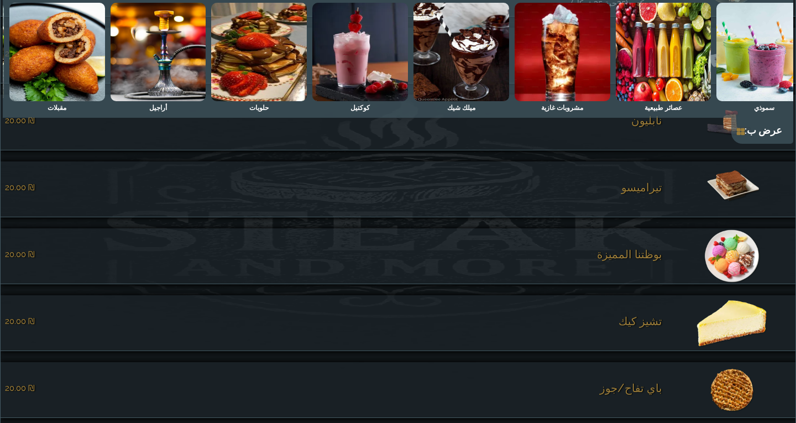
click at [640, 194] on span "تيراميسو" at bounding box center [641, 187] width 41 height 13
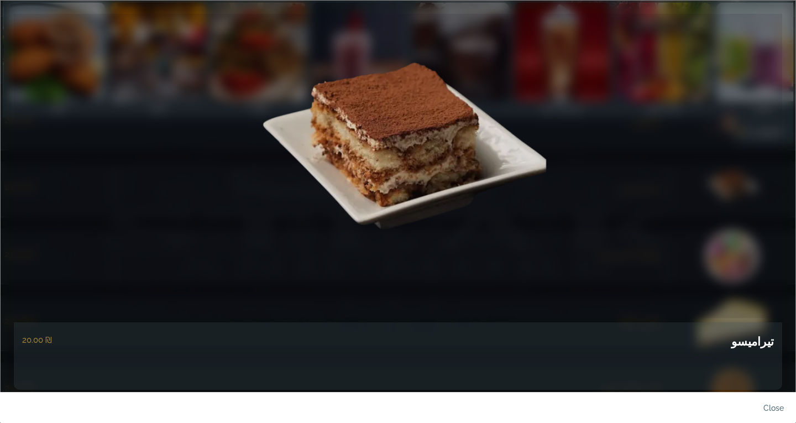
click at [762, 342] on h5 "تيراميسو" at bounding box center [752, 341] width 43 height 19
click at [776, 406] on link "close" at bounding box center [764, 411] width 55 height 26
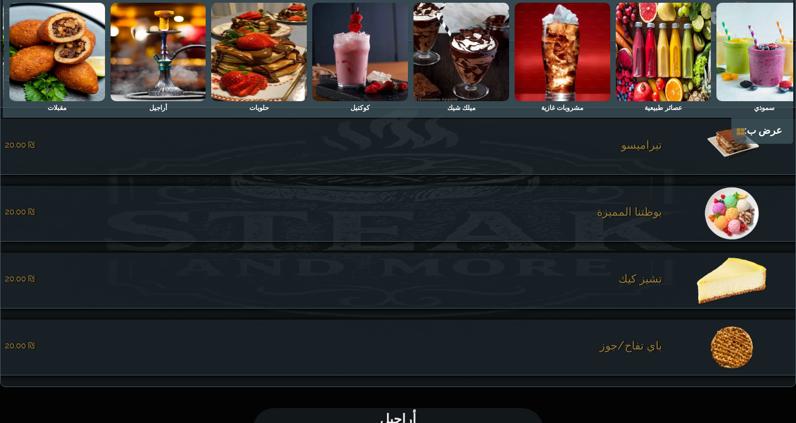
scroll to position [2718, 0]
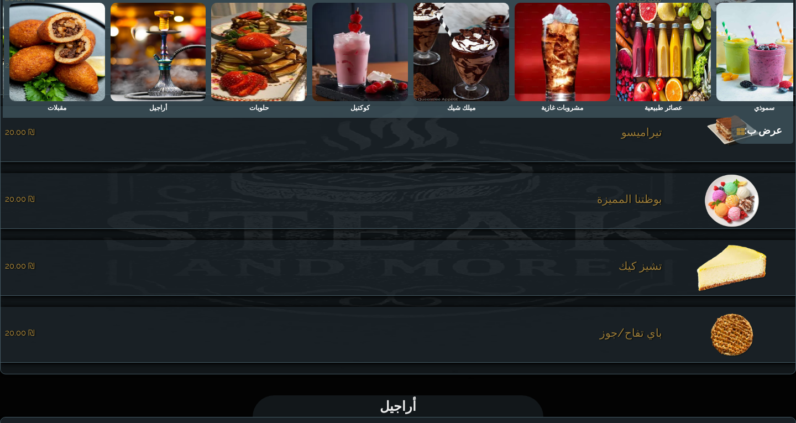
click at [645, 205] on span "بوظتنا المميزة" at bounding box center [629, 198] width 65 height 13
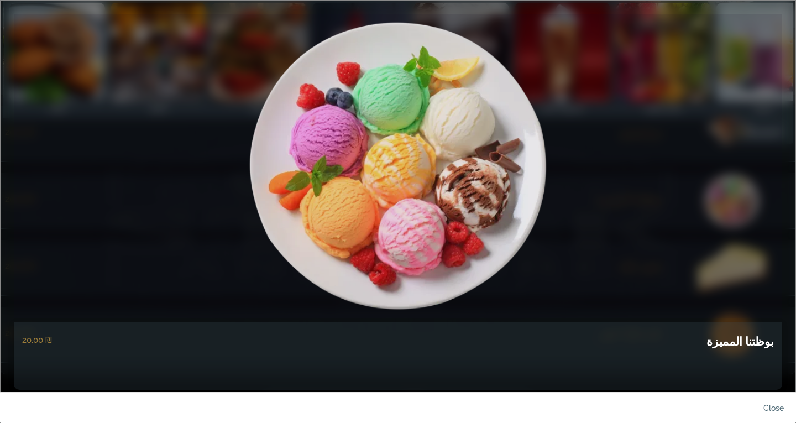
click at [752, 342] on h5 "بوظتنا المميزة" at bounding box center [740, 341] width 67 height 19
click at [781, 399] on link "close" at bounding box center [764, 411] width 55 height 26
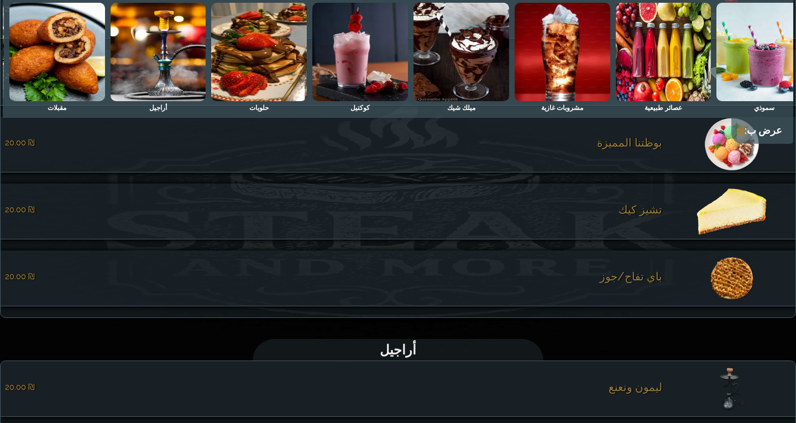
scroll to position [2828, 0]
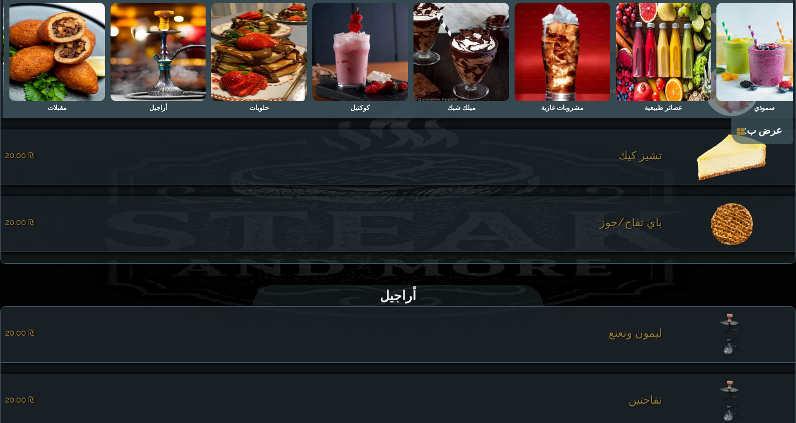
click at [654, 162] on span "تشيز كيك" at bounding box center [641, 155] width 44 height 13
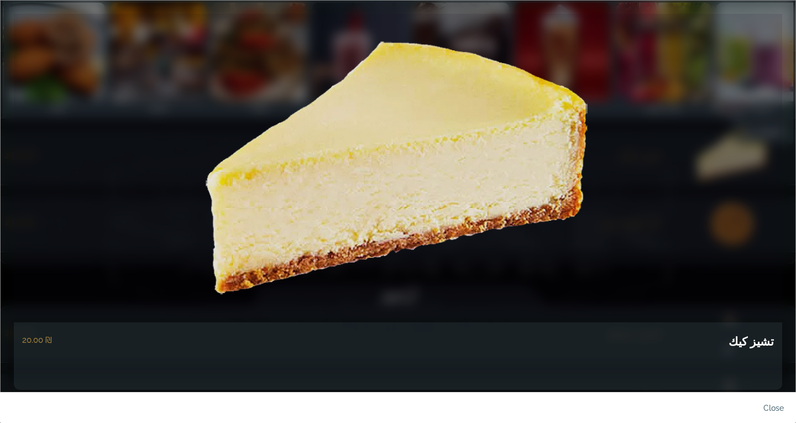
click at [760, 343] on h5 "تشيز كيك" at bounding box center [751, 341] width 45 height 19
click at [775, 412] on link "close" at bounding box center [764, 411] width 55 height 26
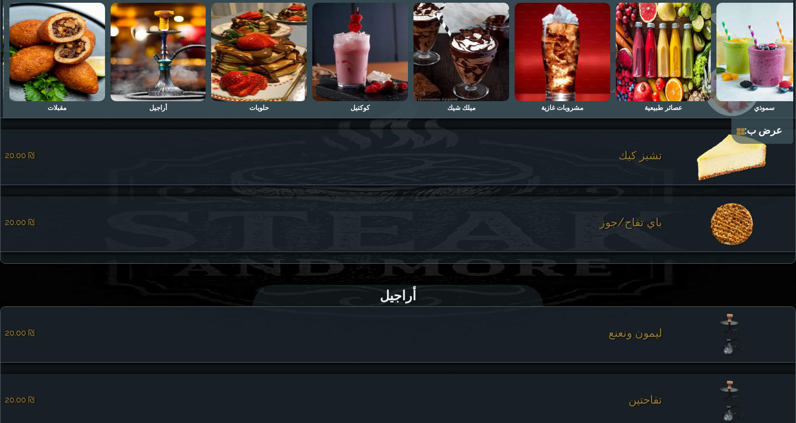
click at [635, 229] on span "باي تفاح/جوز" at bounding box center [631, 222] width 62 height 13
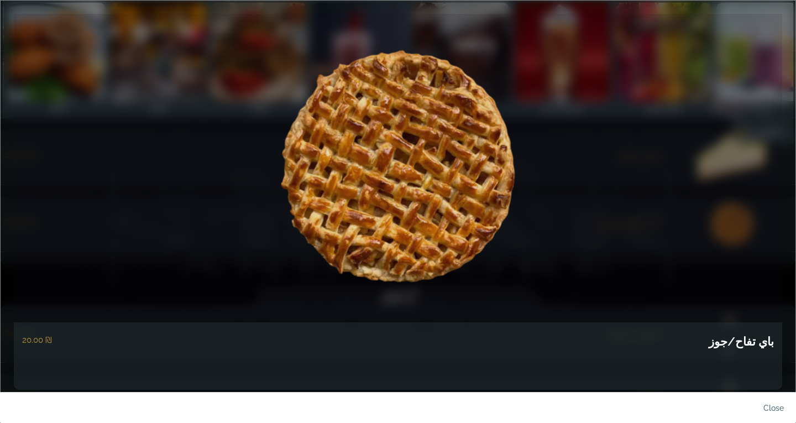
click at [747, 339] on h5 "باي تفاح/جوز" at bounding box center [741, 341] width 65 height 19
click at [747, 338] on h5 "باي تفاح/جوز" at bounding box center [741, 341] width 65 height 19
click at [778, 407] on link "close" at bounding box center [764, 411] width 55 height 26
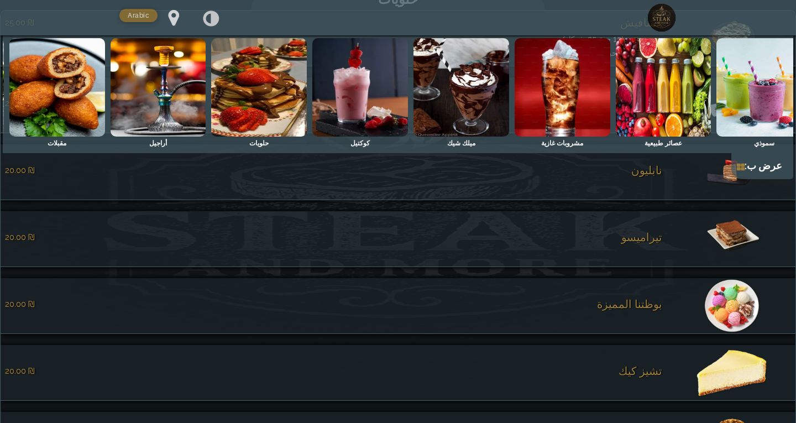
scroll to position [2607, 0]
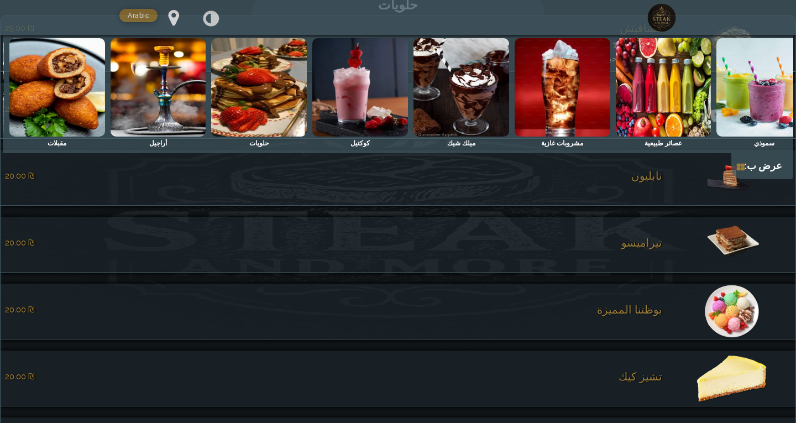
click at [370, 111] on img at bounding box center [360, 87] width 96 height 98
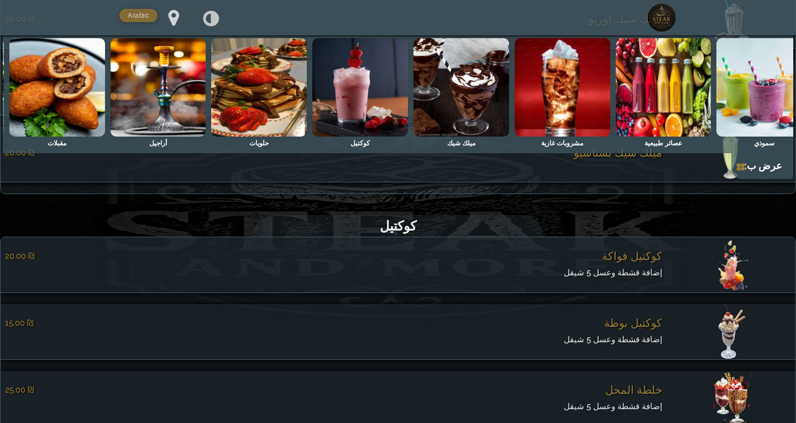
scroll to position [2008, 0]
click at [260, 121] on img at bounding box center [259, 87] width 96 height 98
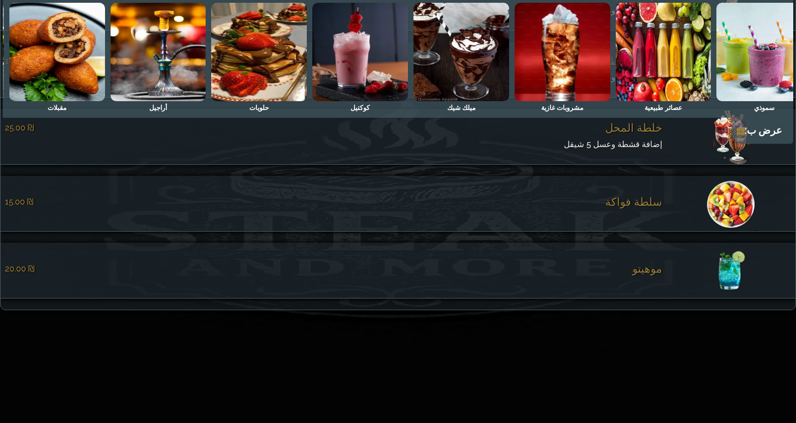
click at [357, 92] on img at bounding box center [360, 52] width 96 height 98
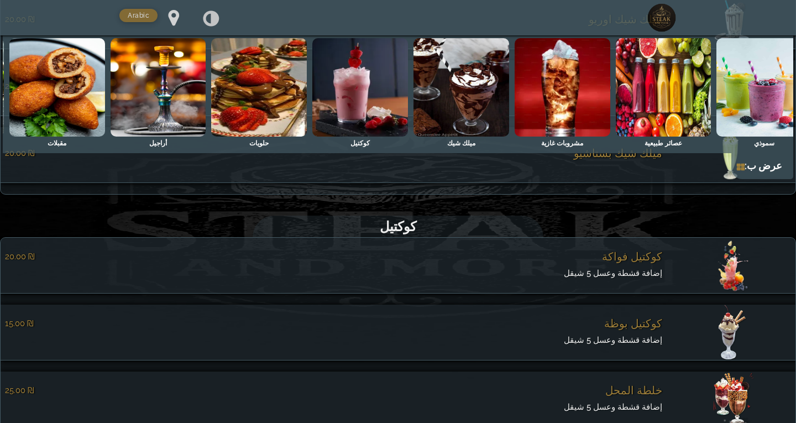
click at [623, 263] on span "كوكتيل فواكة" at bounding box center [632, 256] width 60 height 13
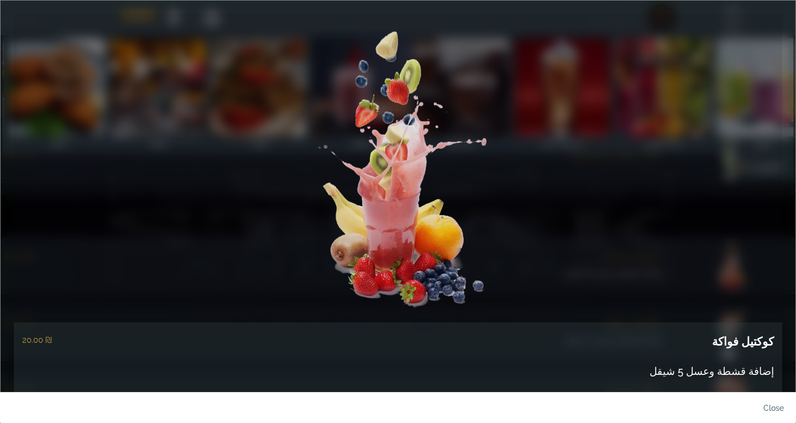
click at [745, 339] on h5 "كوكتيل فواكة" at bounding box center [743, 341] width 62 height 19
click at [729, 372] on span "إضافة قشطة وعسل 5 شيقل" at bounding box center [712, 371] width 124 height 12
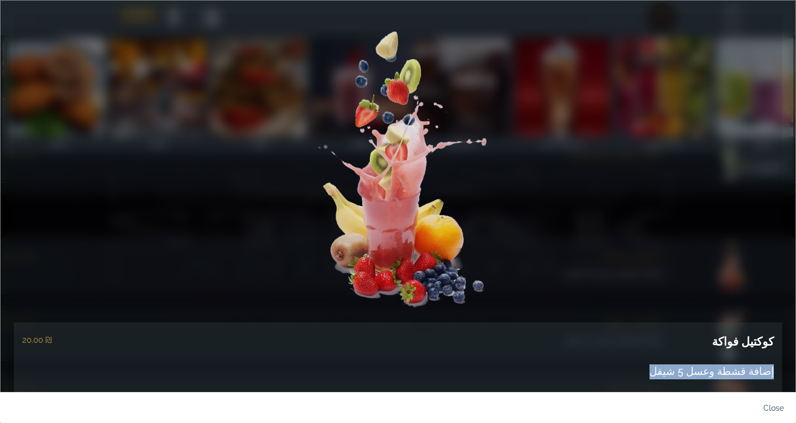
click at [729, 372] on span "إضافة قشطة وعسل 5 شيقل" at bounding box center [712, 371] width 124 height 12
click at [746, 370] on span "إضافة قشطة وعسل 5 شيقل" at bounding box center [712, 371] width 124 height 12
click at [752, 369] on span "إضافة قشطة وعسل 5 شيقل" at bounding box center [712, 371] width 124 height 12
drag, startPoint x: 751, startPoint y: 371, endPoint x: 713, endPoint y: 371, distance: 38.7
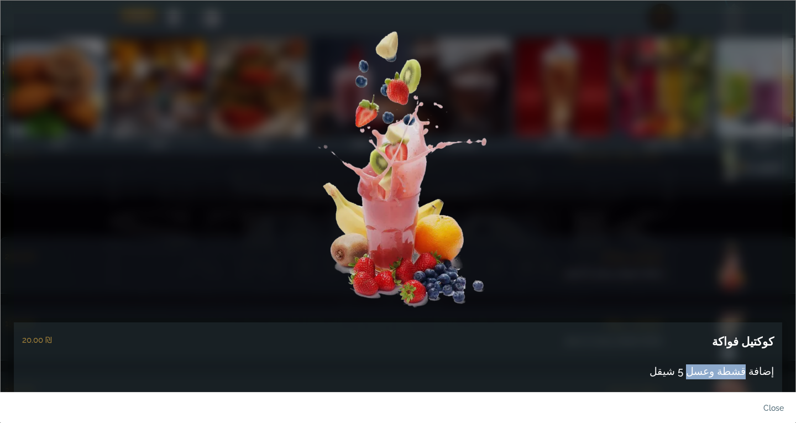
click at [713, 371] on span "إضافة قشطة وعسل 5 شيقل" at bounding box center [712, 371] width 124 height 12
click at [587, 254] on link at bounding box center [398, 166] width 768 height 304
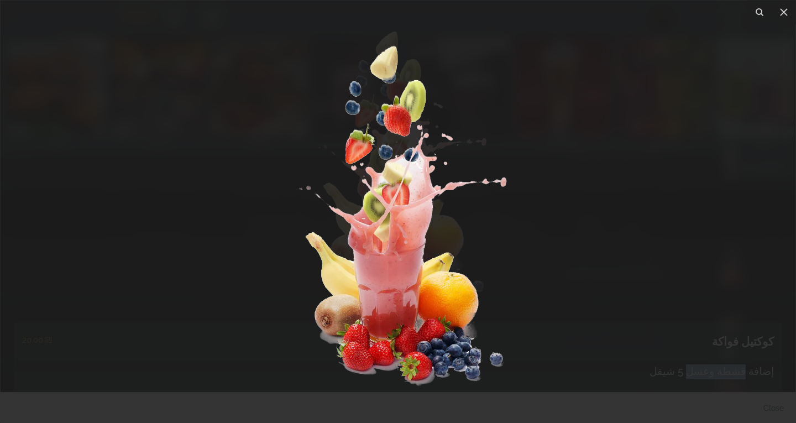
click at [761, 403] on div at bounding box center [398, 211] width 796 height 423
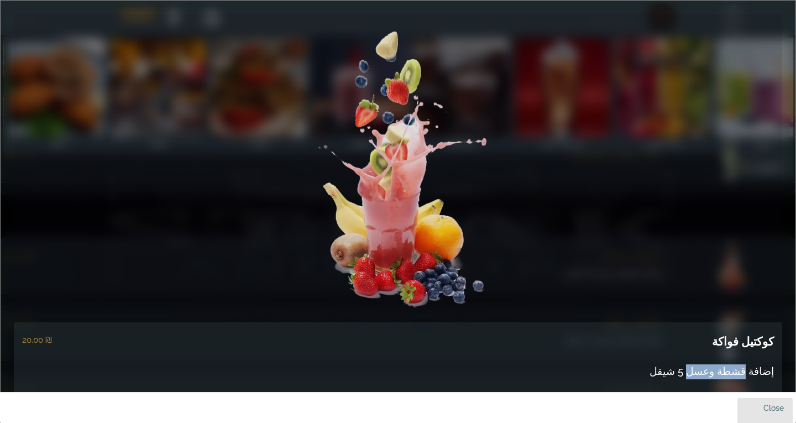
click at [768, 408] on link "close" at bounding box center [764, 411] width 55 height 26
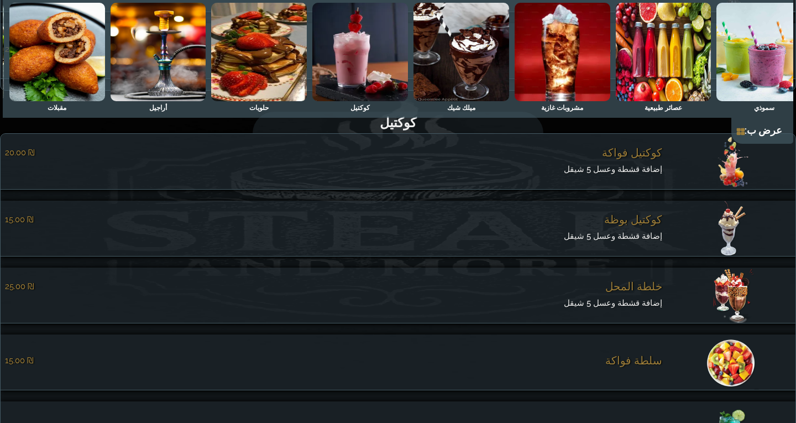
scroll to position [2118, 0]
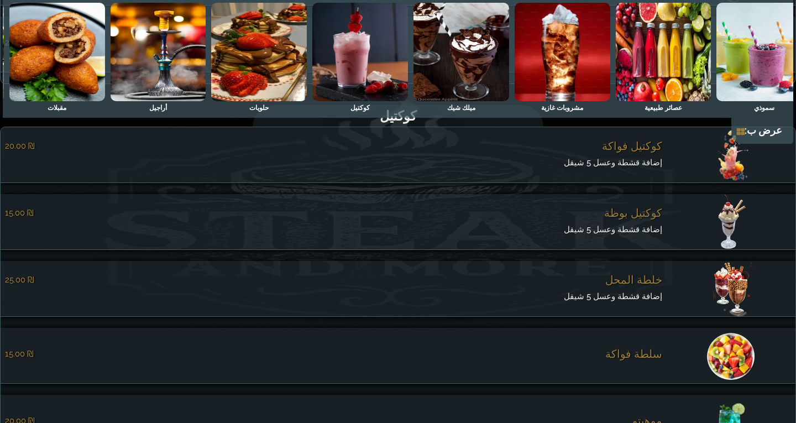
click at [650, 219] on span "كوكتيل بوظة" at bounding box center [633, 212] width 58 height 13
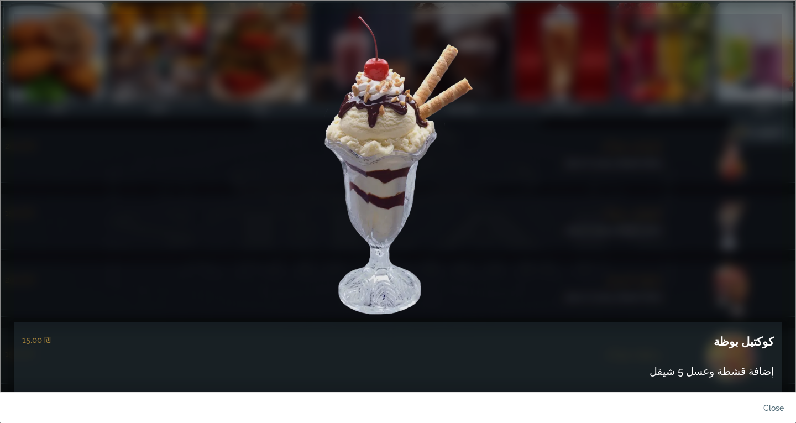
click at [741, 346] on h5 "كوكتيل بوظة" at bounding box center [744, 341] width 60 height 19
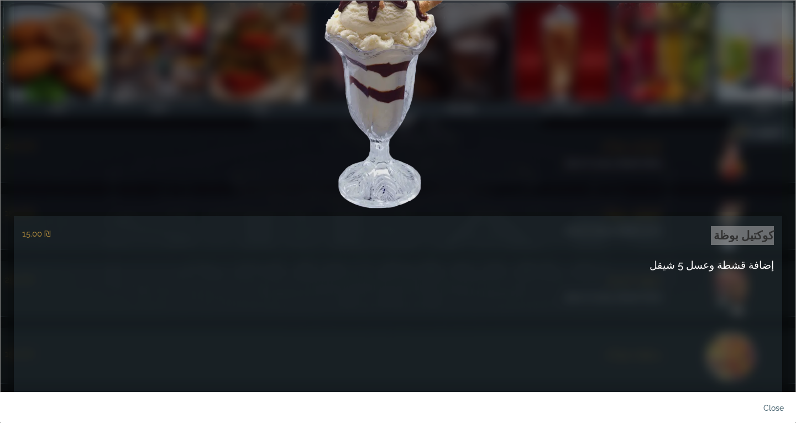
scroll to position [111, 0]
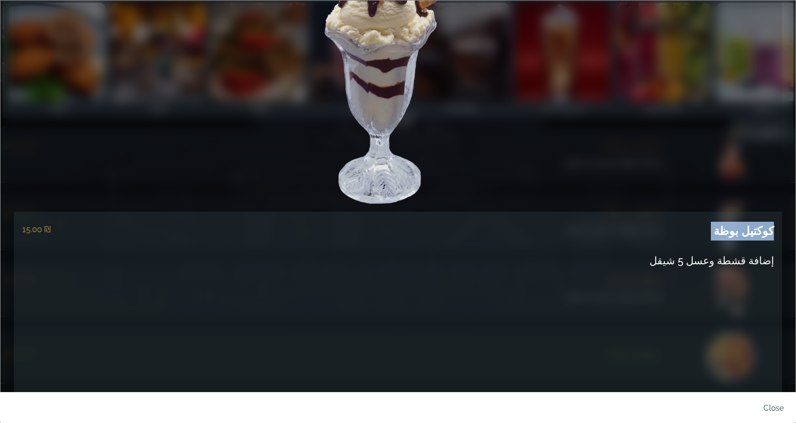
click at [700, 163] on link at bounding box center [398, 55] width 768 height 304
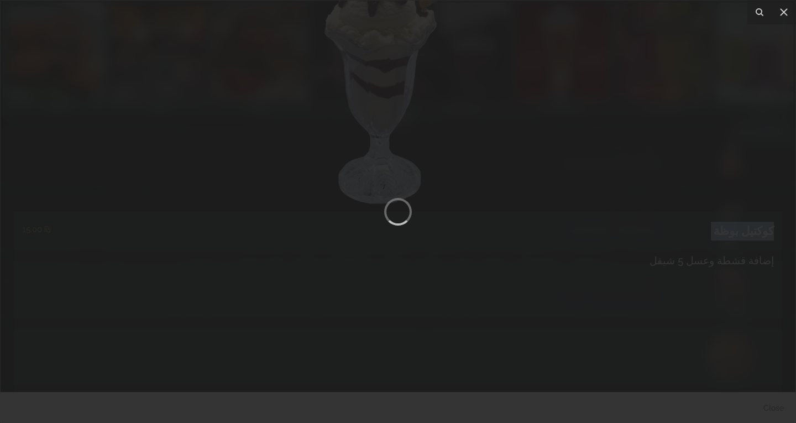
click at [719, 358] on div at bounding box center [398, 211] width 796 height 423
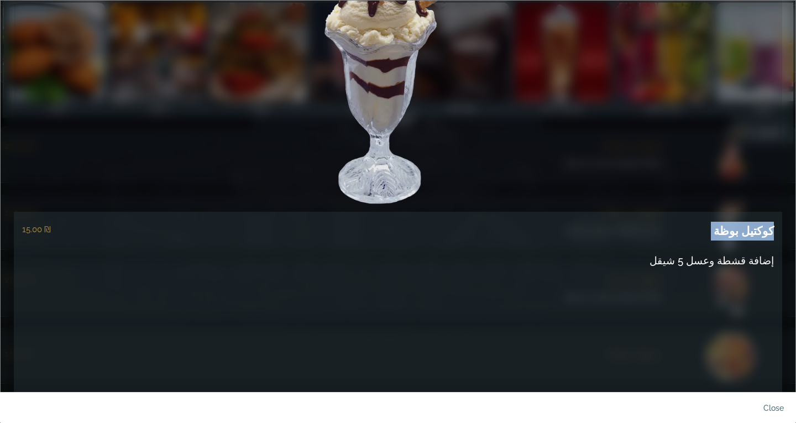
scroll to position [13, 0]
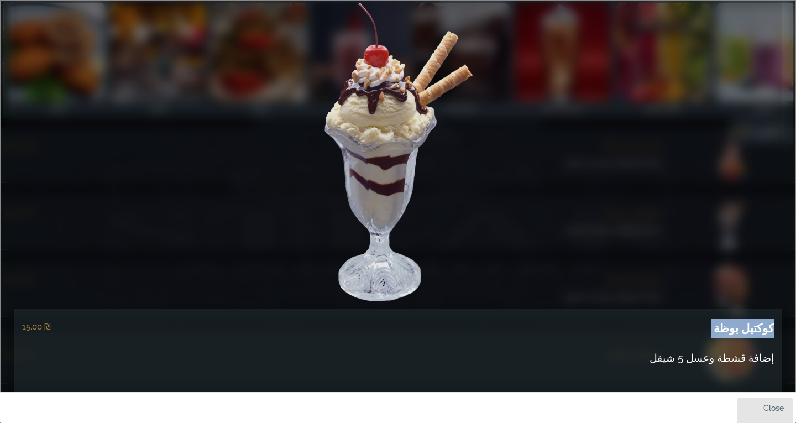
click at [767, 409] on link "close" at bounding box center [764, 411] width 55 height 26
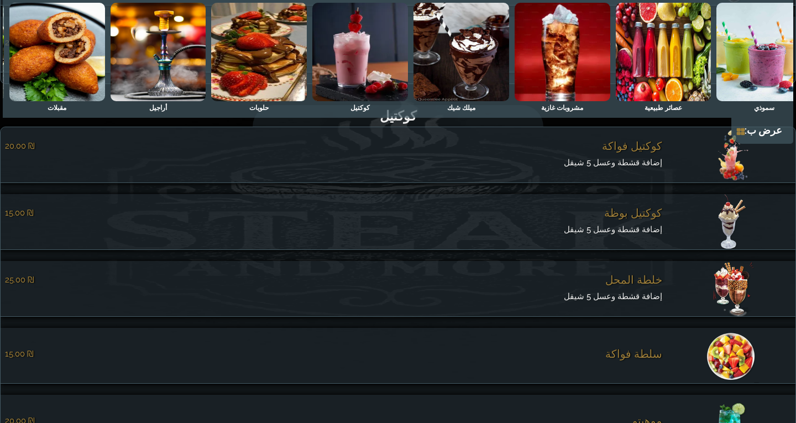
click at [641, 286] on span "خلطة المحل" at bounding box center [633, 279] width 57 height 13
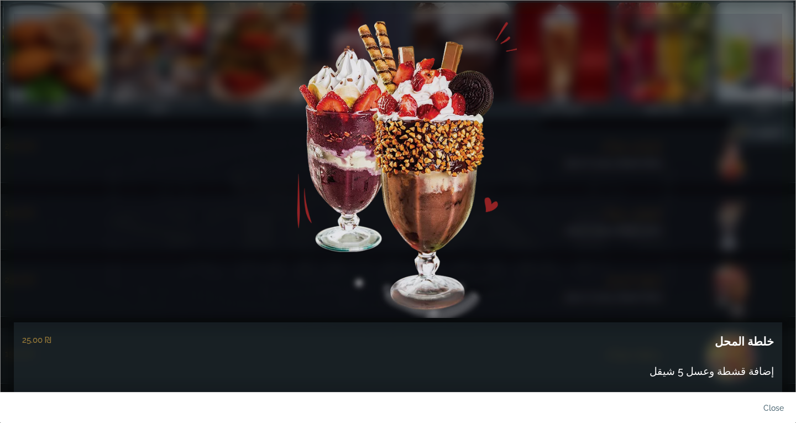
click at [760, 345] on h5 "خلطة المحل" at bounding box center [744, 341] width 59 height 19
click at [783, 411] on link "close" at bounding box center [764, 411] width 55 height 26
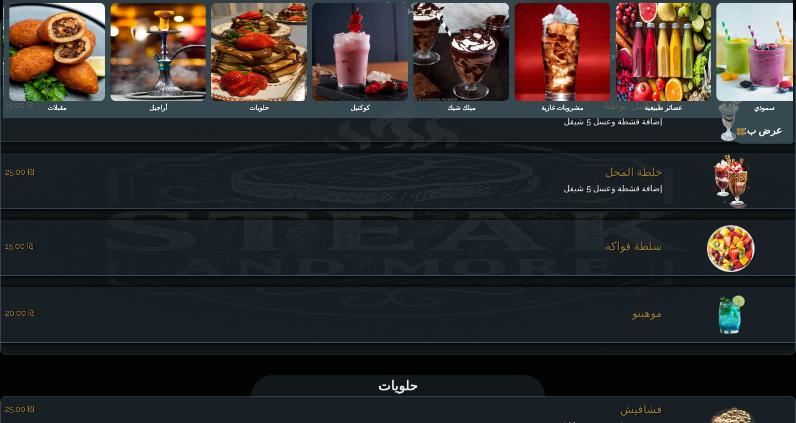
scroll to position [2229, 0]
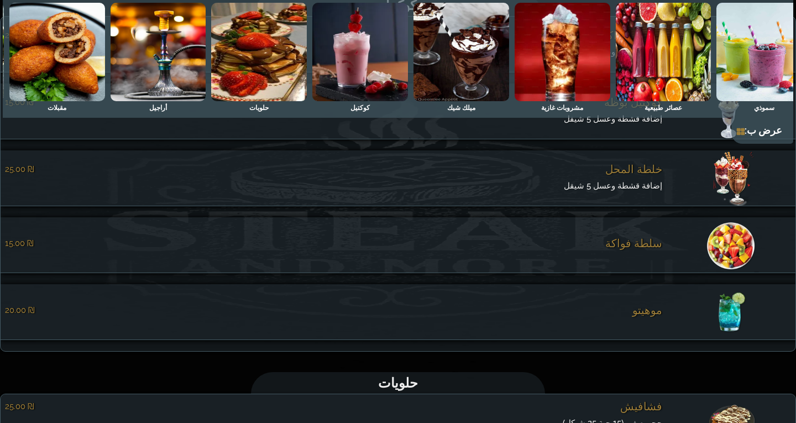
click at [645, 246] on span "سلطة فواكة" at bounding box center [633, 243] width 57 height 13
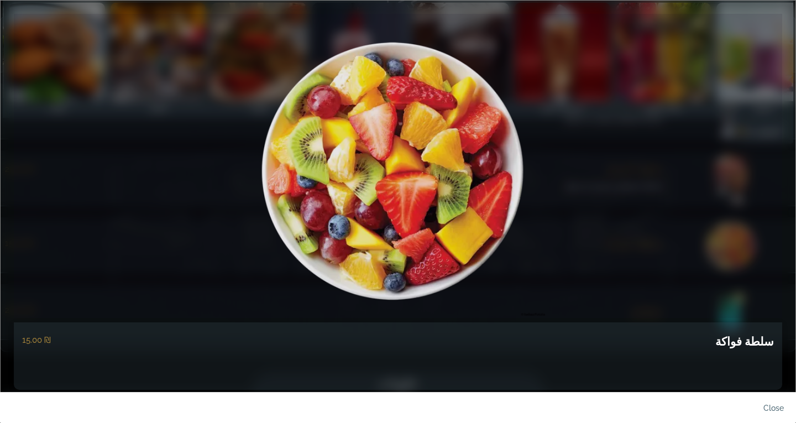
click at [739, 335] on h5 "سلطة فواكة" at bounding box center [744, 341] width 59 height 19
click at [777, 409] on link "close" at bounding box center [764, 411] width 55 height 26
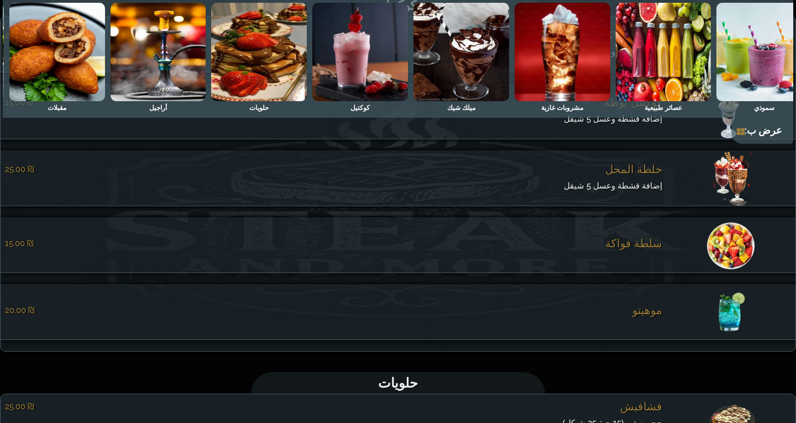
click at [644, 317] on span "موهيتو" at bounding box center [647, 310] width 30 height 13
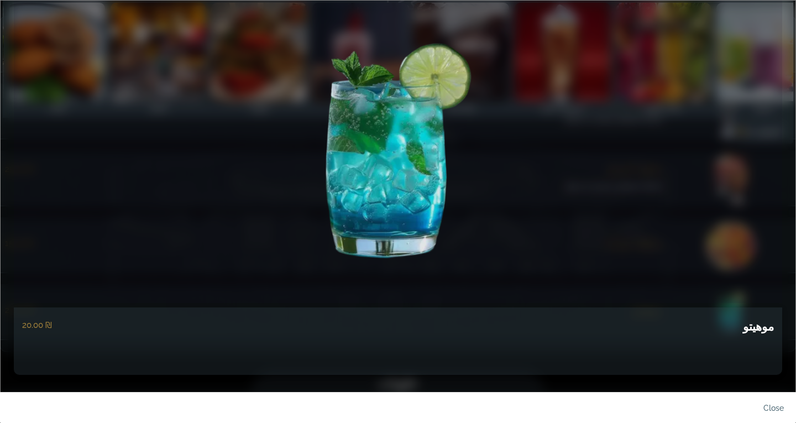
scroll to position [19, 0]
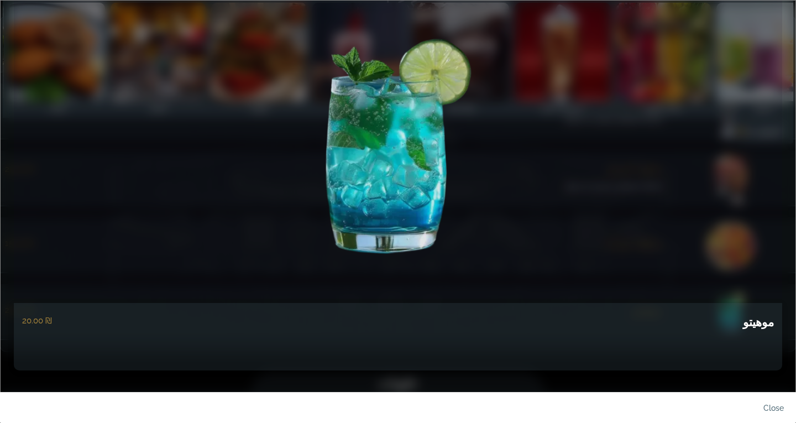
click at [766, 316] on h5 "موهيتو" at bounding box center [758, 322] width 31 height 19
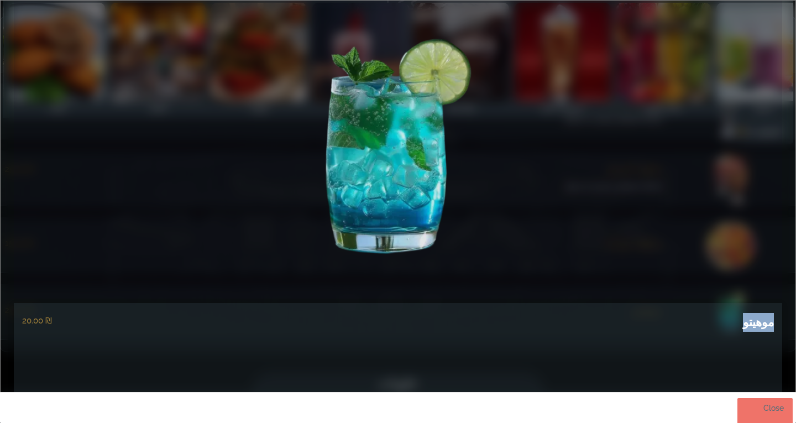
click at [772, 413] on link "close" at bounding box center [764, 411] width 55 height 26
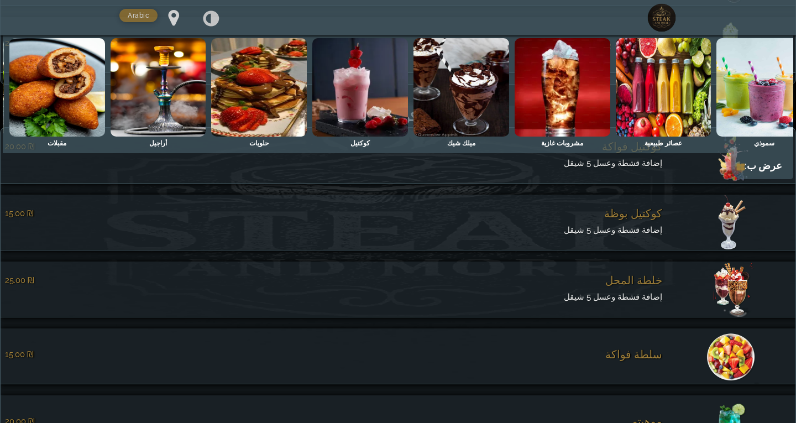
scroll to position [2063, 0]
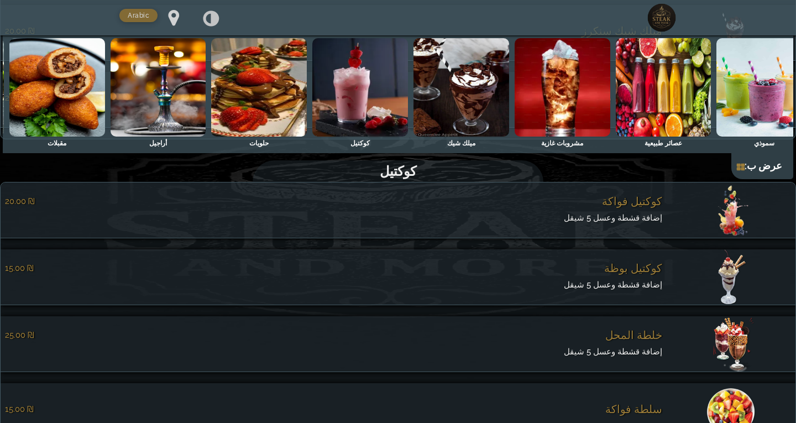
click at [435, 101] on img at bounding box center [462, 87] width 96 height 98
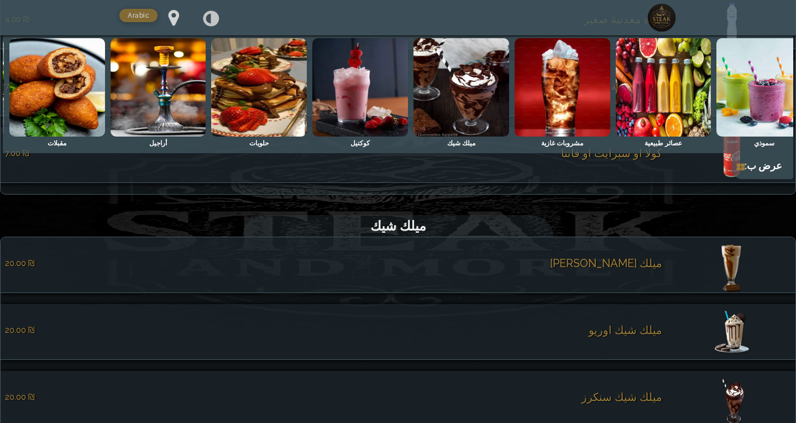
scroll to position [1697, 0]
click at [633, 268] on span "ميلك شيك لوتس" at bounding box center [606, 263] width 112 height 13
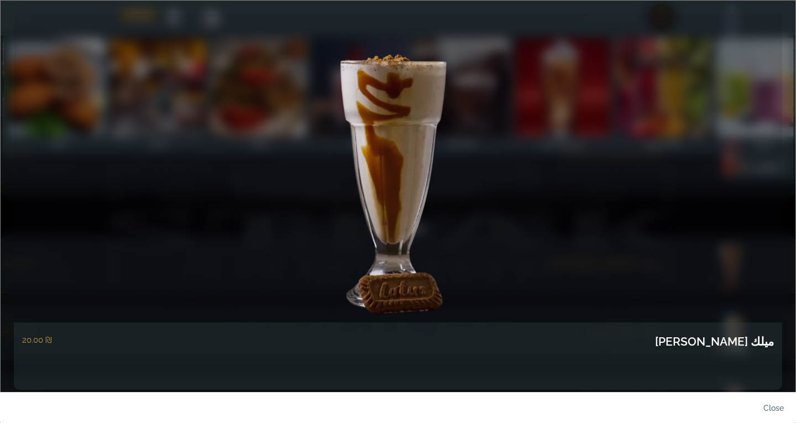
click at [749, 342] on h5 "ميلك شيك لوتس" at bounding box center [714, 341] width 119 height 19
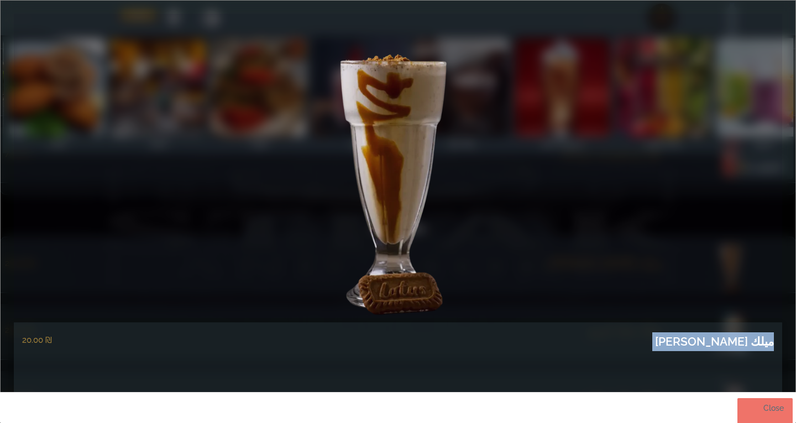
click at [787, 408] on link "close" at bounding box center [764, 411] width 55 height 26
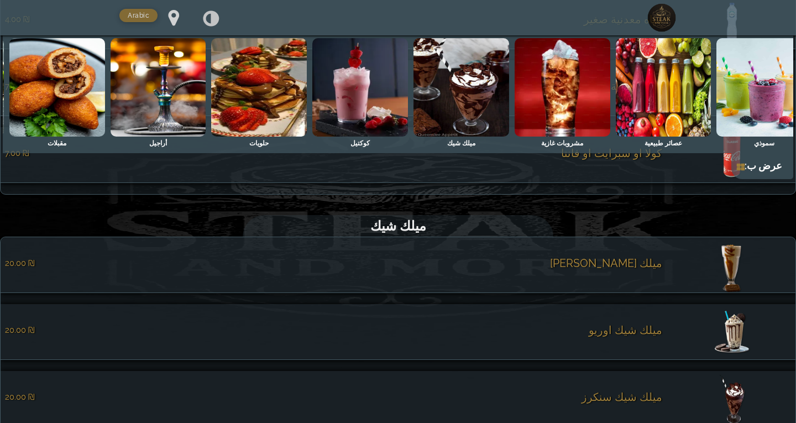
click at [650, 325] on li "ميلك شيك اوريو ‏20.00 ₪" at bounding box center [398, 332] width 795 height 56
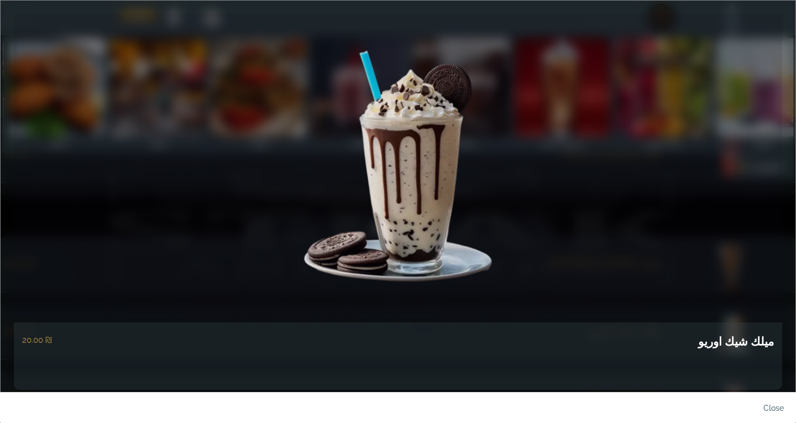
click at [733, 340] on h5 "ميلك شيك اوريو" at bounding box center [736, 341] width 76 height 19
click at [774, 405] on link "close" at bounding box center [764, 411] width 55 height 26
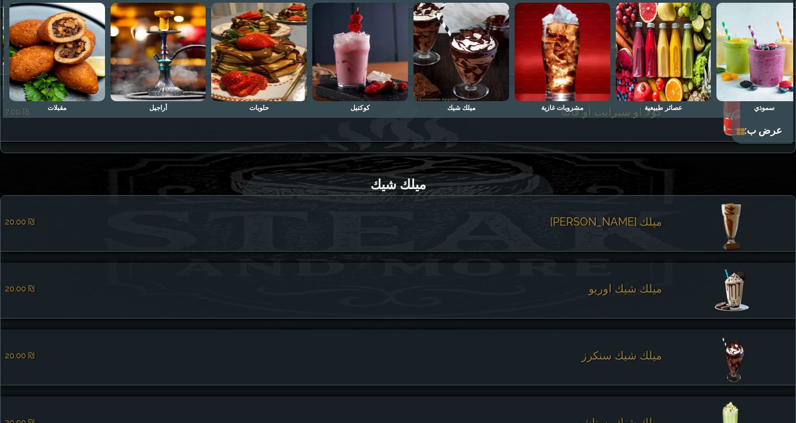
scroll to position [1863, 0]
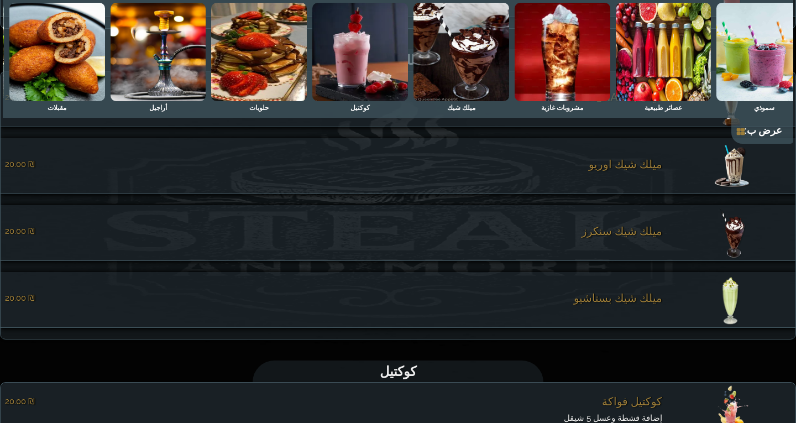
click at [654, 254] on li "ميلك شيك سنكرز ‏20.00 ₪" at bounding box center [398, 233] width 795 height 56
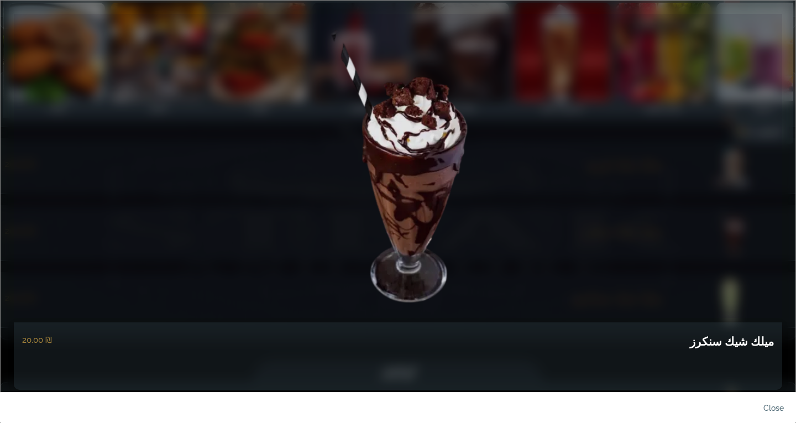
click at [734, 339] on h5 "ميلك شيك سنكرز" at bounding box center [732, 341] width 84 height 19
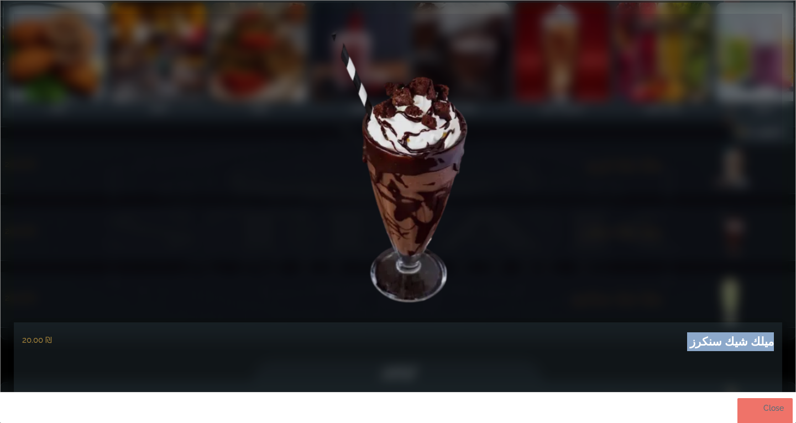
click at [773, 412] on link "close" at bounding box center [764, 411] width 55 height 26
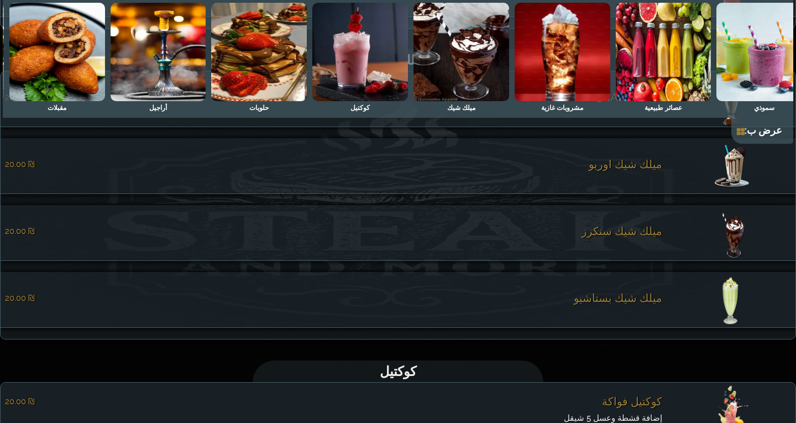
click at [651, 305] on span "ميلك شيك بستاشيو" at bounding box center [618, 297] width 88 height 13
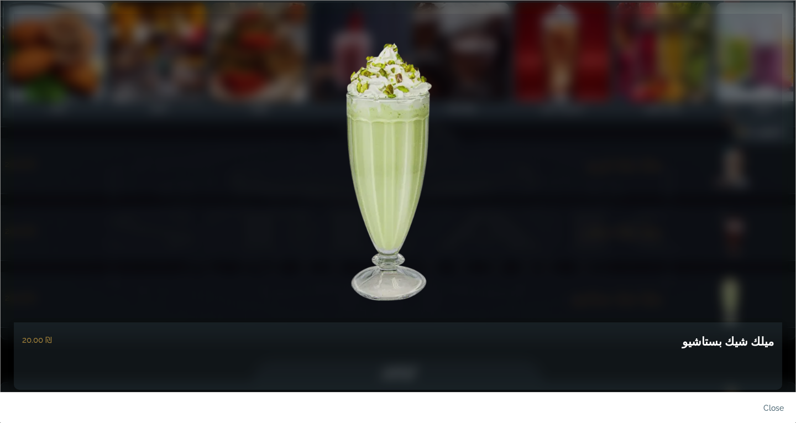
click at [736, 341] on h5 "ميلك شيك بستاشيو" at bounding box center [728, 341] width 92 height 19
click at [772, 413] on link "close" at bounding box center [764, 411] width 55 height 26
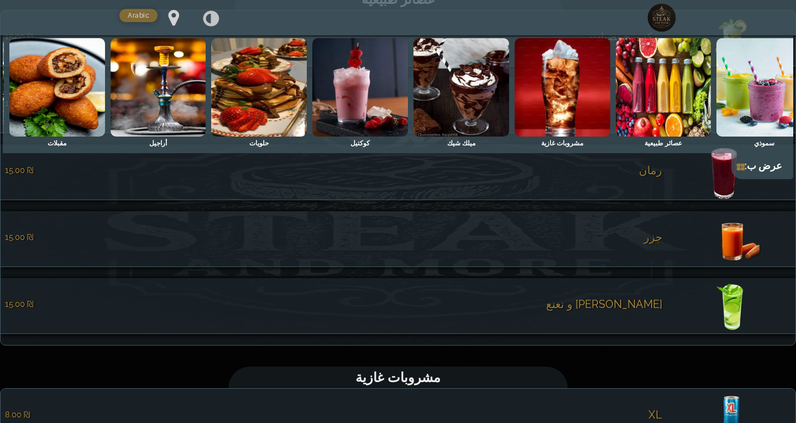
scroll to position [1089, 0]
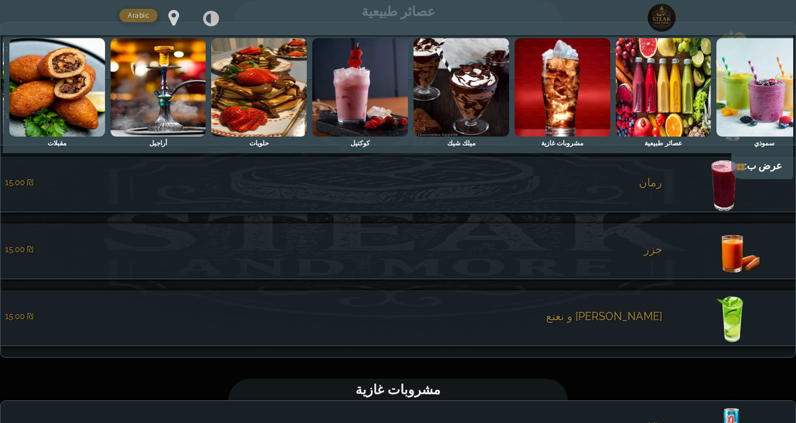
click at [656, 141] on div "عصائر طبيعية" at bounding box center [664, 144] width 38 height 14
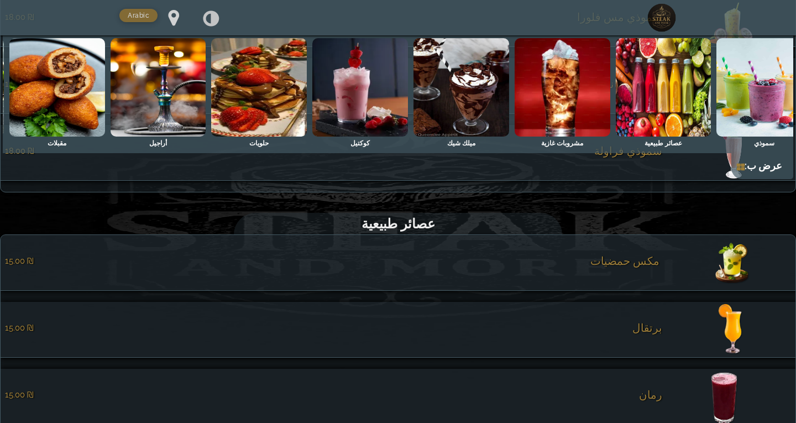
scroll to position [875, 0]
